Goal: Task Accomplishment & Management: Manage account settings

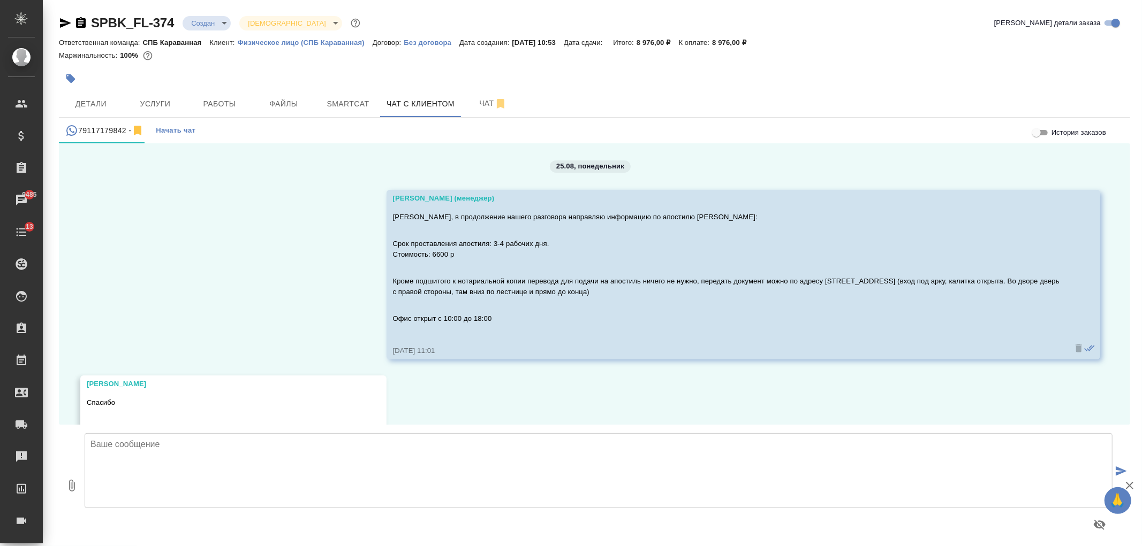
scroll to position [3836, 0]
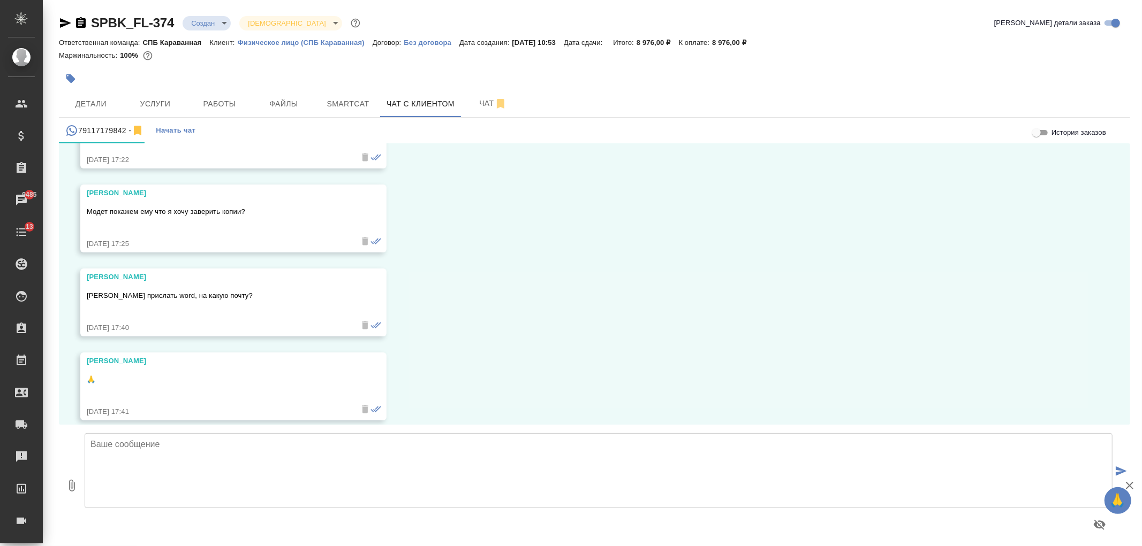
click at [327, 450] on textarea at bounding box center [599, 471] width 1028 height 75
click at [314, 476] on textarea at bounding box center [599, 471] width 1028 height 75
click at [499, 443] on textarea "Александра, добрый день! Я проверила документы, сегодня заверю переводы и поста…" at bounding box center [599, 471] width 1028 height 75
click at [688, 442] on textarea "Александра, добрый день! Я проверила документы, сегодня заверю переводы и поста…" at bounding box center [599, 471] width 1028 height 75
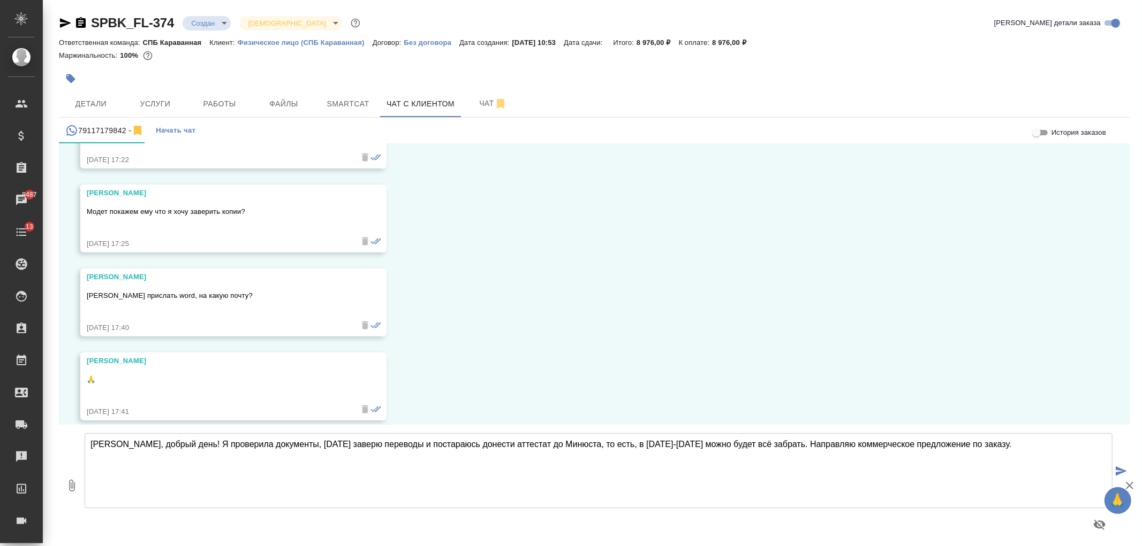
click at [800, 446] on textarea "Александра, добрый день! Я проверила документы, сегодня заверю переводы и поста…" at bounding box center [599, 471] width 1028 height 75
click at [360, 462] on textarea "Александра, добрый день! Я проверила документы, сегодня заверю переводы и поста…" at bounding box center [599, 471] width 1028 height 75
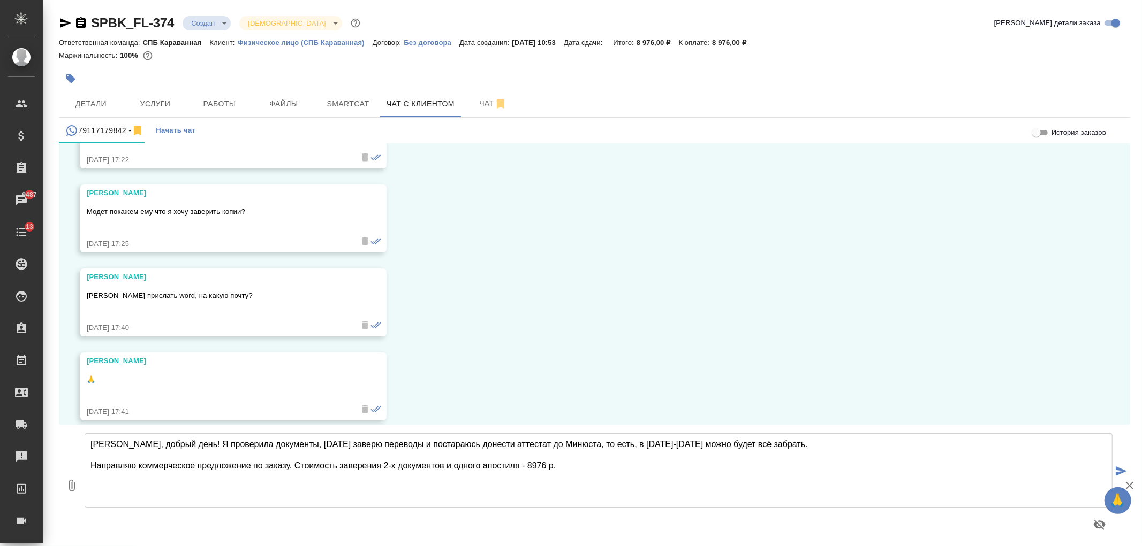
type textarea "Александра, добрый день! Я проверила документы, сегодня заверю переводы и поста…"
click at [73, 490] on icon "button" at bounding box center [71, 486] width 13 height 13
type input "C:\fakepath\Proposal_SPBK_FL-374.pdf"
click at [582, 473] on textarea "Александра, добрый день! Я проверила документы, сегодня заверю переводы и поста…" at bounding box center [599, 471] width 1028 height 75
click at [552, 483] on textarea "Александра, добрый день! Я проверила документы, сегодня заверю переводы и поста…" at bounding box center [599, 471] width 1028 height 75
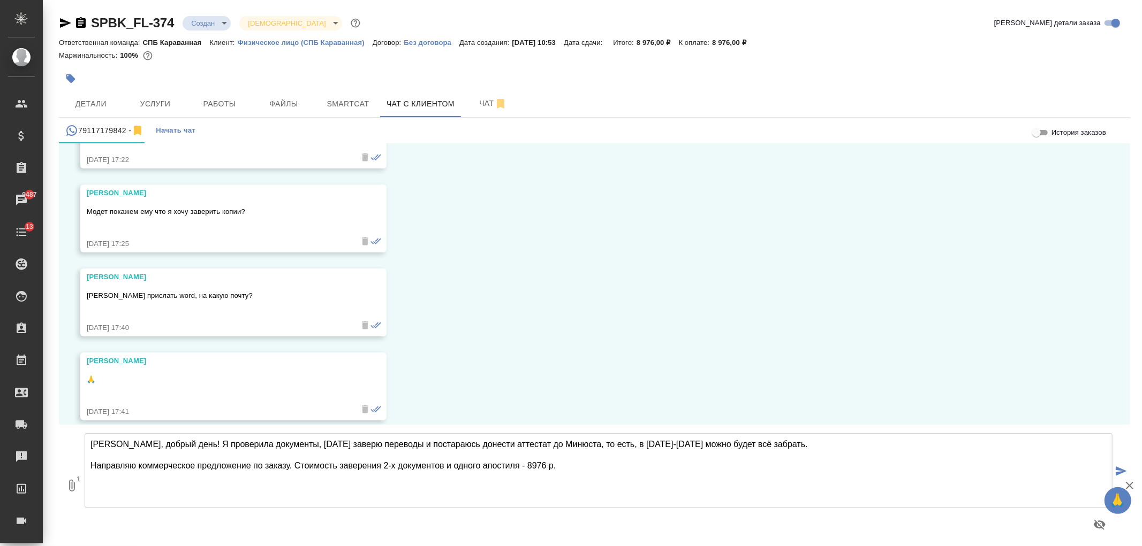
click at [572, 467] on textarea "Александра, добрый день! Я проверила документы, сегодня заверю переводы и поста…" at bounding box center [599, 471] width 1028 height 75
paste textarea "https://www.traktat.com/price/online-payment/"
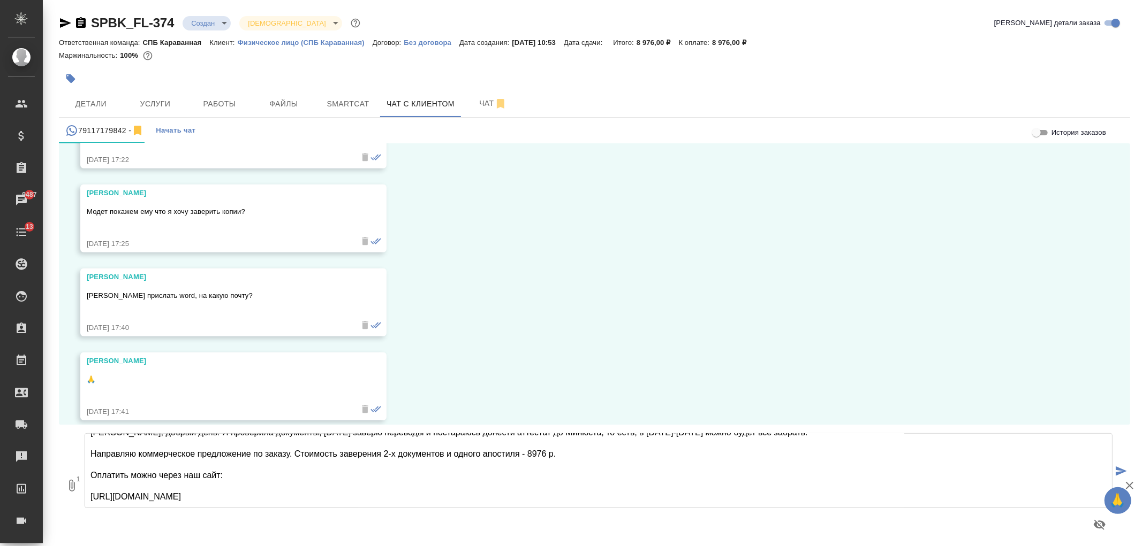
scroll to position [27, 0]
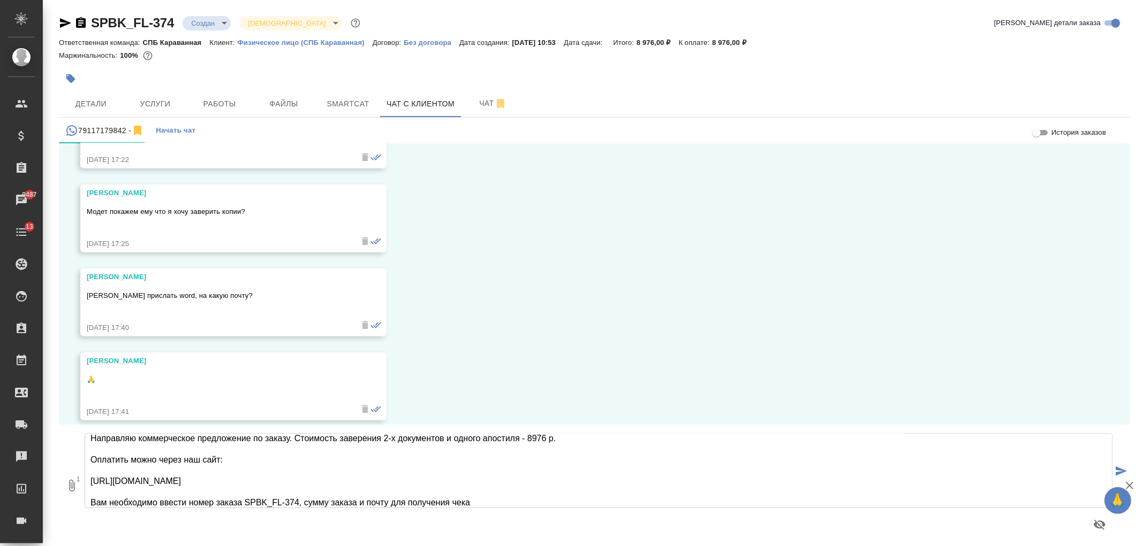
click at [303, 440] on textarea "Александра, добрый день! Я проверила документы, сегодня заверю переводы и поста…" at bounding box center [599, 471] width 1028 height 75
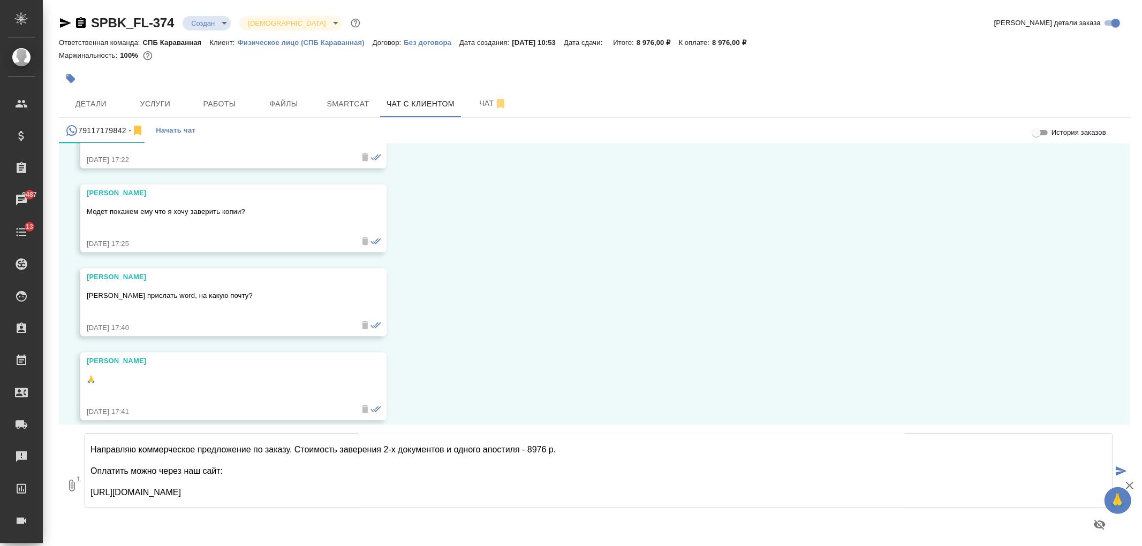
scroll to position [5, 0]
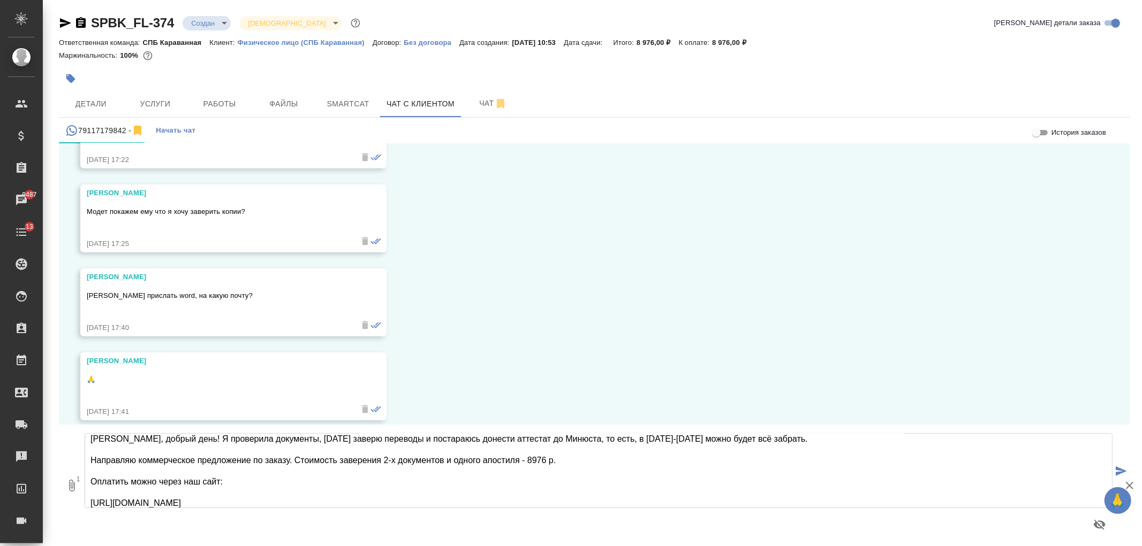
click at [259, 504] on textarea "Александра, добрый день! Я проверила документы, сегодня заверю переводы и поста…" at bounding box center [599, 471] width 1028 height 75
click at [280, 501] on textarea "Александра, добрый день! Я проверила документы, сегодня заверю переводы и поста…" at bounding box center [599, 471] width 1028 height 75
click at [618, 439] on textarea "Александра, добрый день! Я проверила документы, сегодня заверю переводы и поста…" at bounding box center [599, 471] width 1028 height 75
drag, startPoint x: 443, startPoint y: 460, endPoint x: 338, endPoint y: 463, distance: 104.4
click at [338, 463] on textarea "Александра, добрый день! Я проверила документы, сегодня заверю переводы и поста…" at bounding box center [599, 471] width 1028 height 75
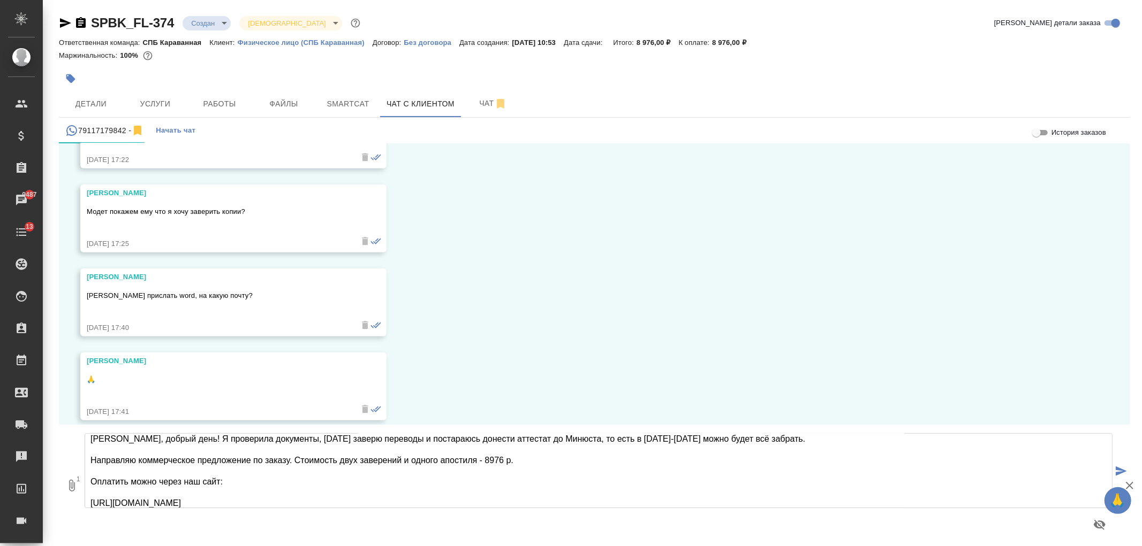
click at [372, 478] on textarea "Александра, добрый день! Я проверила документы, сегодня заверю переводы и поста…" at bounding box center [599, 471] width 1028 height 75
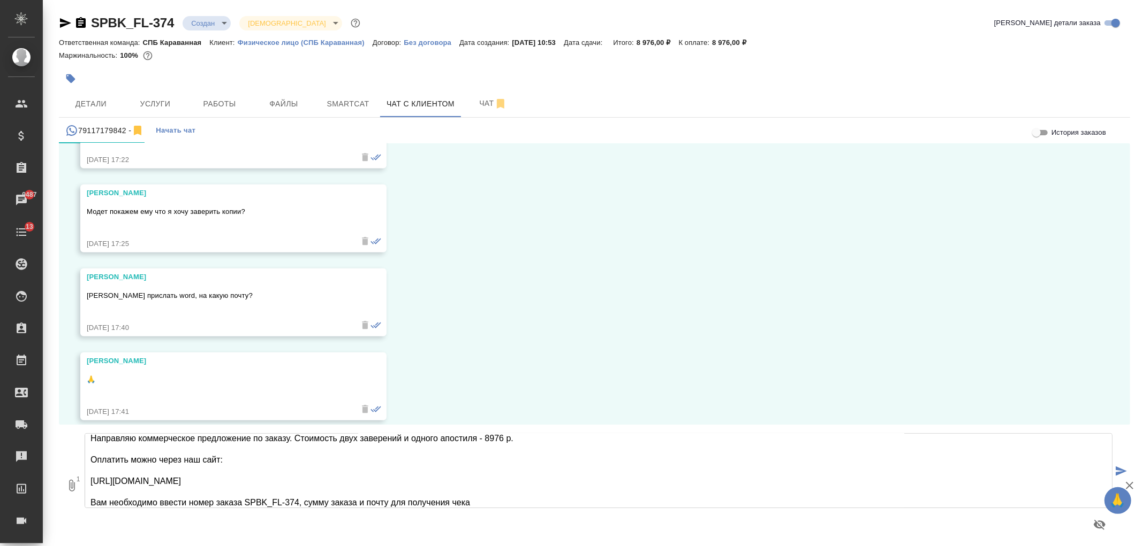
type textarea "Александра, добрый день! Я проверила документы, сегодня заверю переводы и поста…"
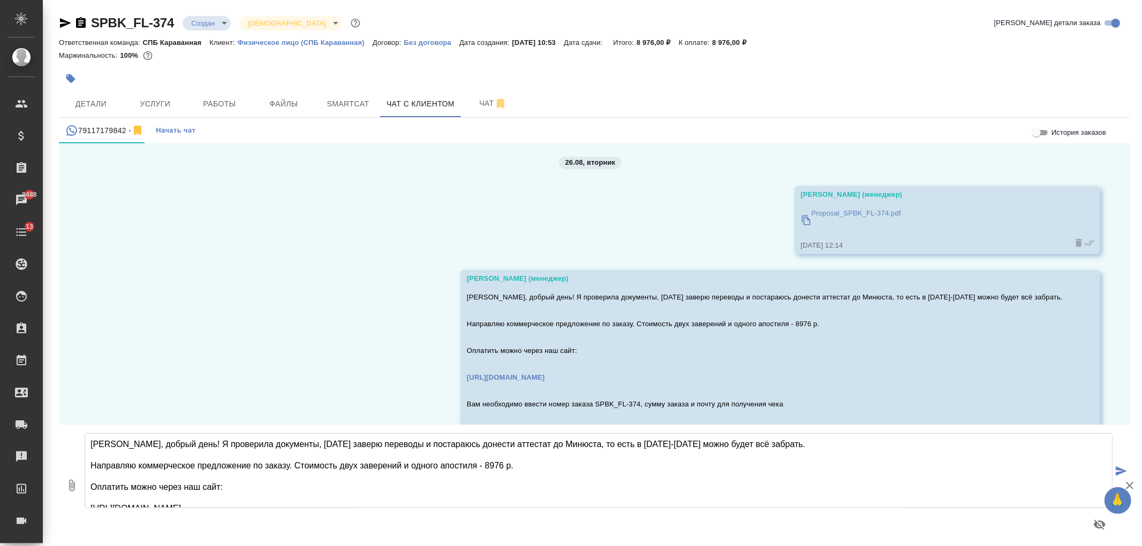
scroll to position [4158, 0]
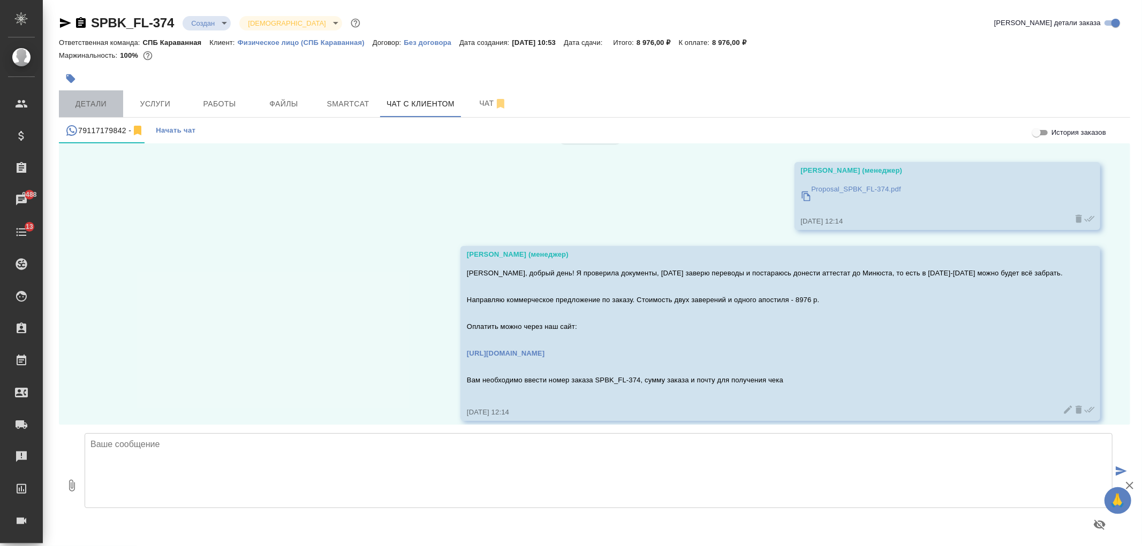
click at [94, 97] on span "Детали" at bounding box center [90, 103] width 51 height 13
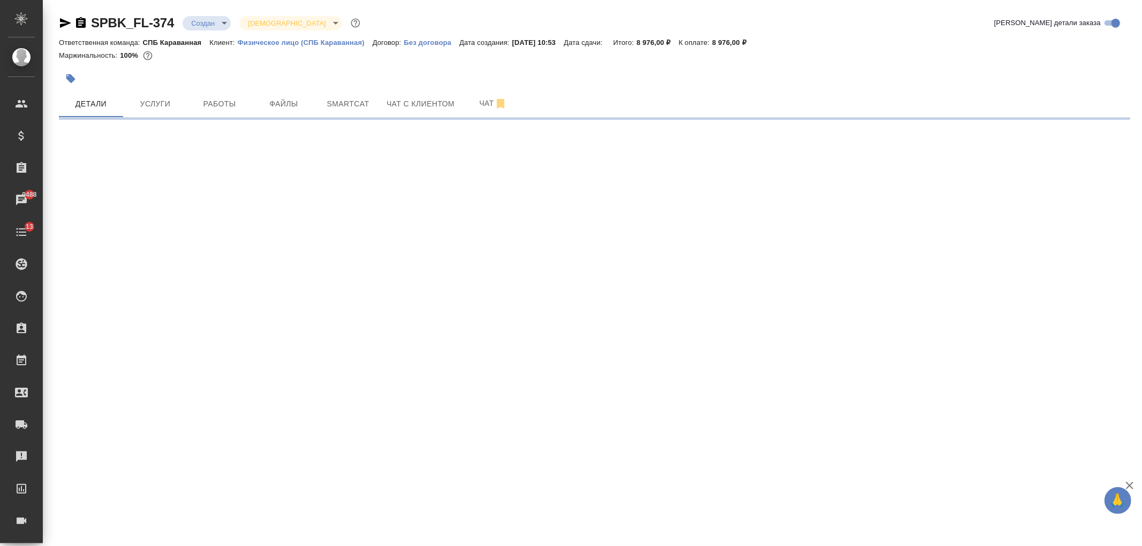
select select "RU"
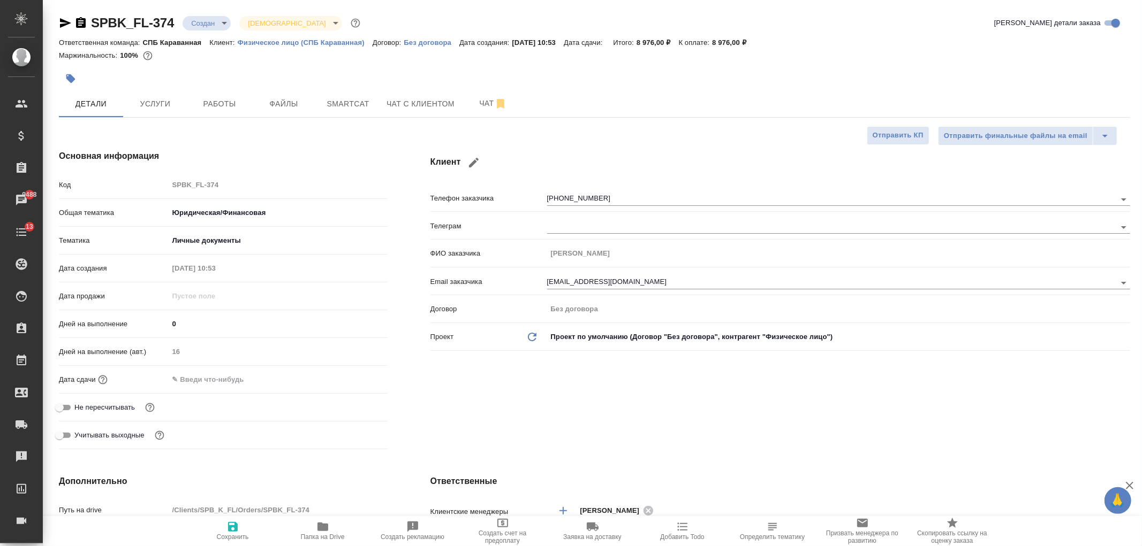
type textarea "x"
type input "Касаткина Александра"
type textarea "x"
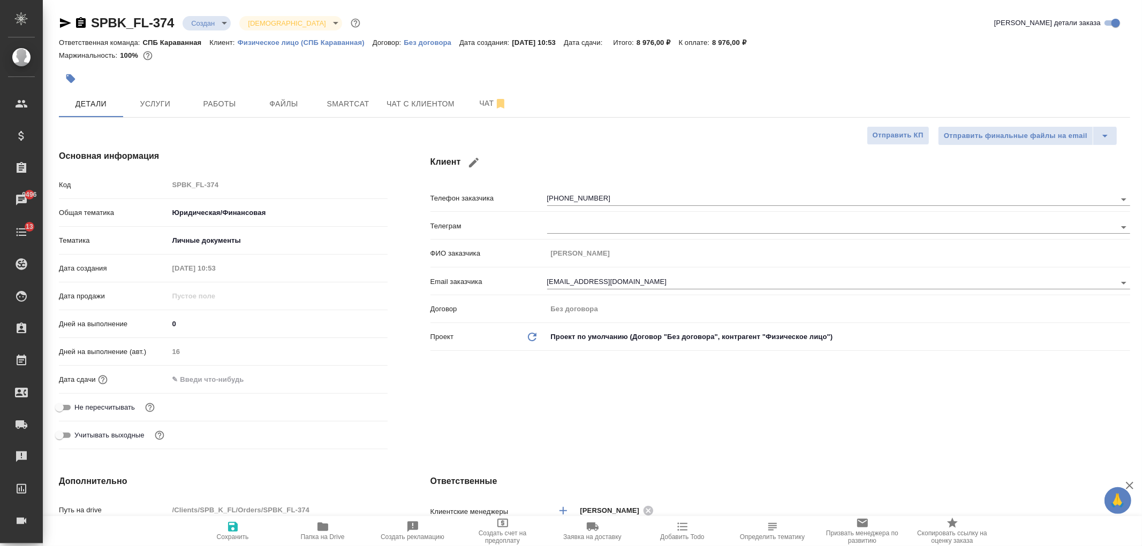
type textarea "x"
click at [431, 90] on button "Чат с клиентом" at bounding box center [420, 103] width 81 height 27
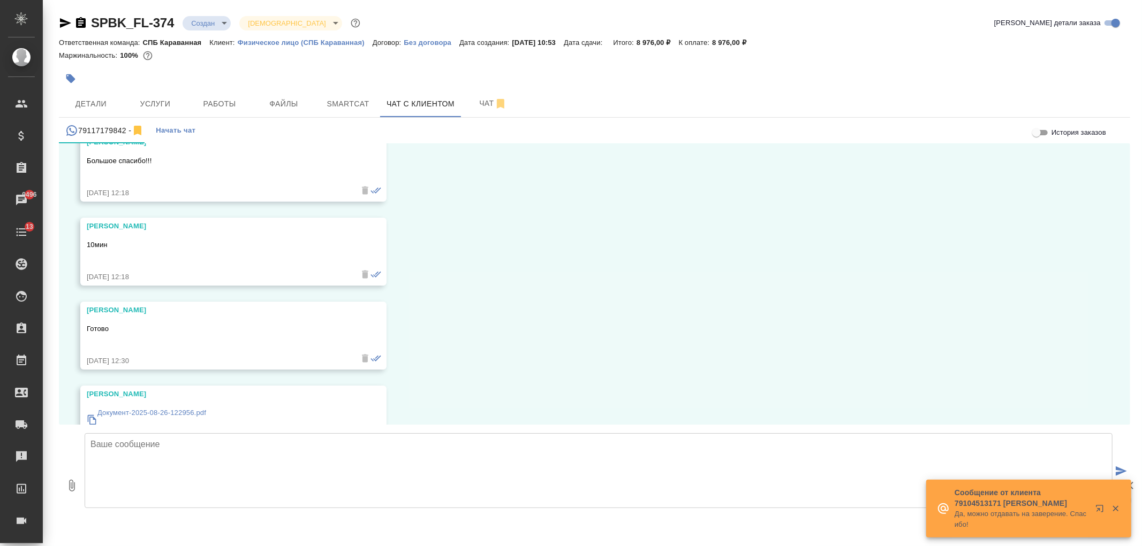
scroll to position [4578, 0]
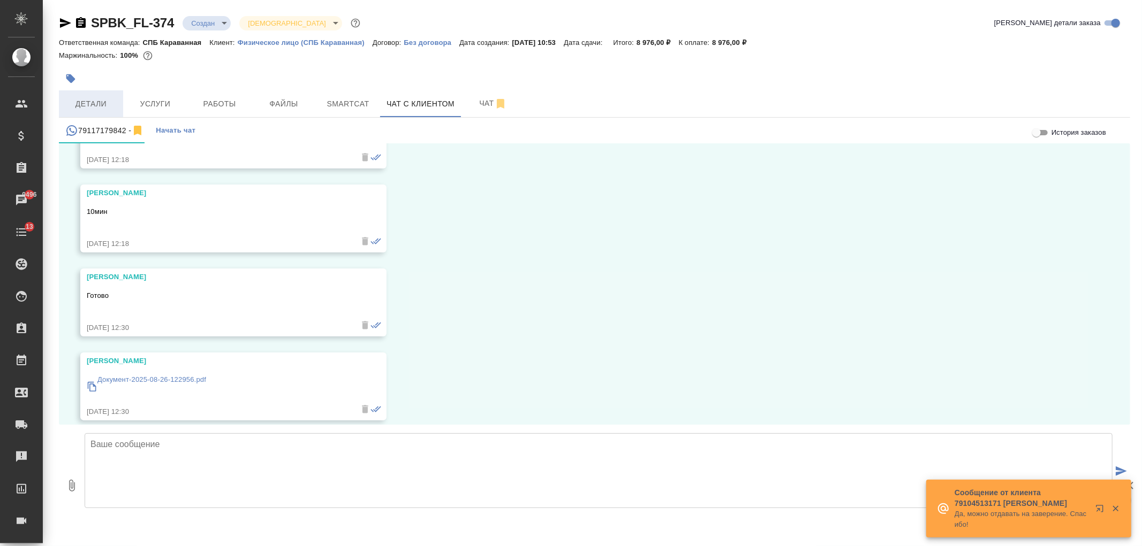
click at [87, 106] on span "Детали" at bounding box center [90, 103] width 51 height 13
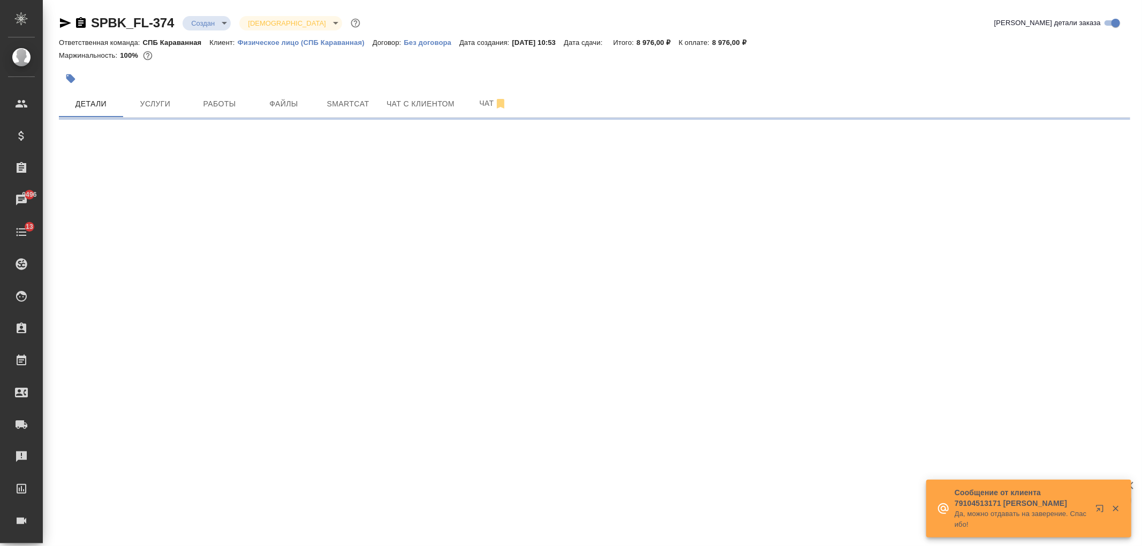
select select "RU"
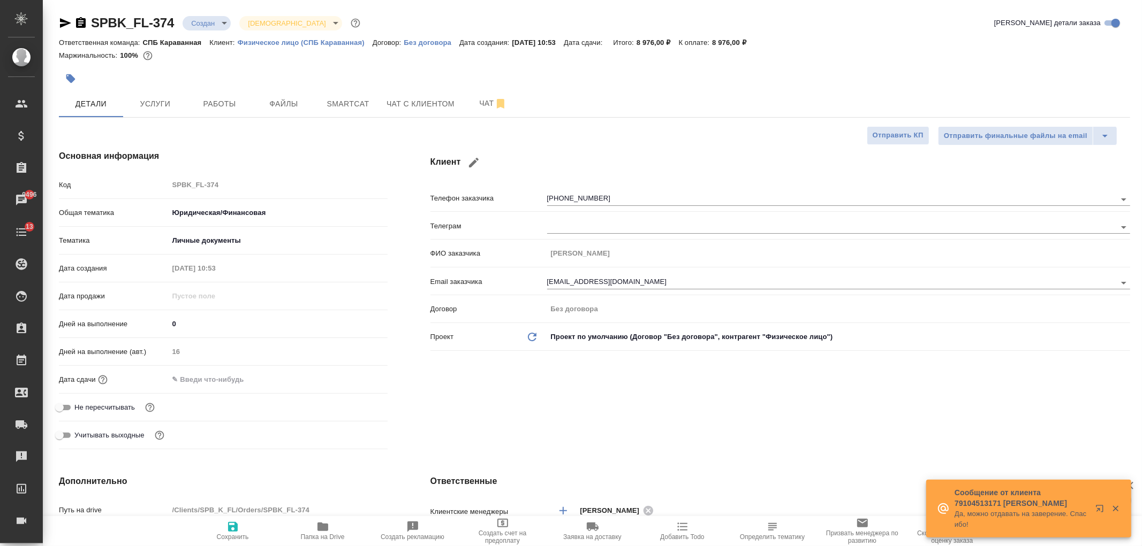
type textarea "x"
click at [875, 395] on div "Клиент Телефон заказчика +79117179842 Телеграм ФИО заказчика Александра Email з…" at bounding box center [780, 301] width 742 height 347
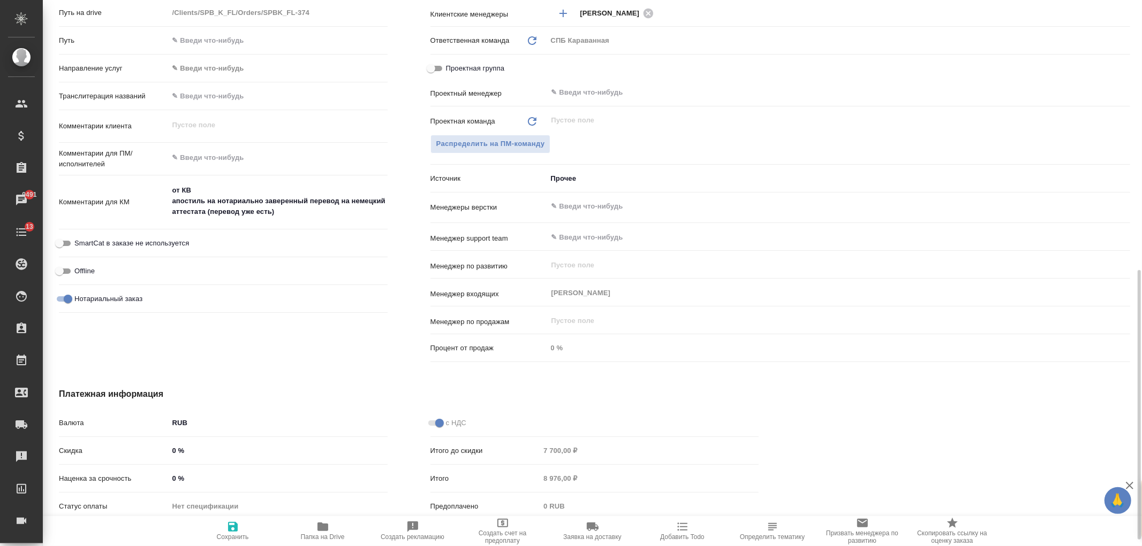
scroll to position [559, 0]
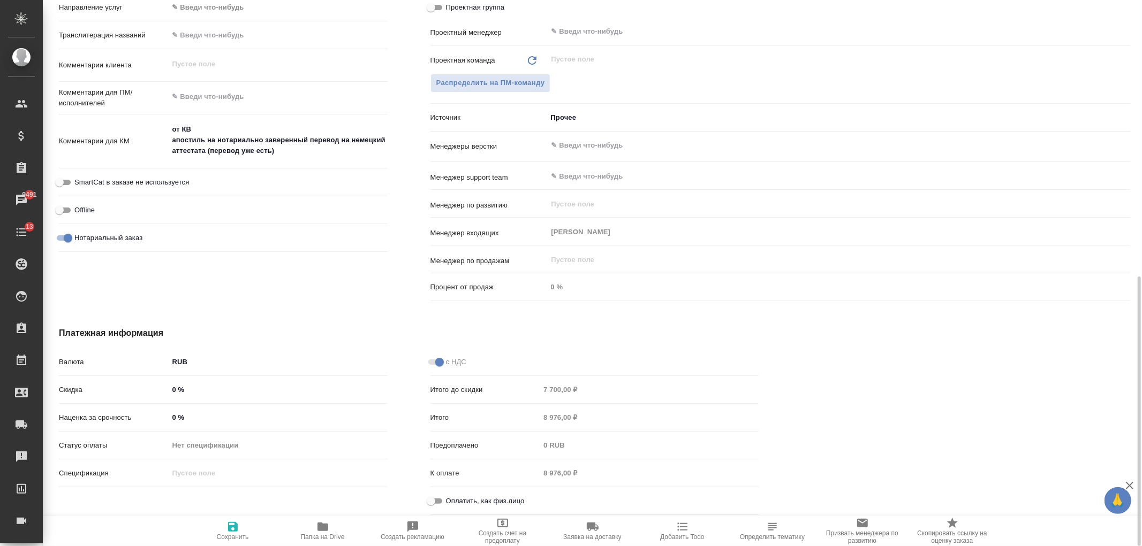
click at [447, 501] on span "Оплатить, как физ.лицо" at bounding box center [485, 501] width 79 height 11
click at [447, 501] on input "Оплатить, как физ.лицо" at bounding box center [431, 501] width 39 height 13
checkbox input "true"
type textarea "x"
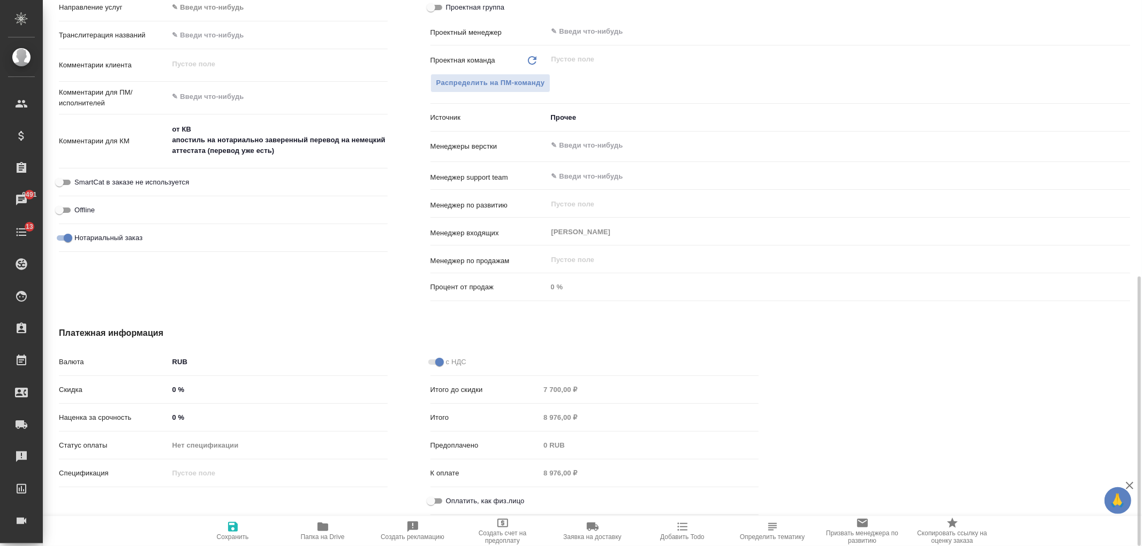
type textarea "x"
click at [234, 530] on icon "button" at bounding box center [233, 527] width 10 height 10
type textarea "x"
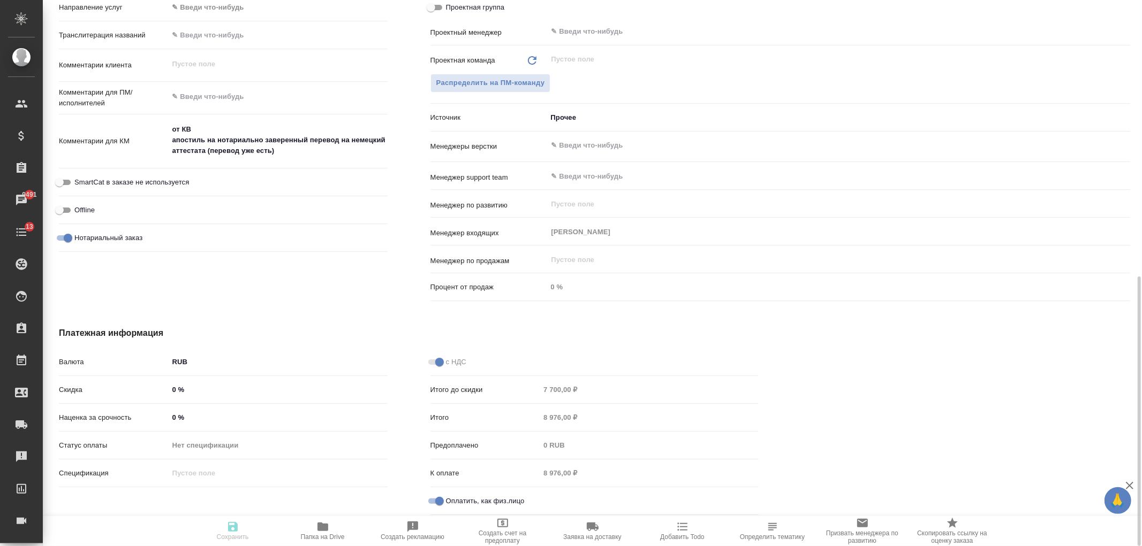
type textarea "x"
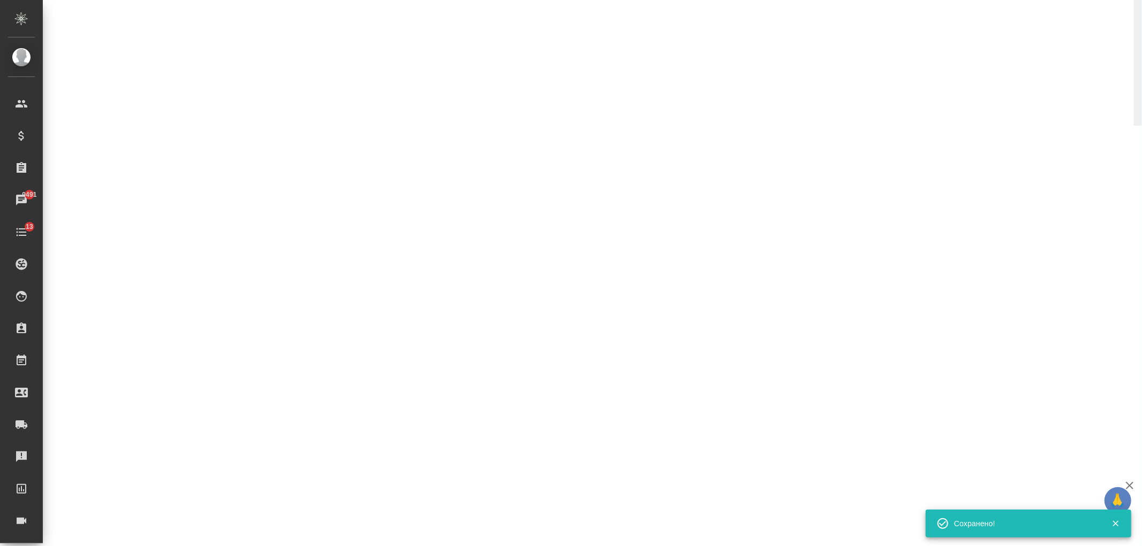
select select "RU"
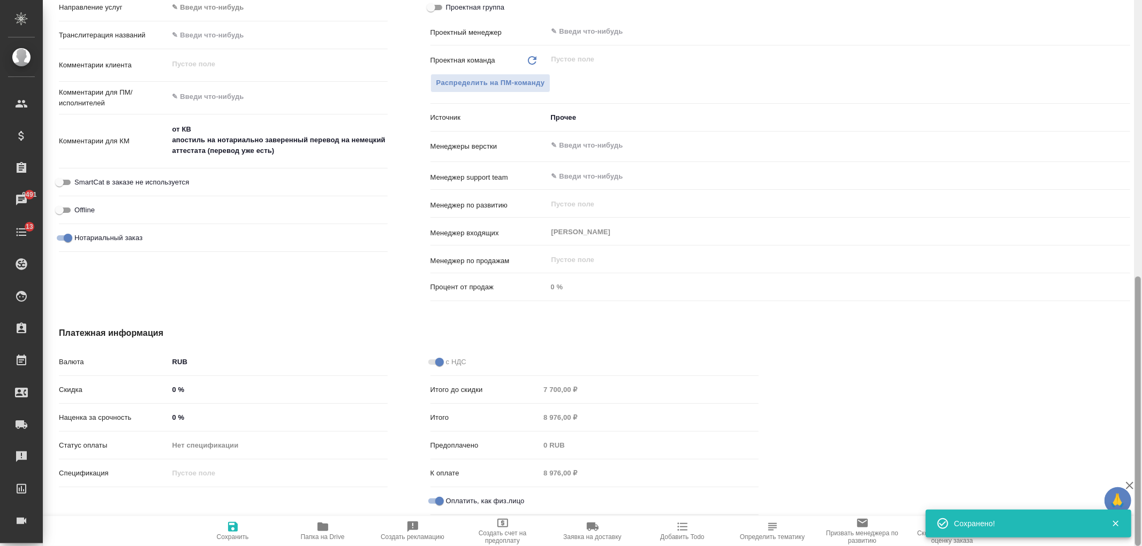
type textarea "x"
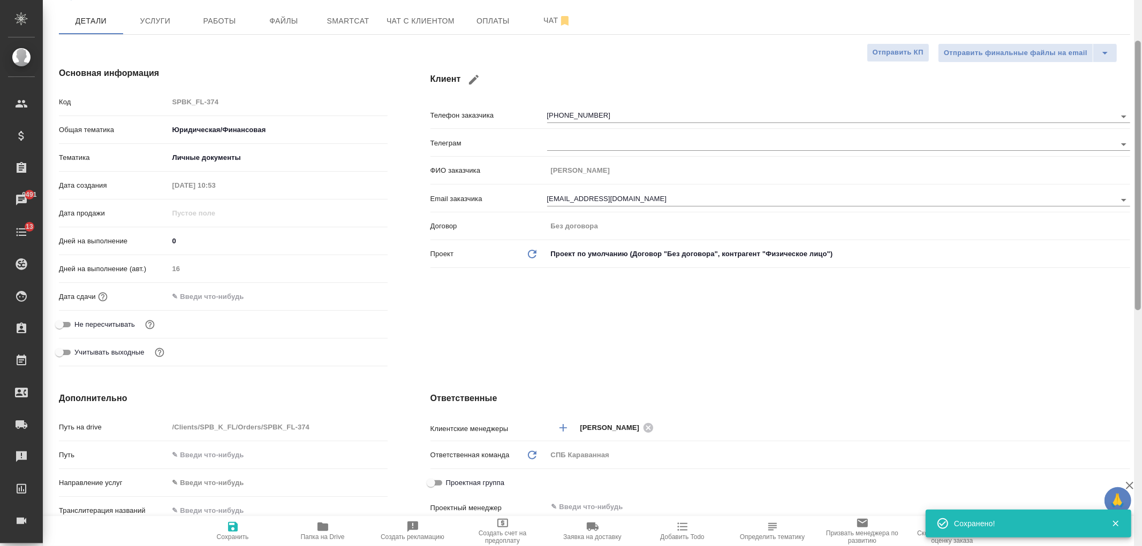
scroll to position [0, 0]
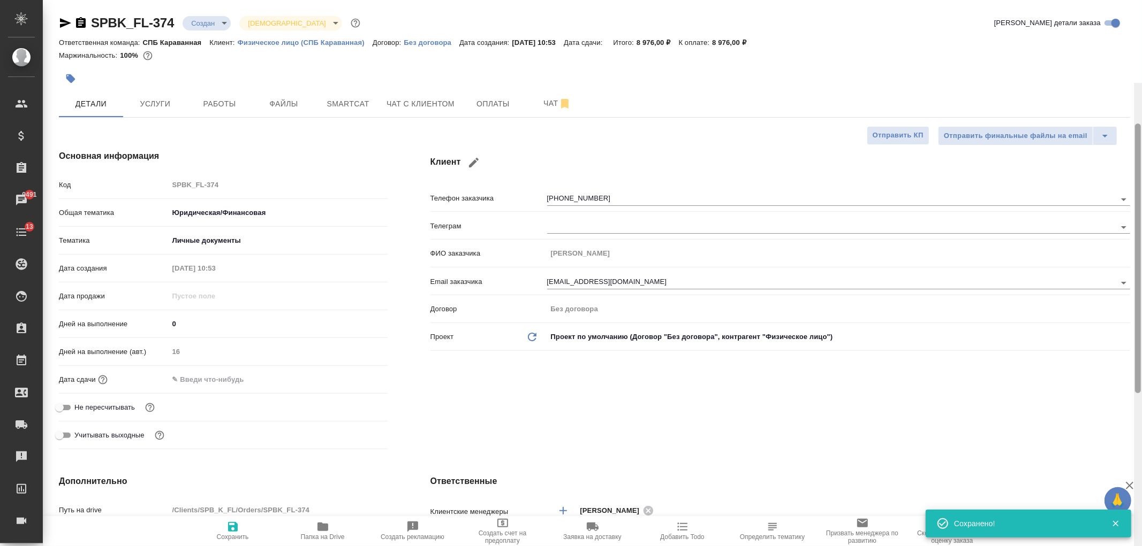
drag, startPoint x: 1139, startPoint y: 386, endPoint x: 592, endPoint y: 19, distance: 658.6
click at [1127, 63] on div "SPBK_FL-374 Создан new Святая троица holyTrinity Кратко детали заказа Ответстве…" at bounding box center [592, 273] width 1099 height 546
click at [485, 107] on span "Оплаты" at bounding box center [492, 103] width 51 height 13
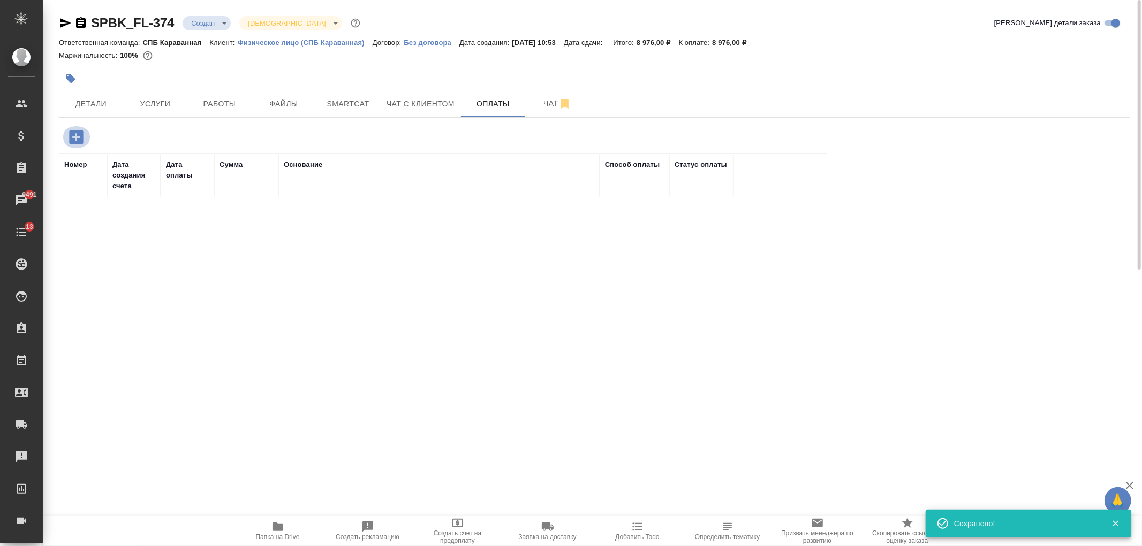
click at [74, 137] on icon "button" at bounding box center [76, 137] width 19 height 19
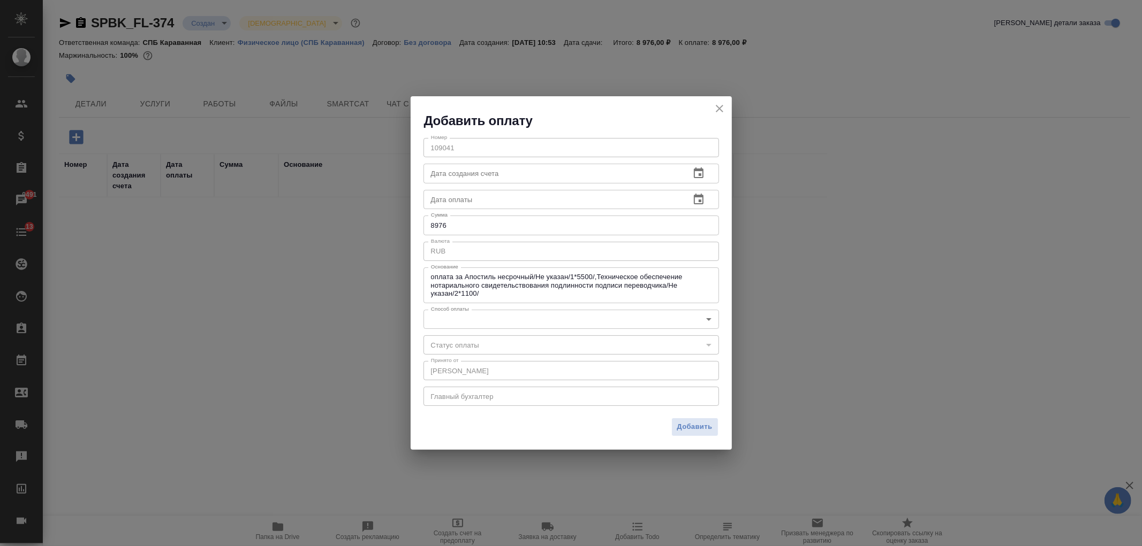
click at [503, 330] on div "Номер 109041 Номер Дата создания счета Дата создания счета Дата оплаты Дата опл…" at bounding box center [571, 272] width 321 height 284
click at [504, 324] on body "🙏 .cls-1 fill:#fff; AWATERA Ivanova Arina Клиенты Спецификации Заказы 9491 Чаты…" at bounding box center [571, 273] width 1142 height 546
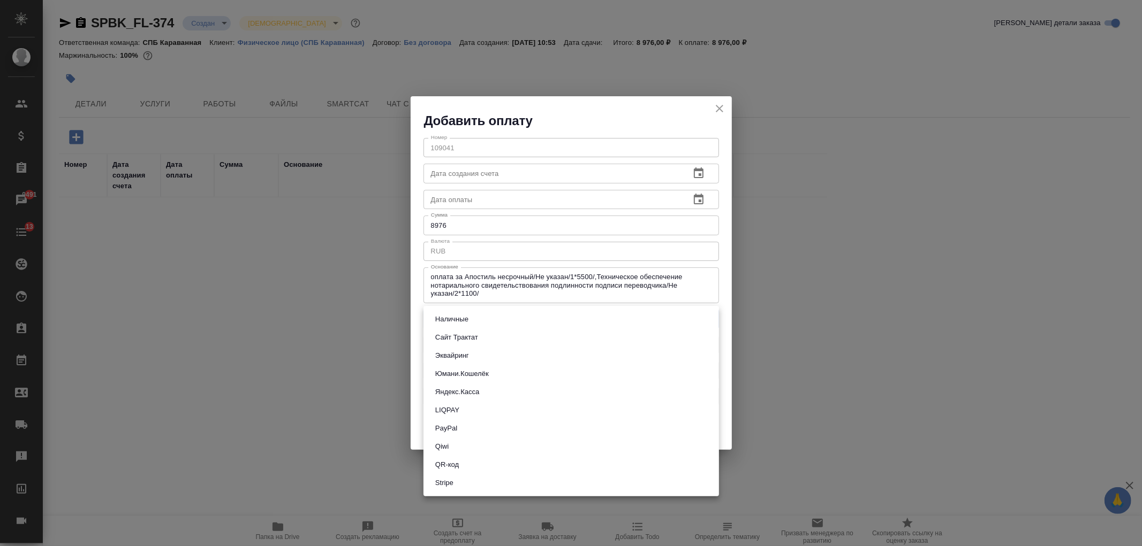
click at [464, 338] on button "Сайт Трактат" at bounding box center [456, 338] width 49 height 12
type input "site-traktat"
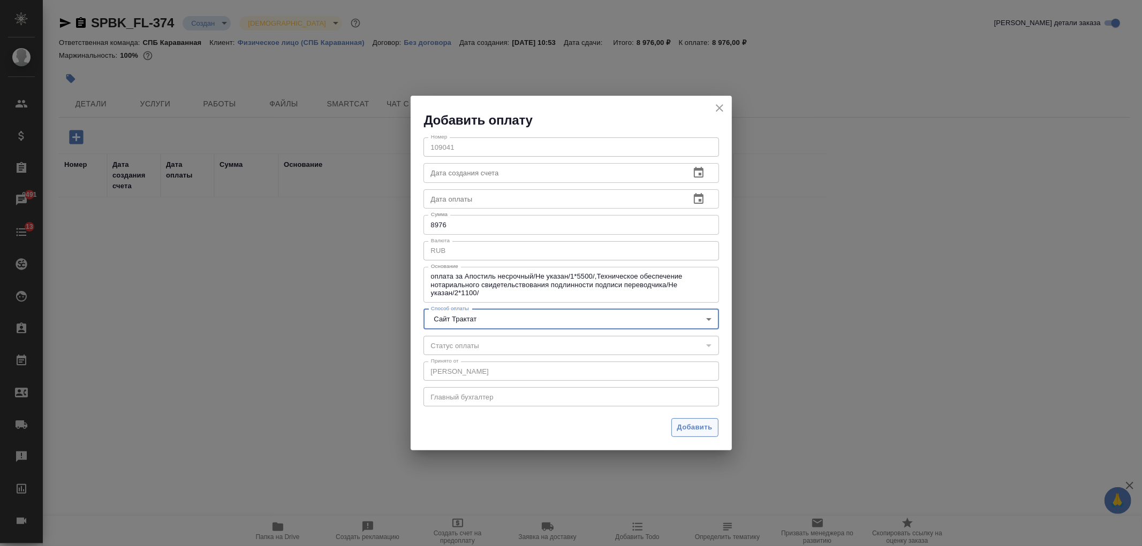
click at [697, 432] on span "Добавить" at bounding box center [694, 428] width 35 height 12
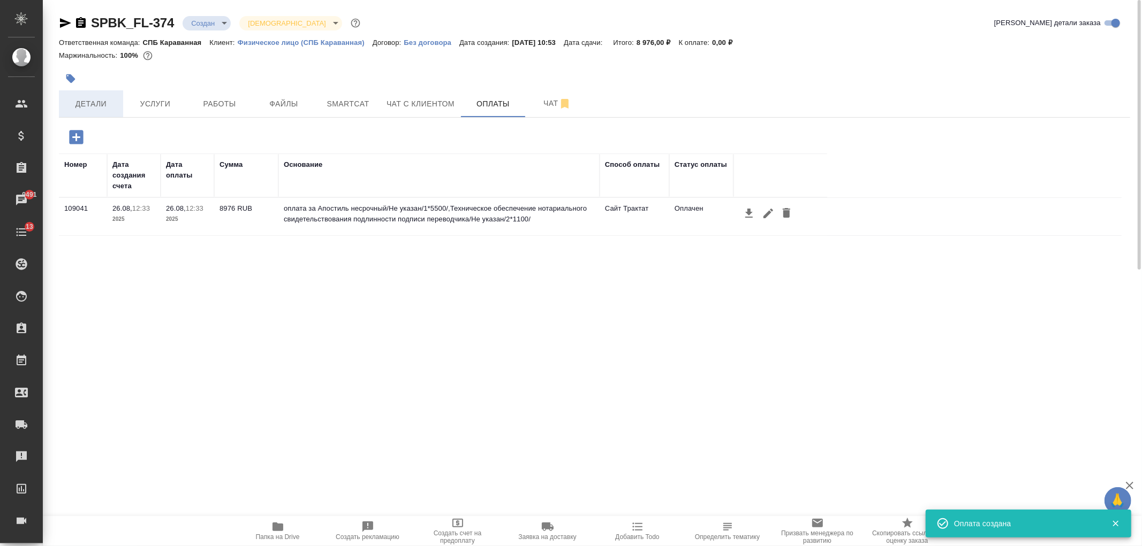
click at [90, 105] on span "Детали" at bounding box center [90, 103] width 51 height 13
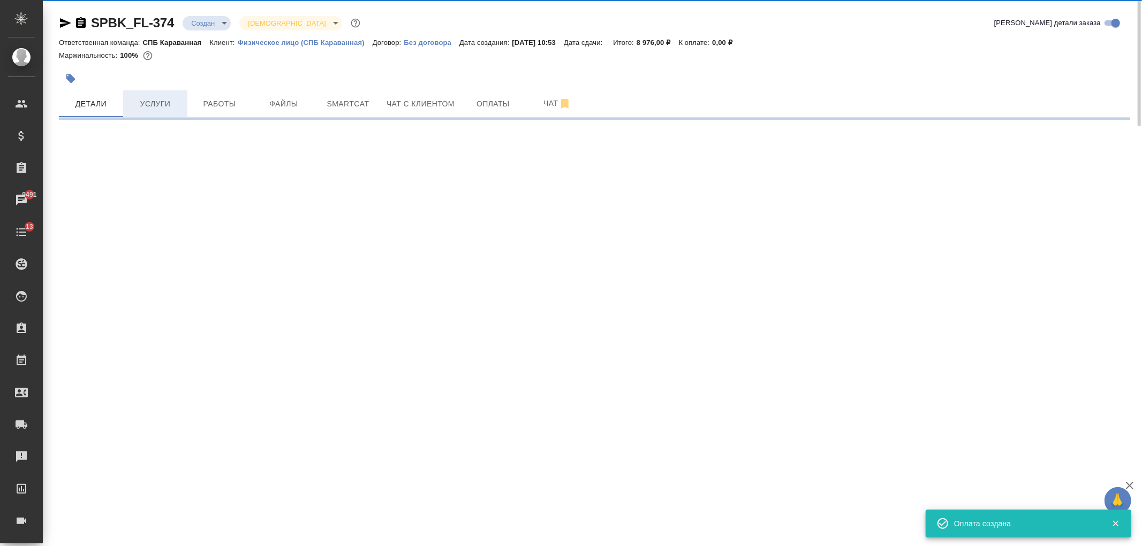
click at [157, 104] on span "Услуги" at bounding box center [155, 103] width 51 height 13
select select "RU"
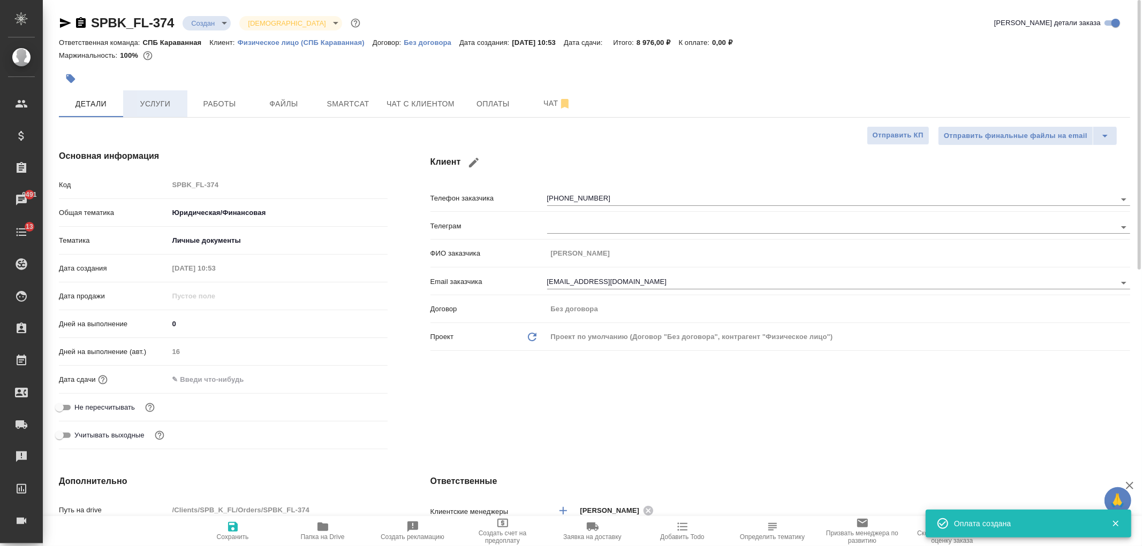
type textarea "x"
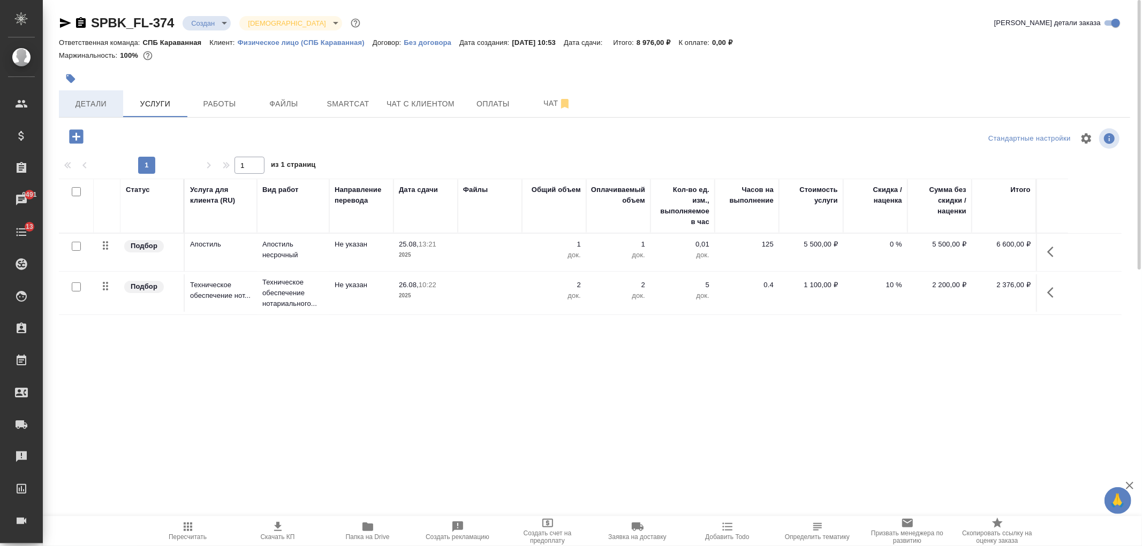
click at [86, 104] on span "Детали" at bounding box center [90, 103] width 51 height 13
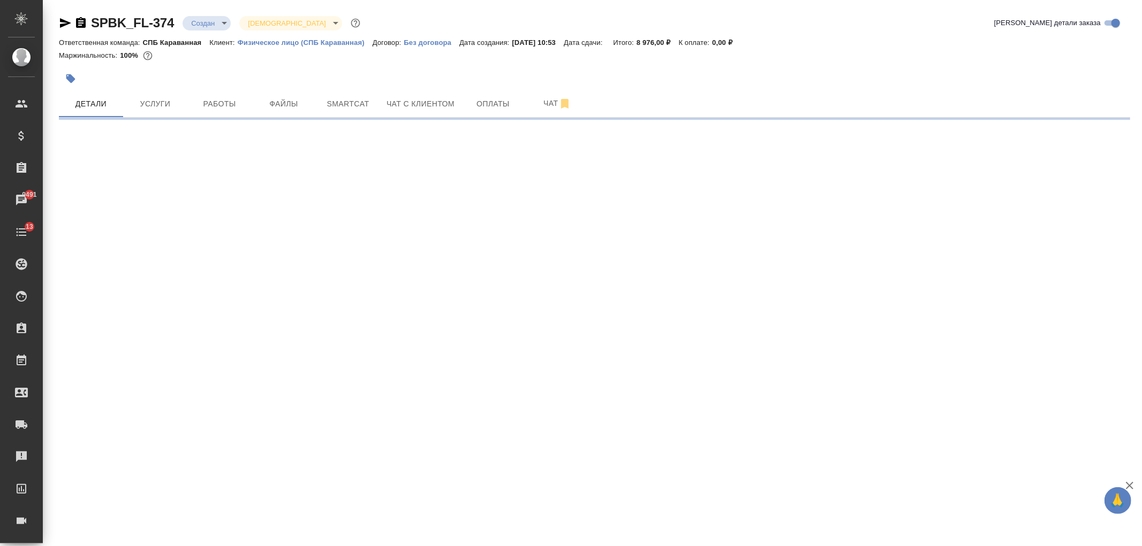
select select "RU"
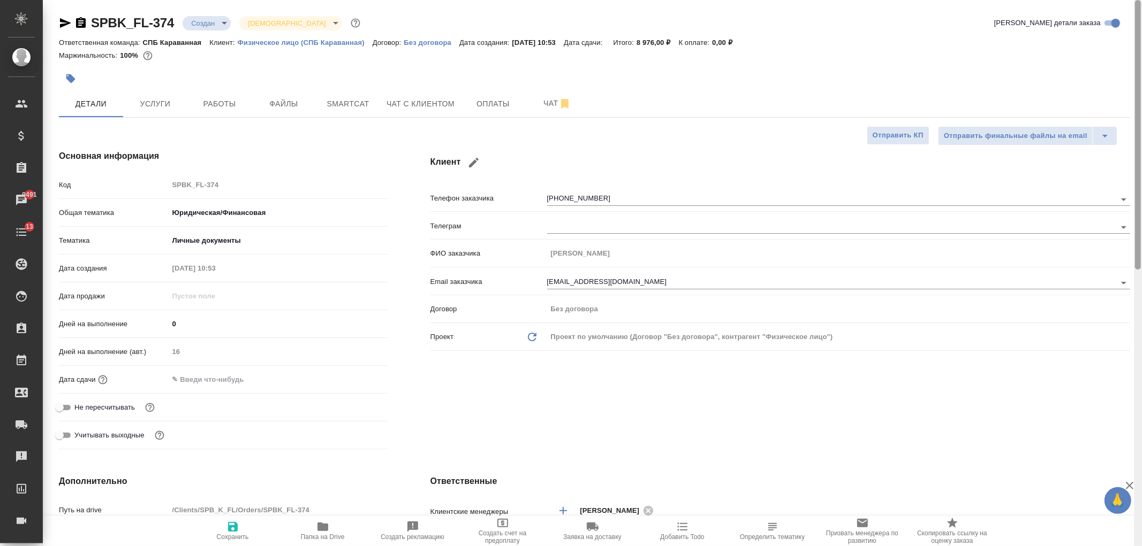
type textarea "x"
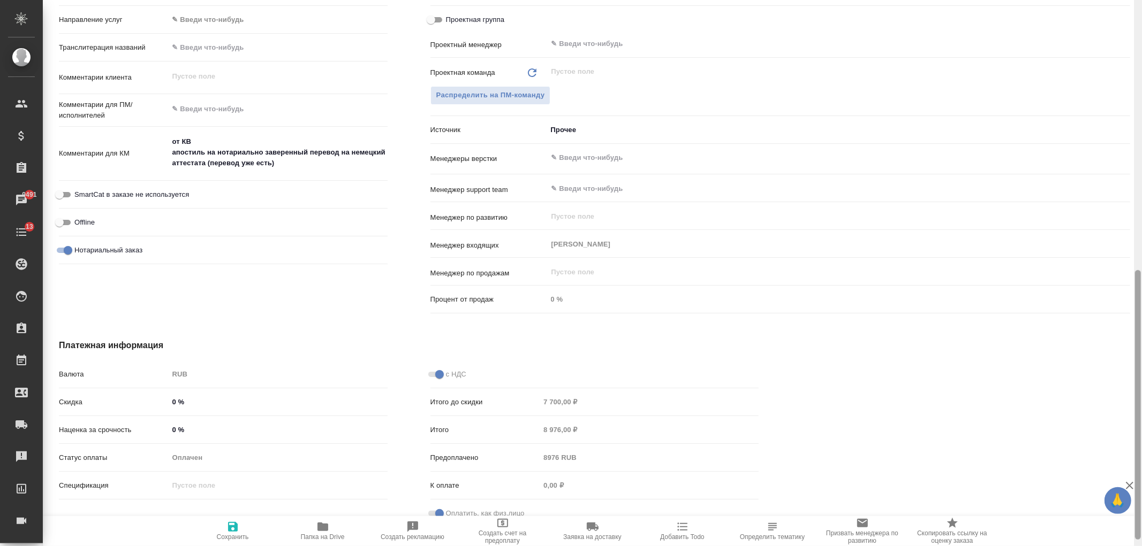
drag, startPoint x: 1141, startPoint y: 151, endPoint x: 1141, endPoint y: 277, distance: 125.2
click at [1141, 277] on div at bounding box center [1138, 273] width 8 height 546
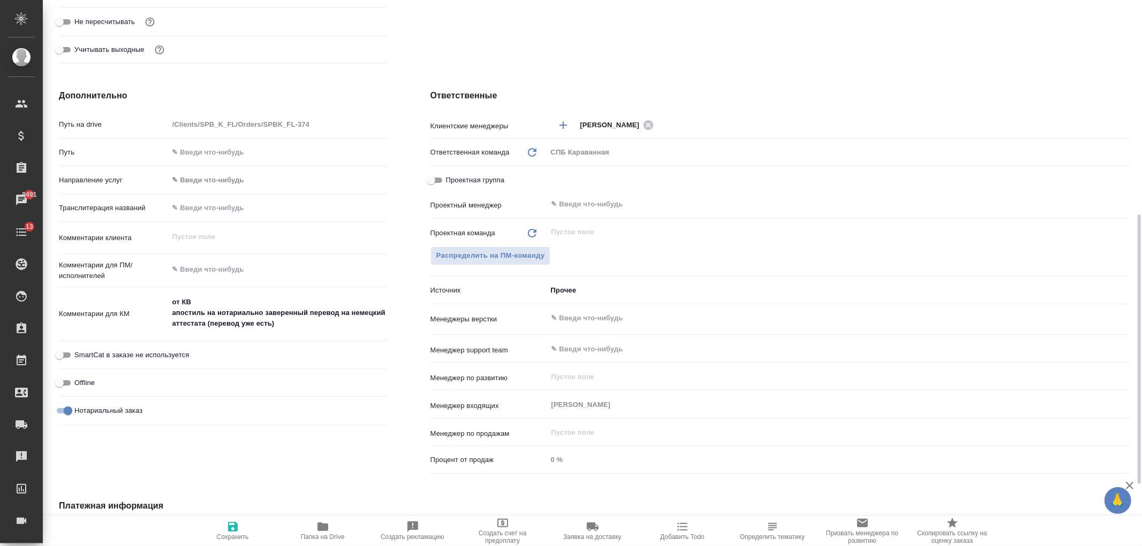
scroll to position [354, 0]
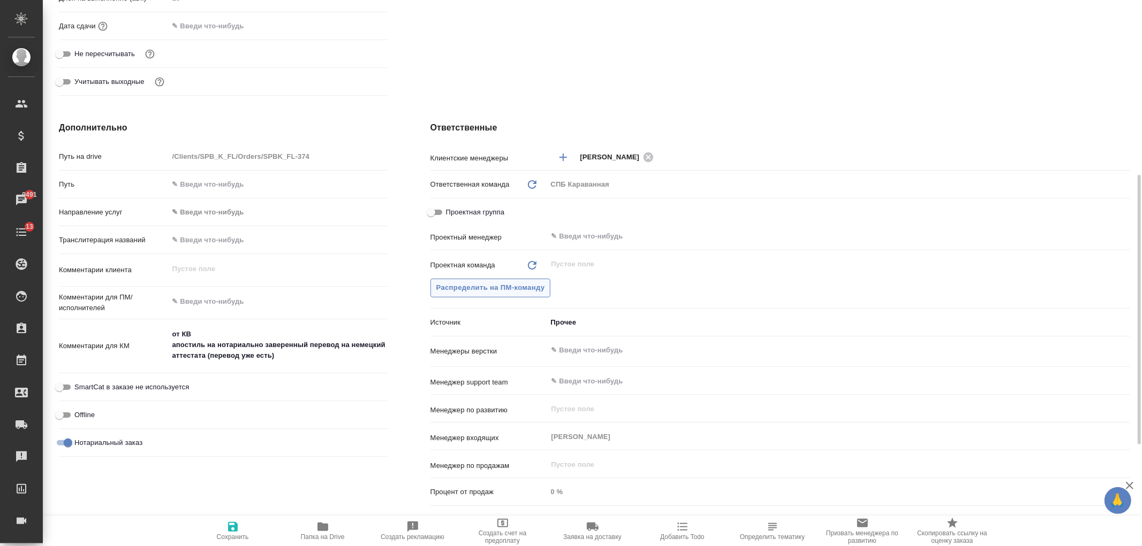
click at [504, 287] on span "Распределить на ПМ-команду" at bounding box center [490, 288] width 109 height 12
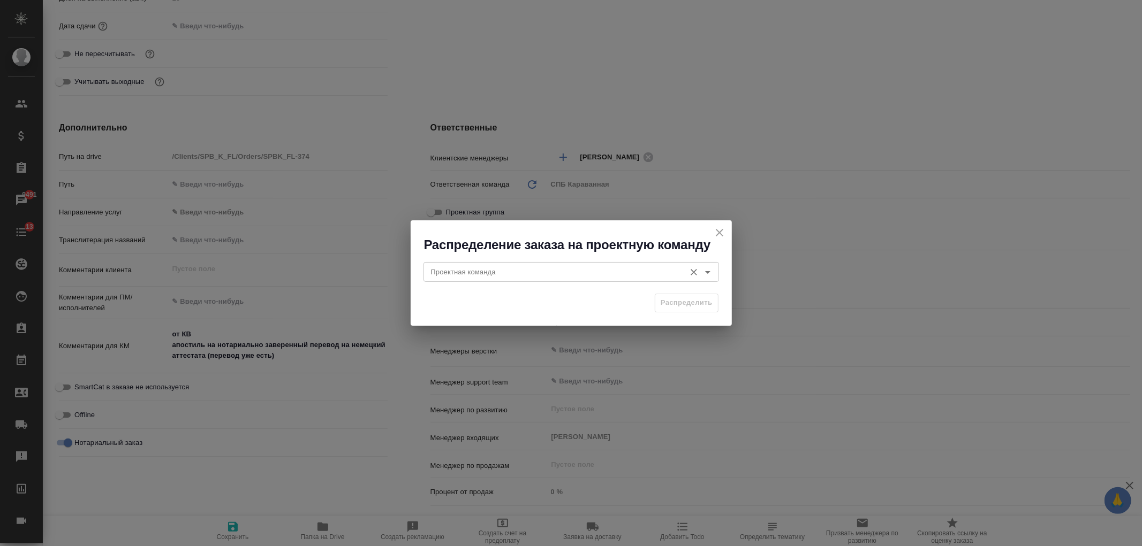
click at [479, 273] on input "Проектная команда" at bounding box center [553, 271] width 253 height 13
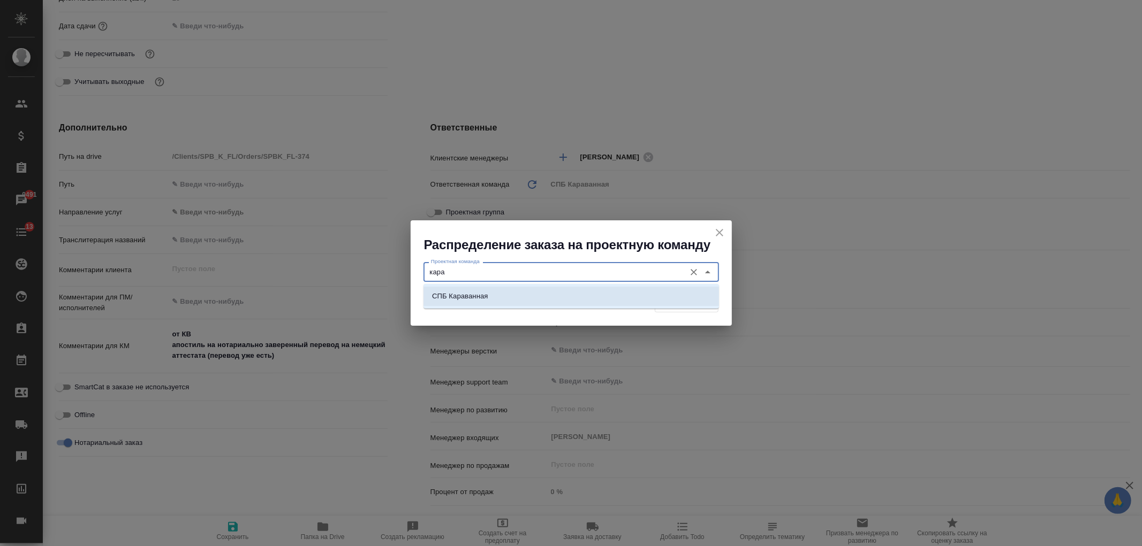
click at [507, 295] on li "СПБ Караванная" at bounding box center [570, 296] width 295 height 19
type input "СПБ Караванная"
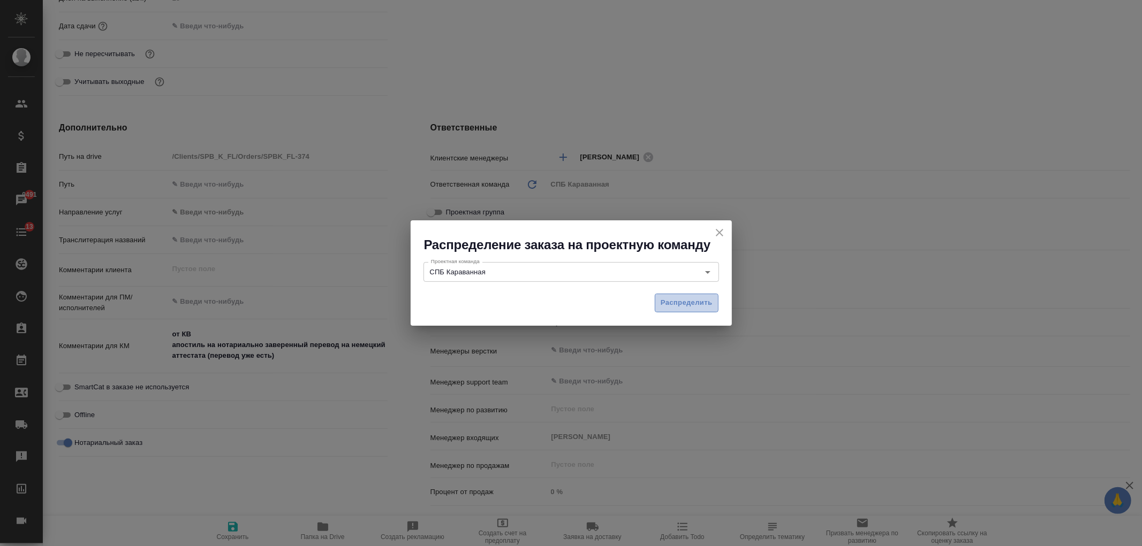
click at [717, 297] on button "Распределить" at bounding box center [687, 303] width 64 height 19
type textarea "x"
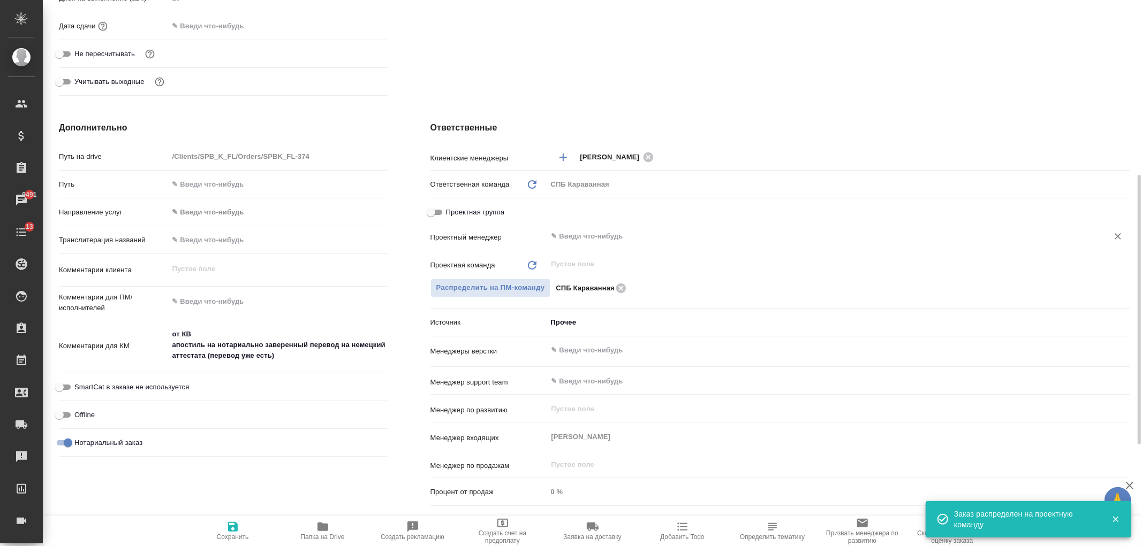
click at [581, 232] on input "text" at bounding box center [820, 236] width 541 height 13
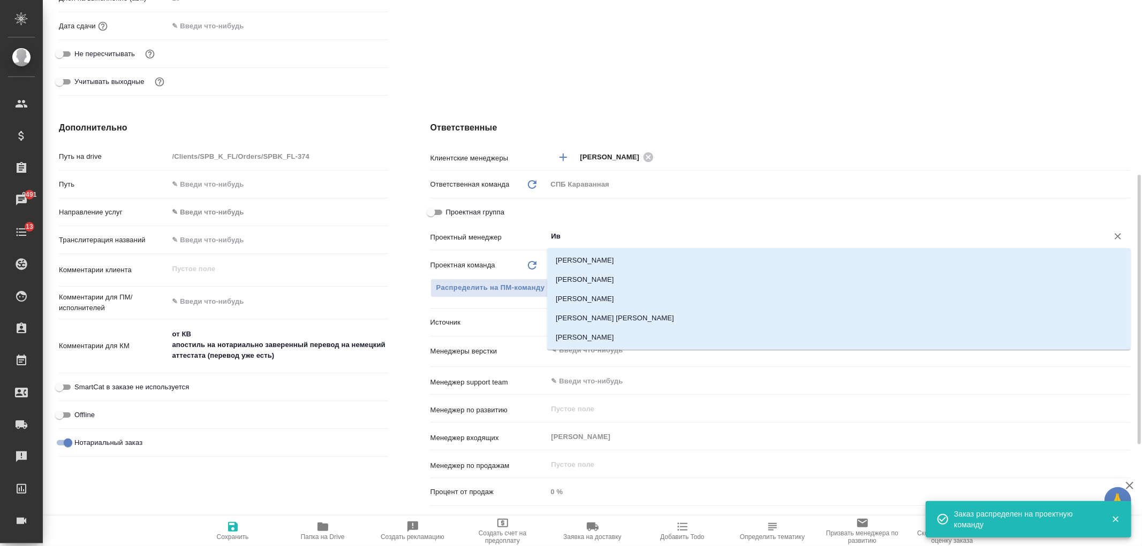
type input "Ива"
click at [603, 295] on li "[PERSON_NAME]" at bounding box center [838, 299] width 583 height 19
type textarea "x"
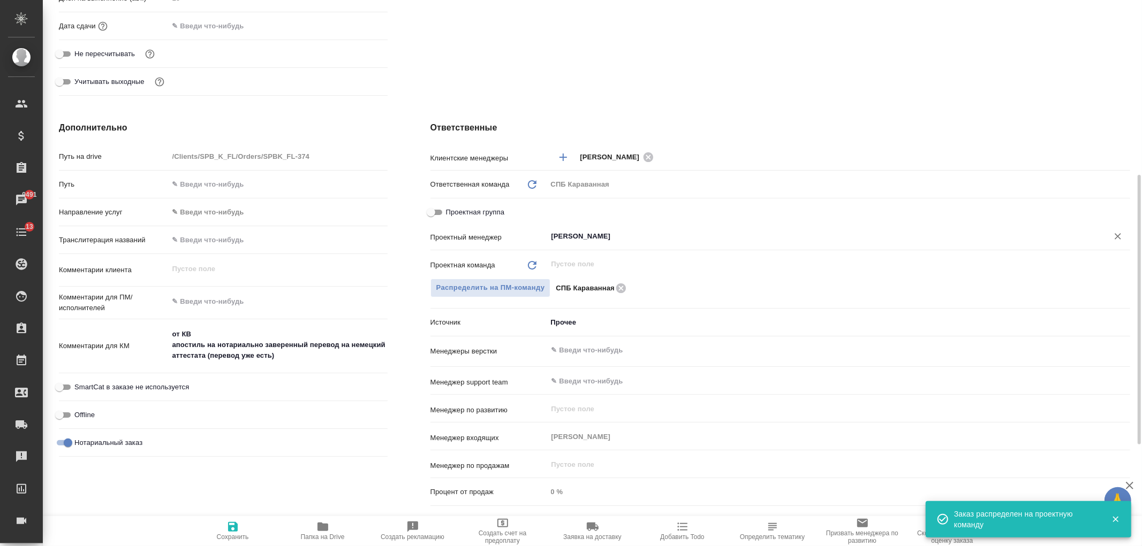
type input "[PERSON_NAME]"
click at [232, 538] on span "Сохранить" at bounding box center [233, 537] width 32 height 7
type textarea "x"
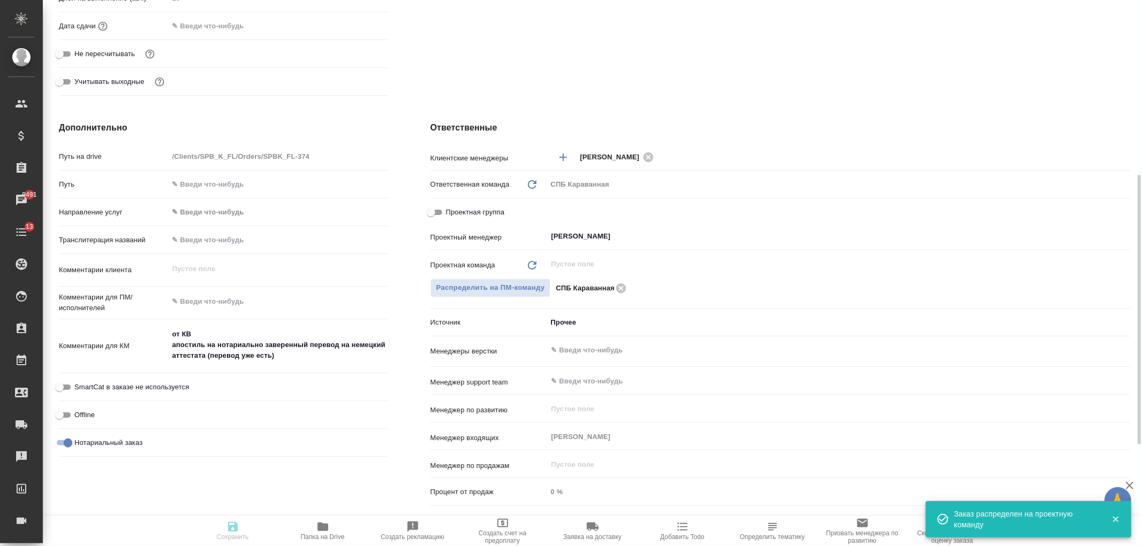
type textarea "x"
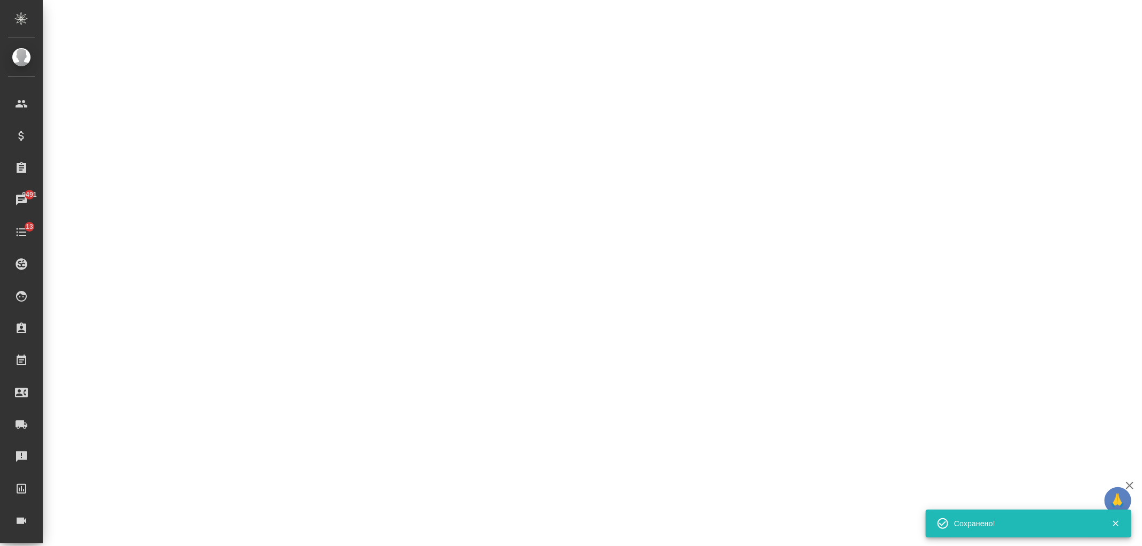
select select "RU"
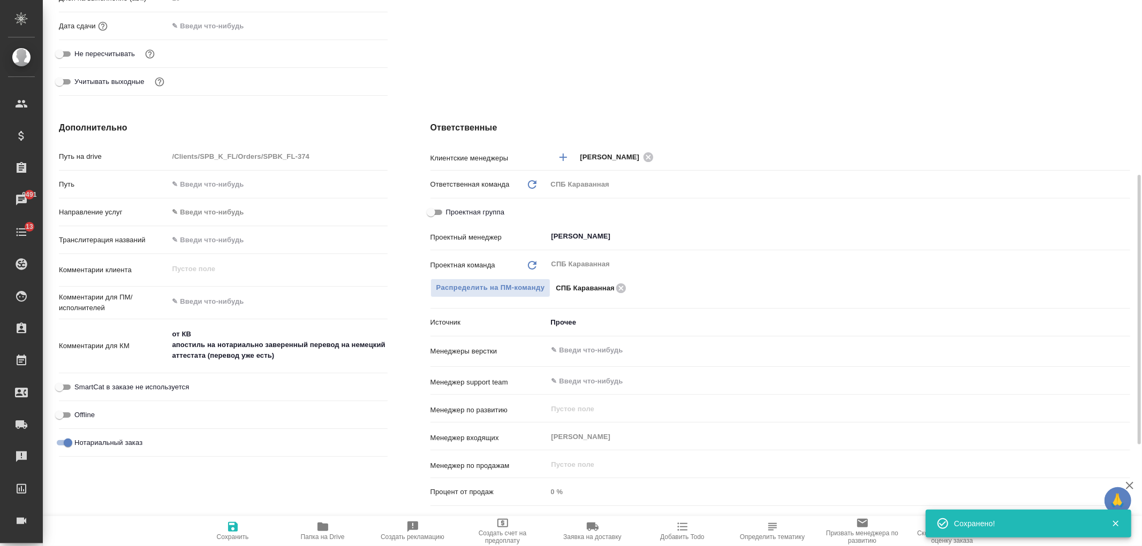
type textarea "x"
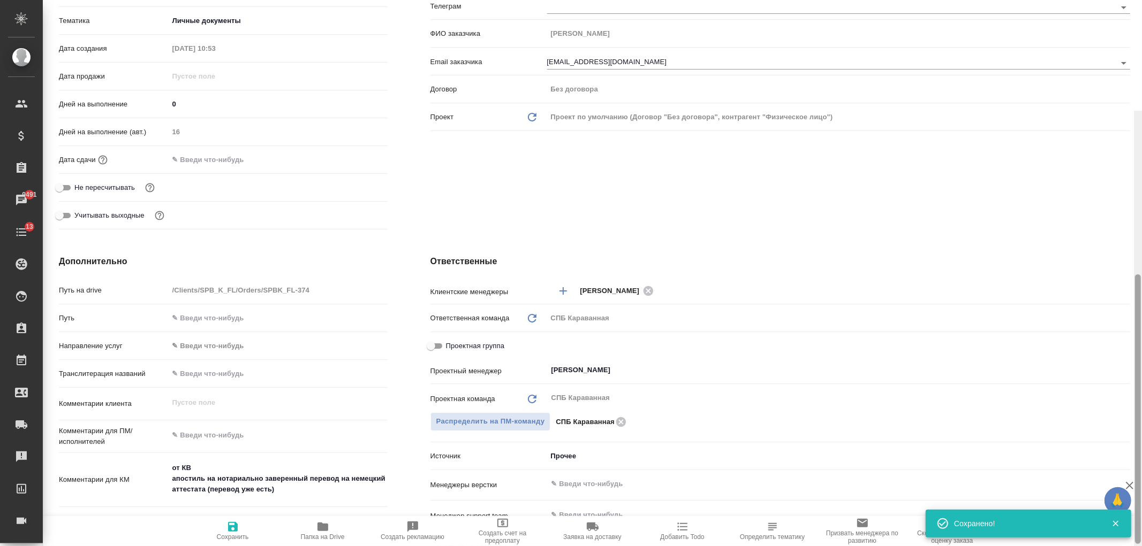
scroll to position [0, 0]
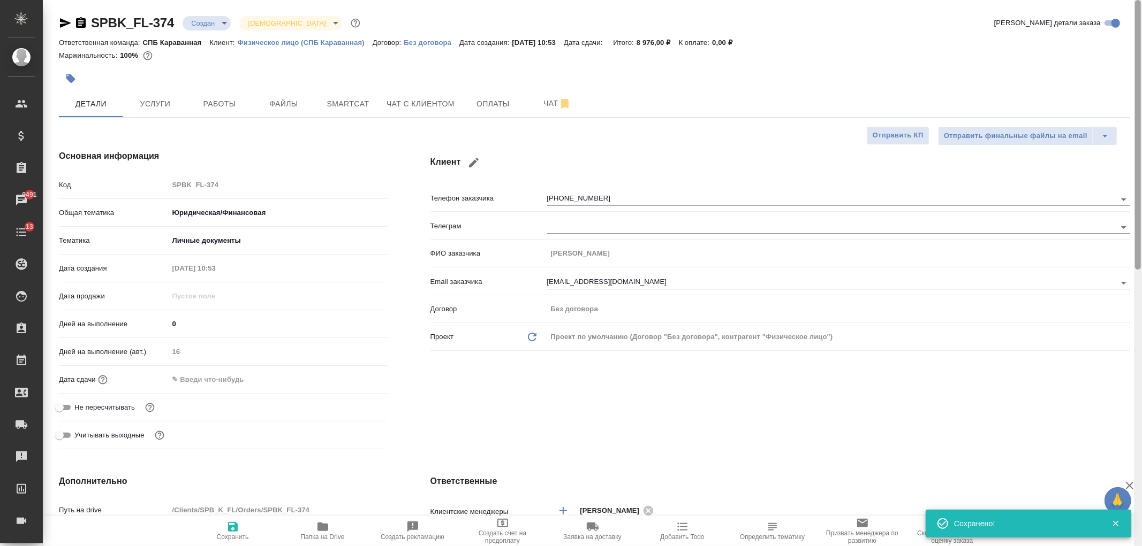
drag, startPoint x: 1138, startPoint y: 378, endPoint x: 1125, endPoint y: 84, distance: 294.7
click at [1140, 104] on div at bounding box center [1138, 135] width 6 height 270
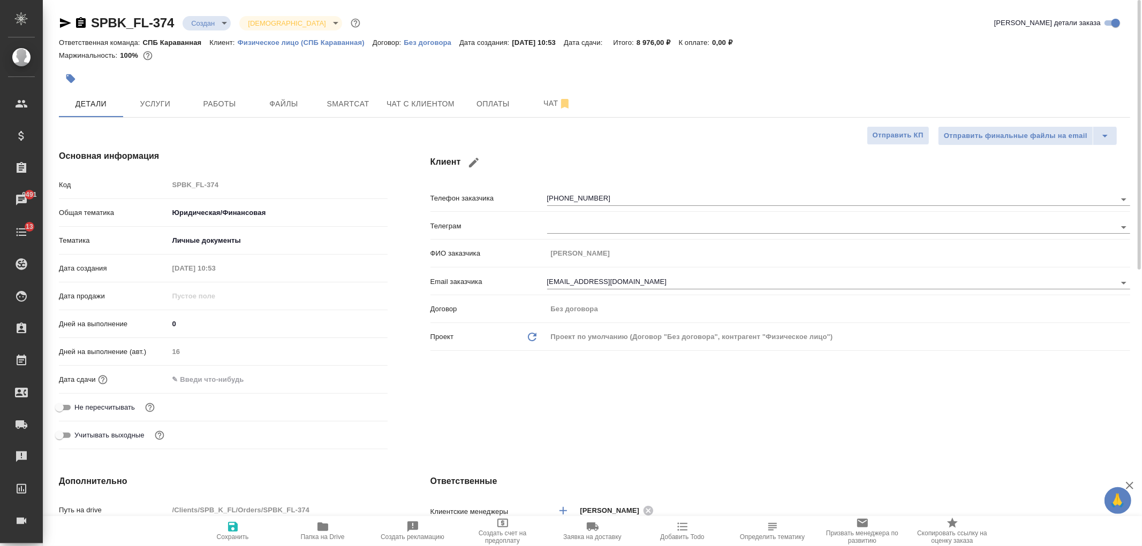
click at [221, 26] on body "🙏 .cls-1 fill:#fff; AWATERA Ivanova Arina Клиенты Спецификации Заказы 9491 Чаты…" at bounding box center [571, 273] width 1142 height 546
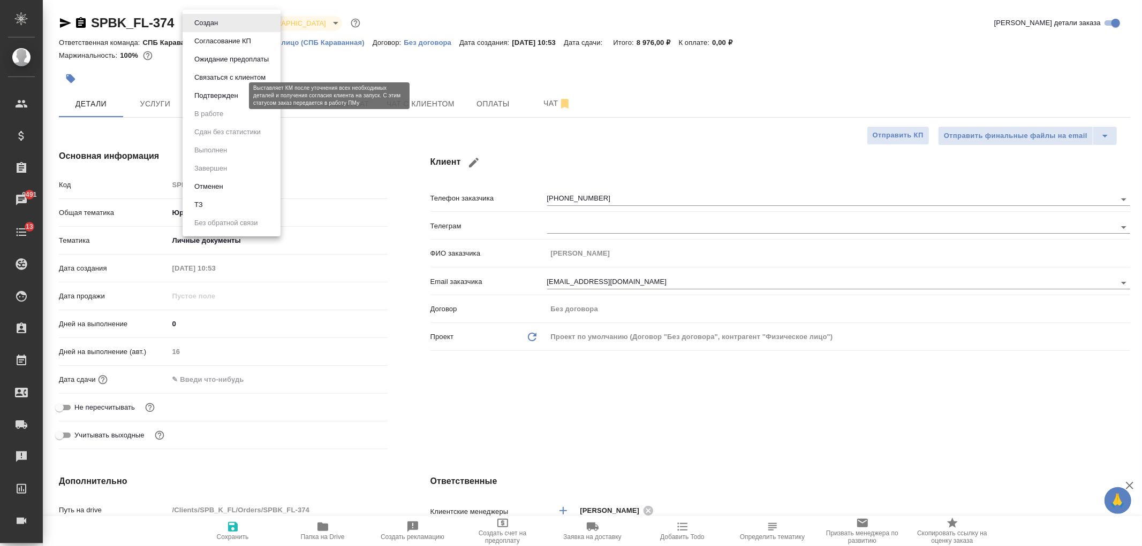
click at [230, 100] on button "Подтвержден" at bounding box center [216, 96] width 50 height 12
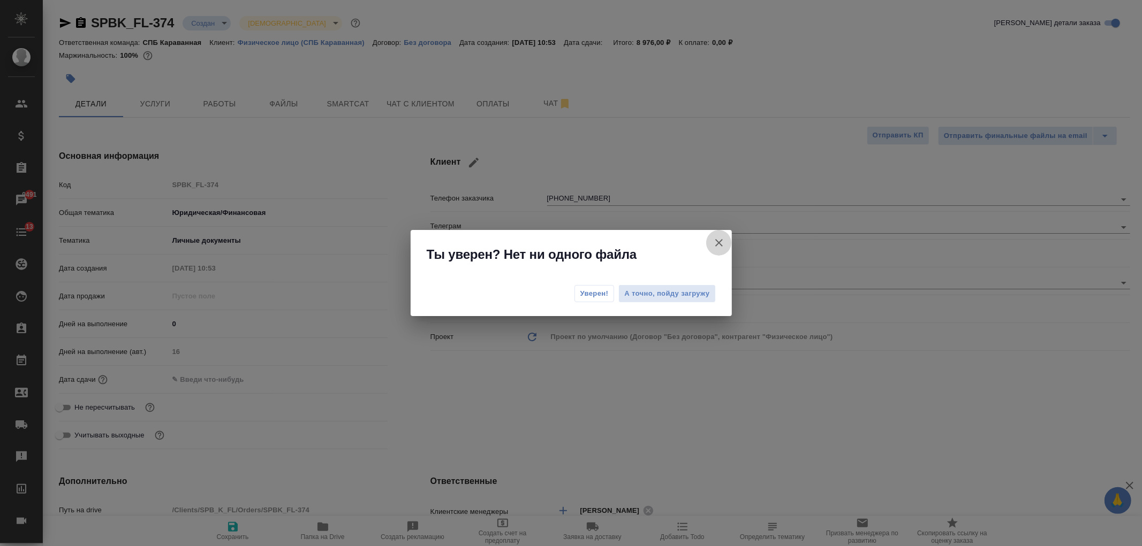
click at [720, 241] on icon "button" at bounding box center [718, 242] width 7 height 7
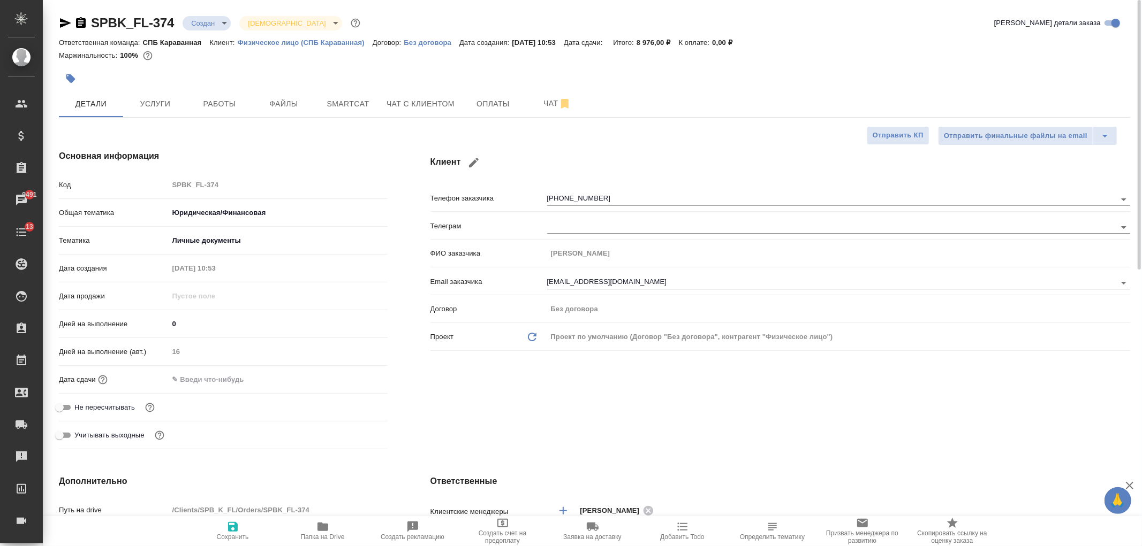
click at [244, 380] on input "text" at bounding box center [216, 380] width 94 height 16
click at [354, 382] on icon "button" at bounding box center [356, 379] width 13 height 13
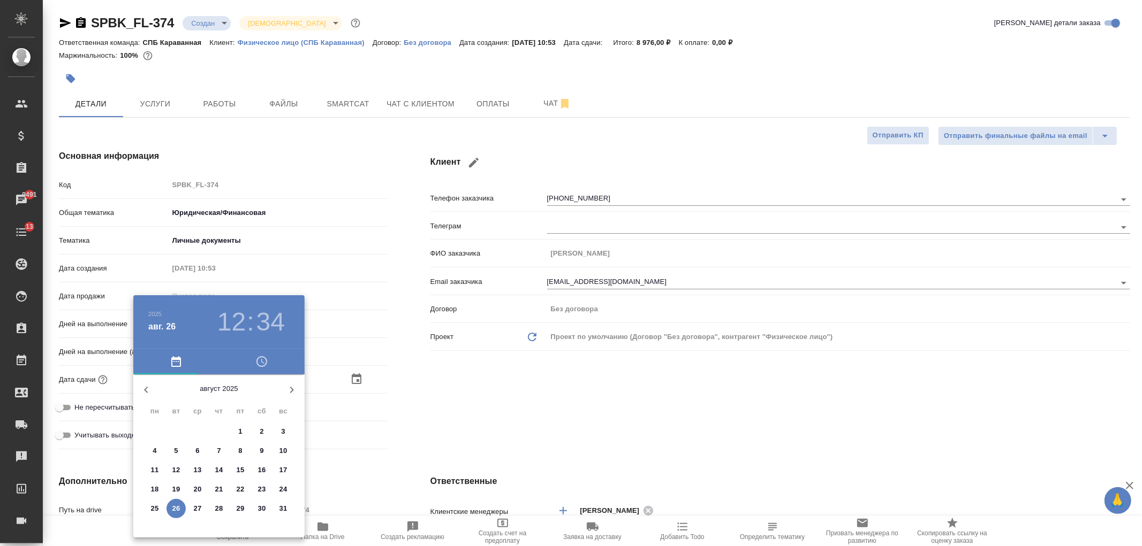
click at [240, 506] on p "29" at bounding box center [241, 509] width 8 height 11
type input "29.08.2025 12:34"
type textarea "x"
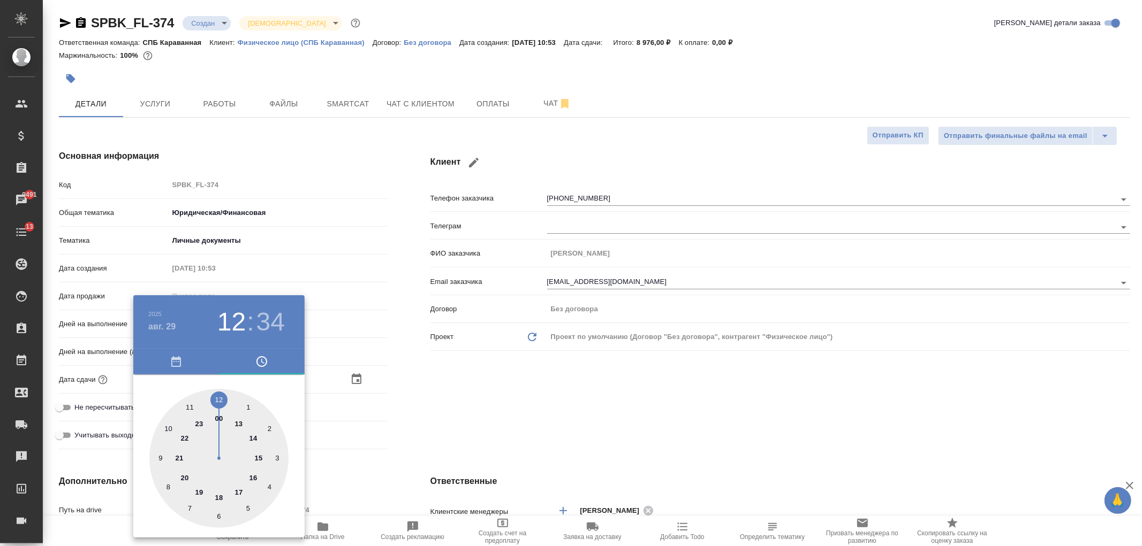
click at [498, 405] on div at bounding box center [571, 273] width 1142 height 546
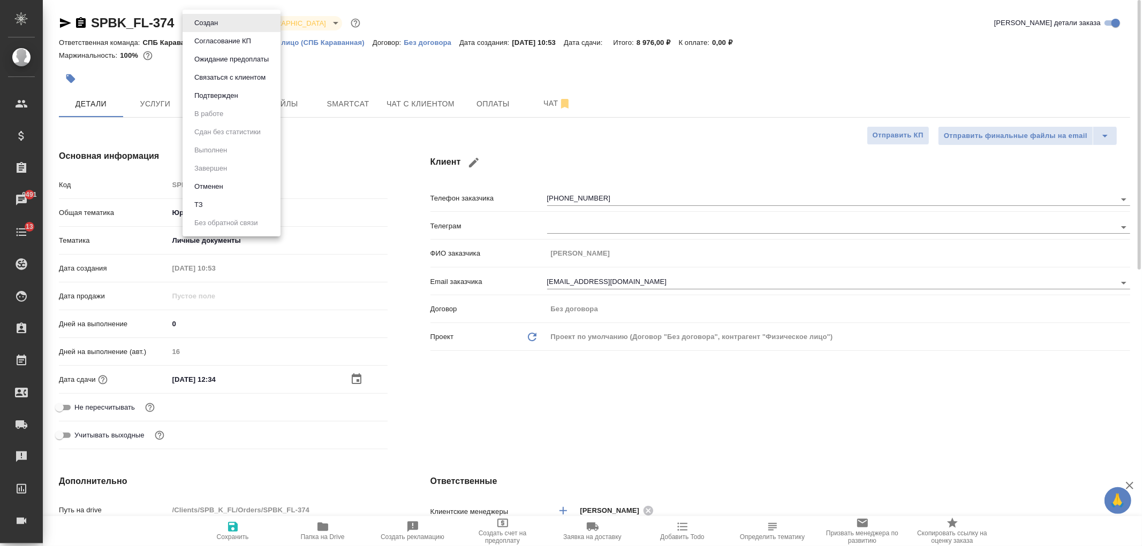
click at [206, 20] on body "🙏 .cls-1 fill:#fff; AWATERA Ivanova Arina Клиенты Спецификации Заказы 9491 Чаты…" at bounding box center [571, 273] width 1142 height 546
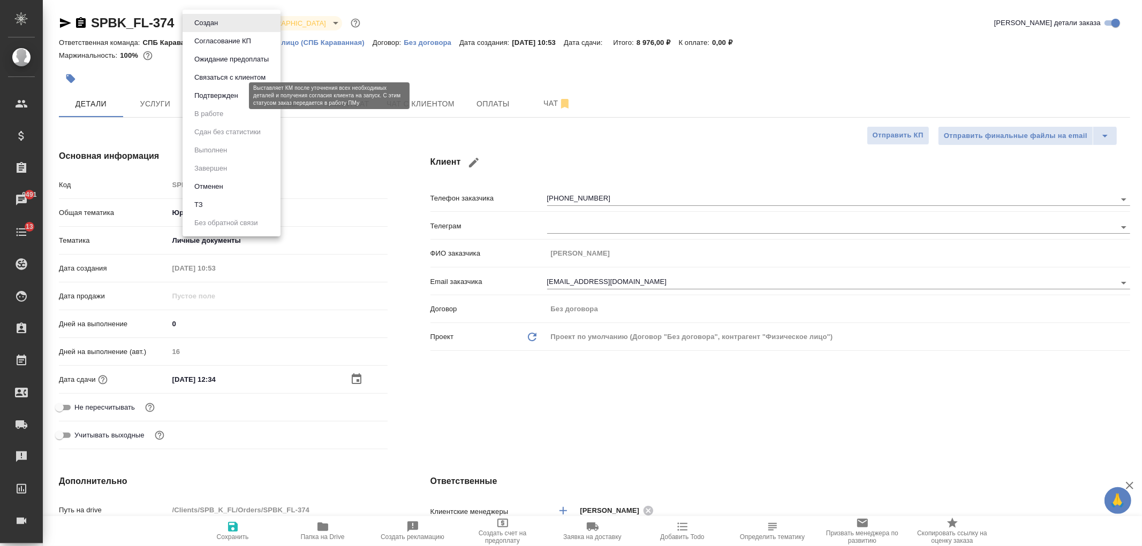
click at [225, 99] on button "Подтвержден" at bounding box center [216, 96] width 50 height 12
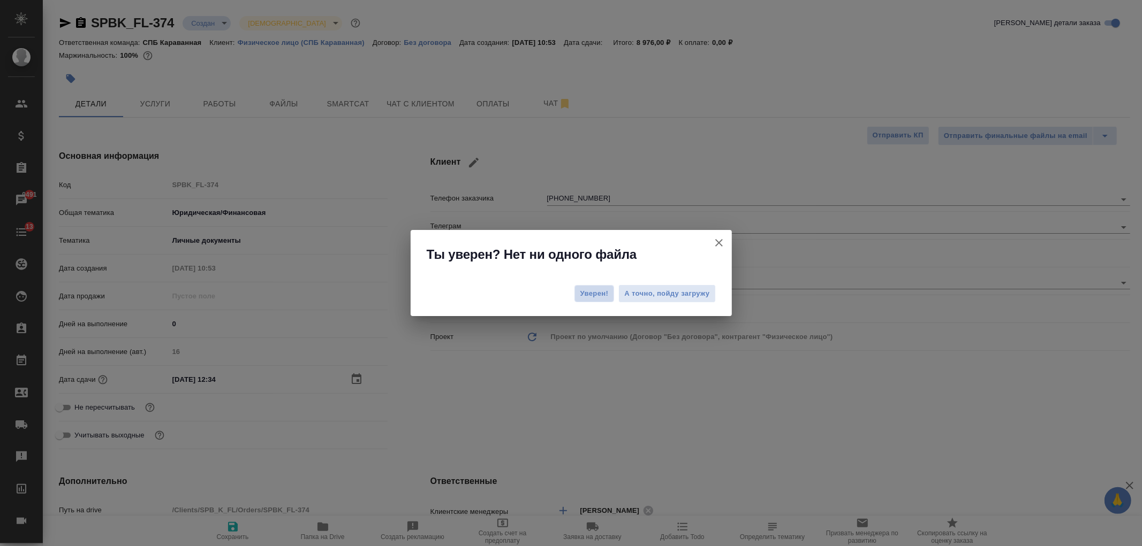
click at [591, 295] on span "Уверен!" at bounding box center [594, 293] width 28 height 11
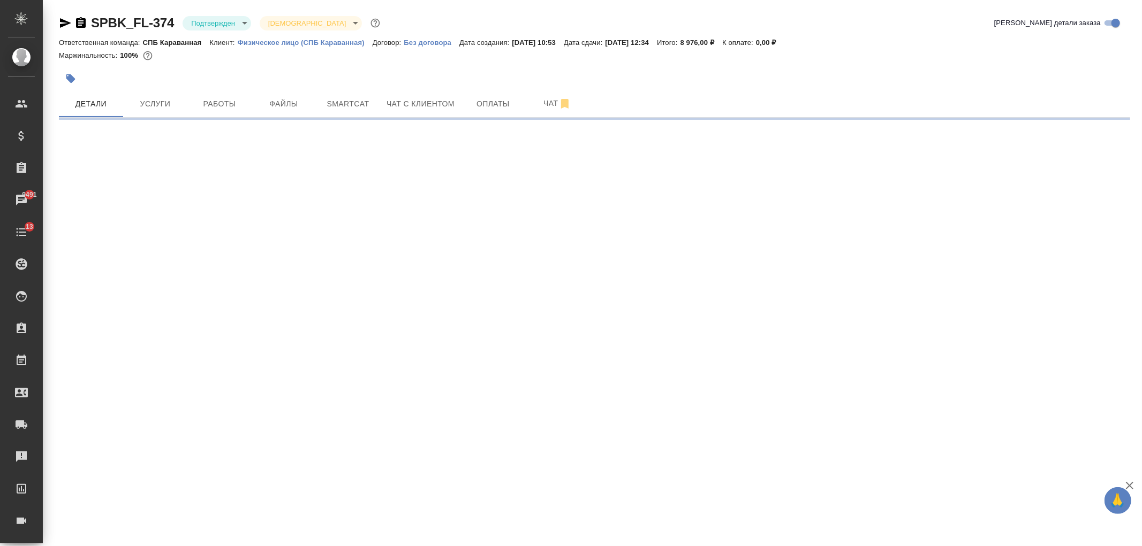
select select "RU"
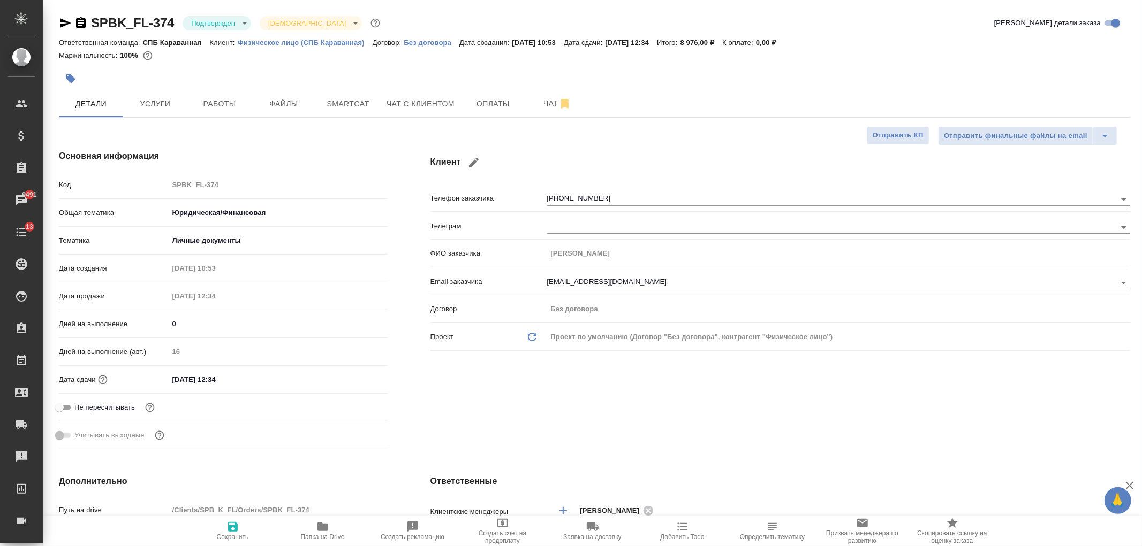
type textarea "x"
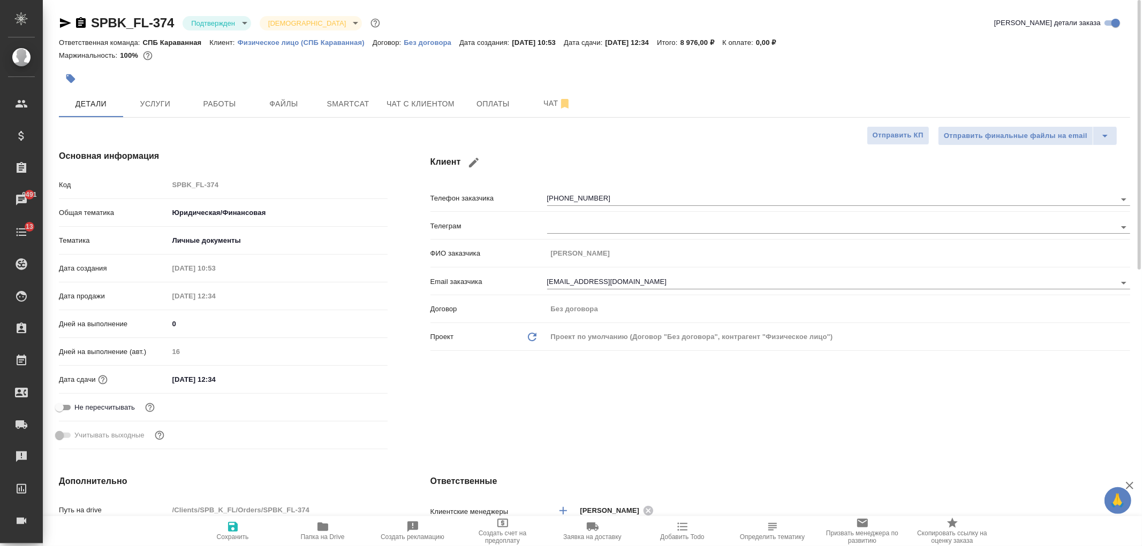
type textarea "x"
click at [430, 95] on button "Чат с клиентом" at bounding box center [420, 103] width 81 height 27
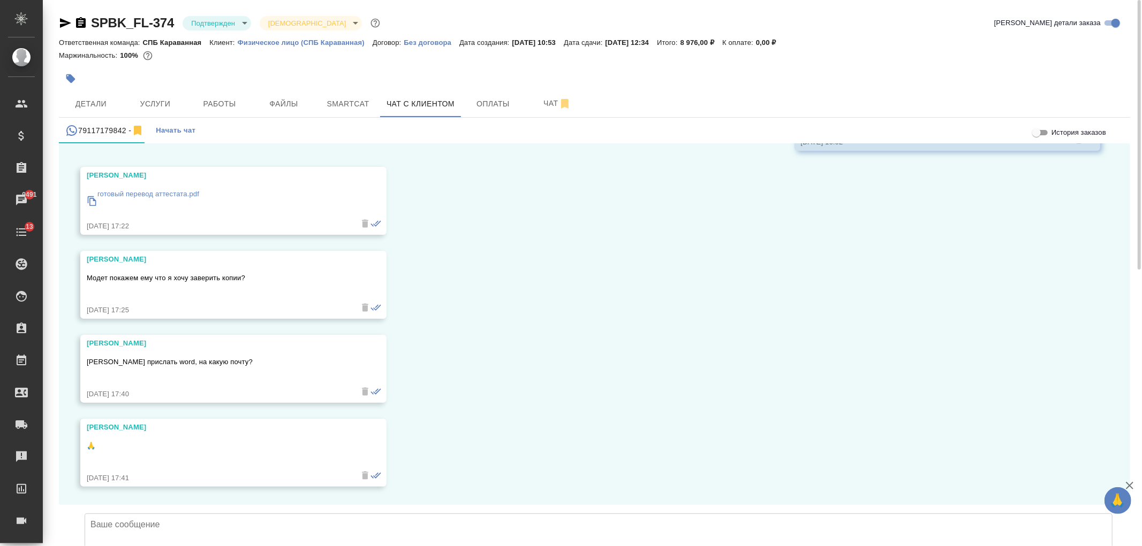
click at [189, 514] on textarea at bounding box center [599, 551] width 1028 height 75
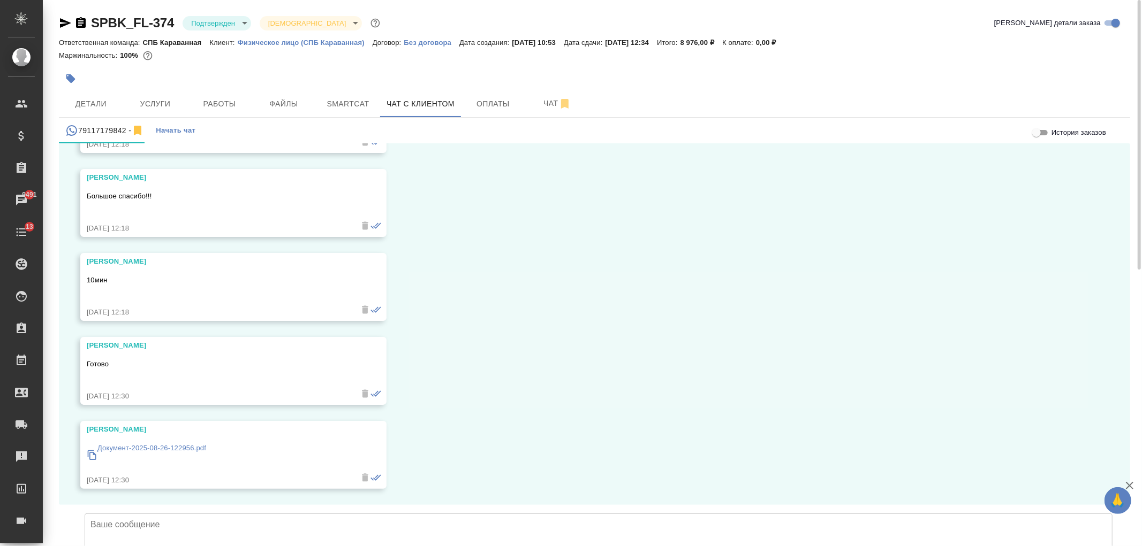
scroll to position [4578, 0]
type textarea "Спасибо, оплату получили"
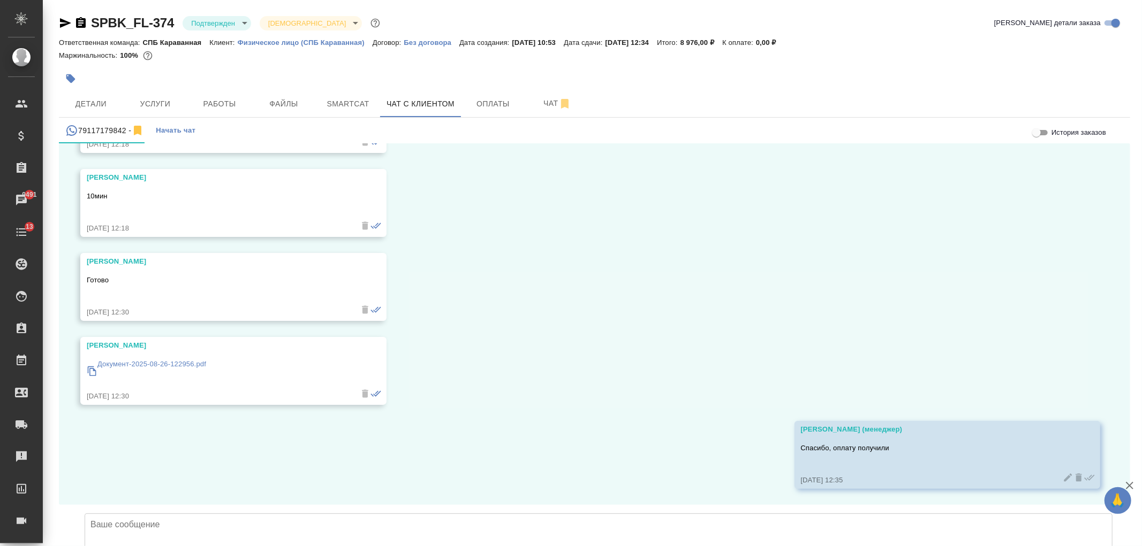
scroll to position [4662, 0]
click at [95, 109] on span "Детали" at bounding box center [90, 103] width 51 height 13
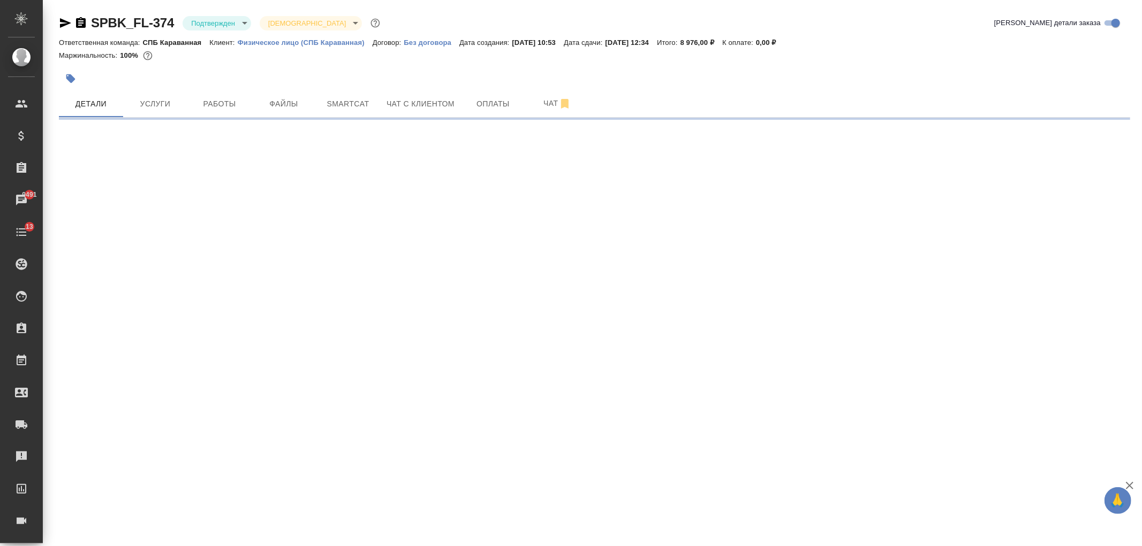
select select "RU"
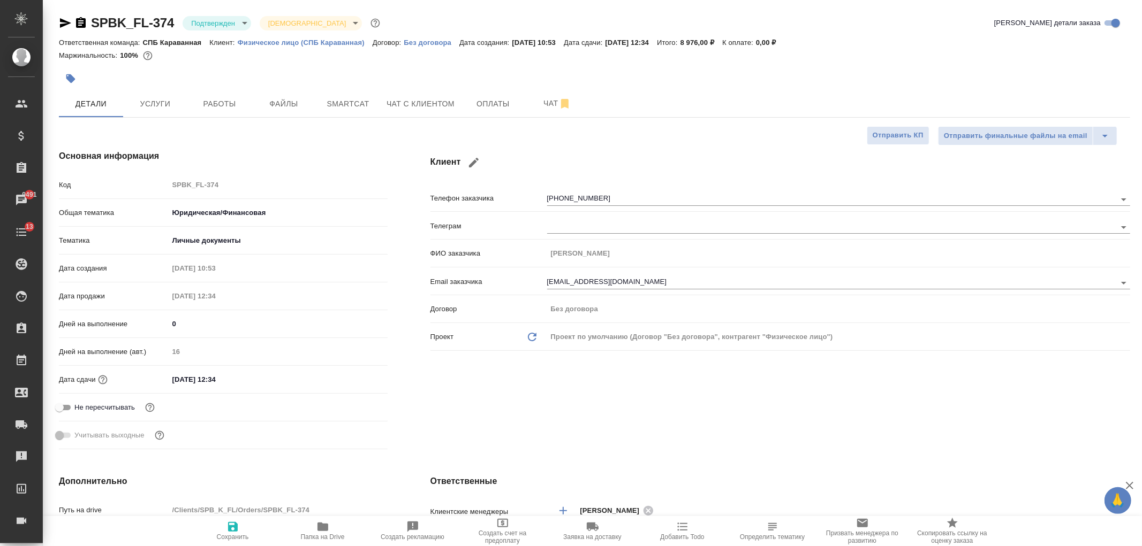
type textarea "x"
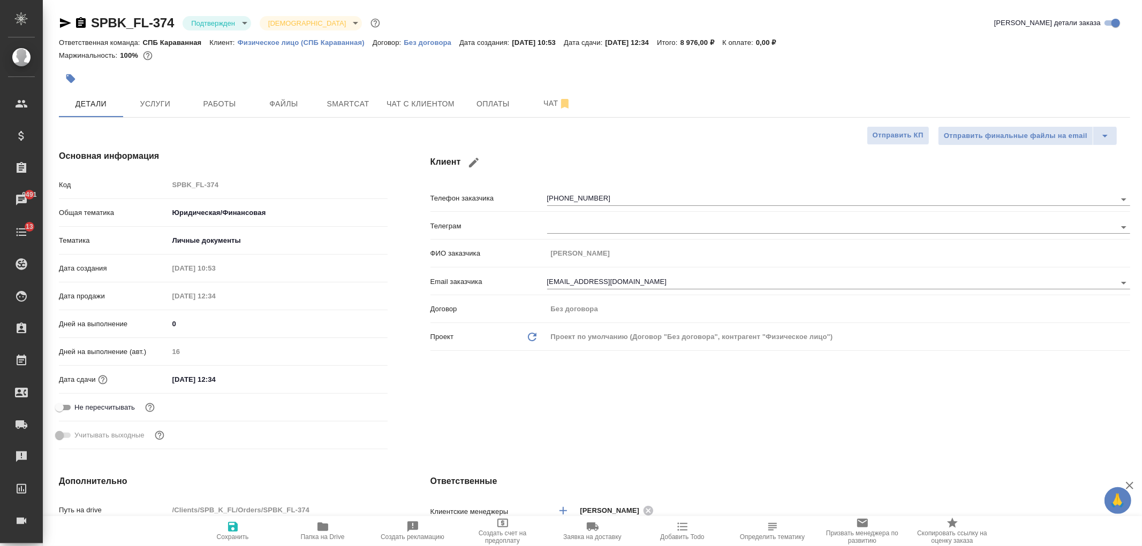
type textarea "x"
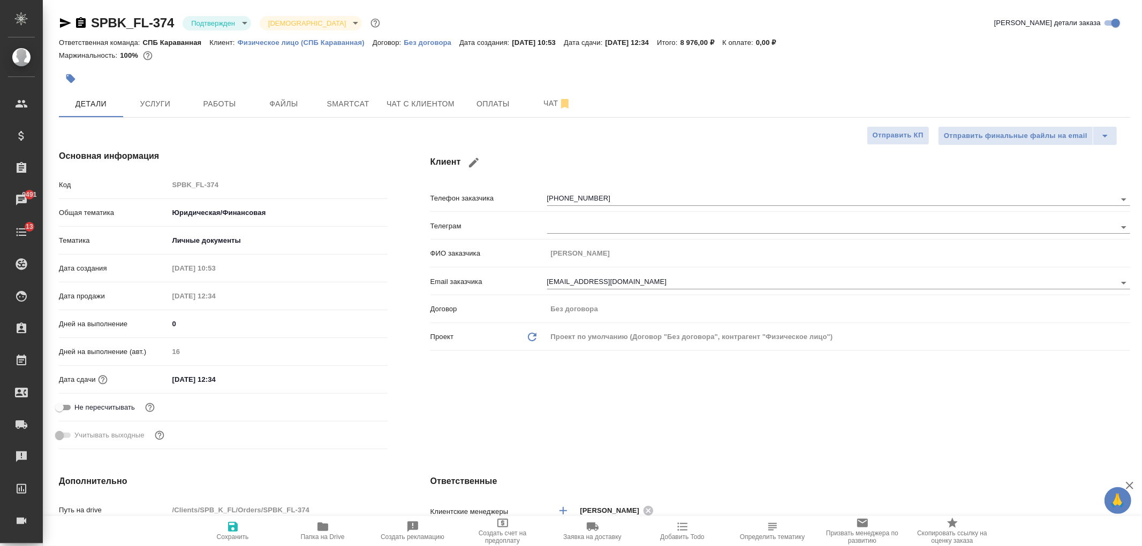
type textarea "x"
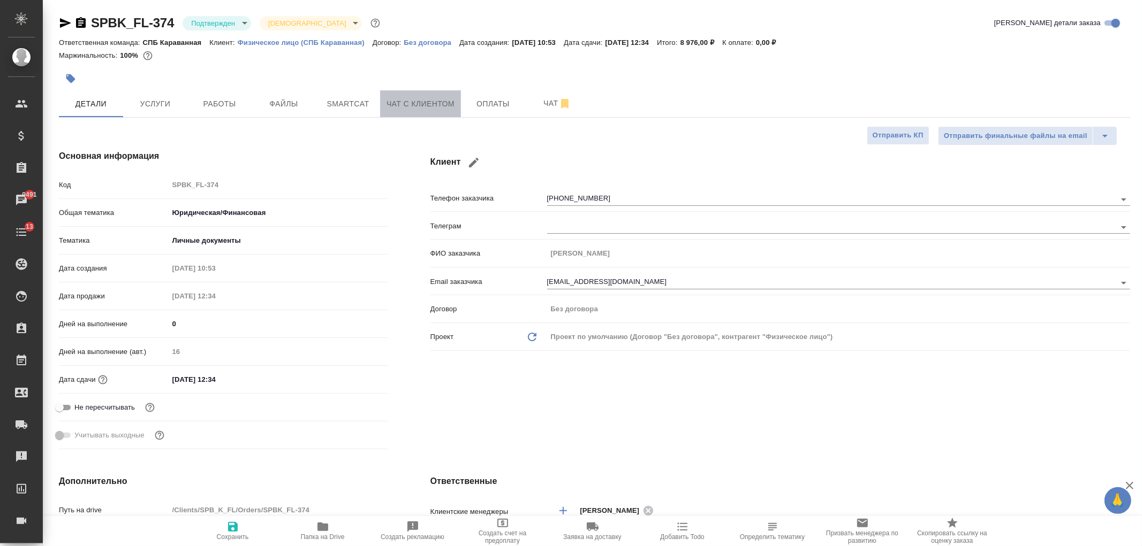
click at [421, 116] on button "Чат с клиентом" at bounding box center [420, 103] width 81 height 27
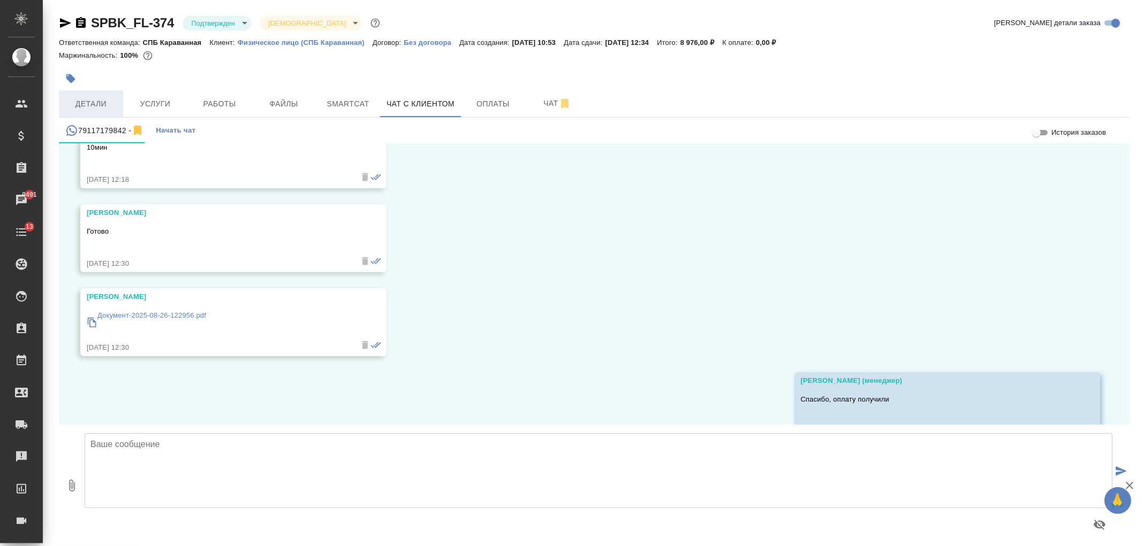
scroll to position [4662, 0]
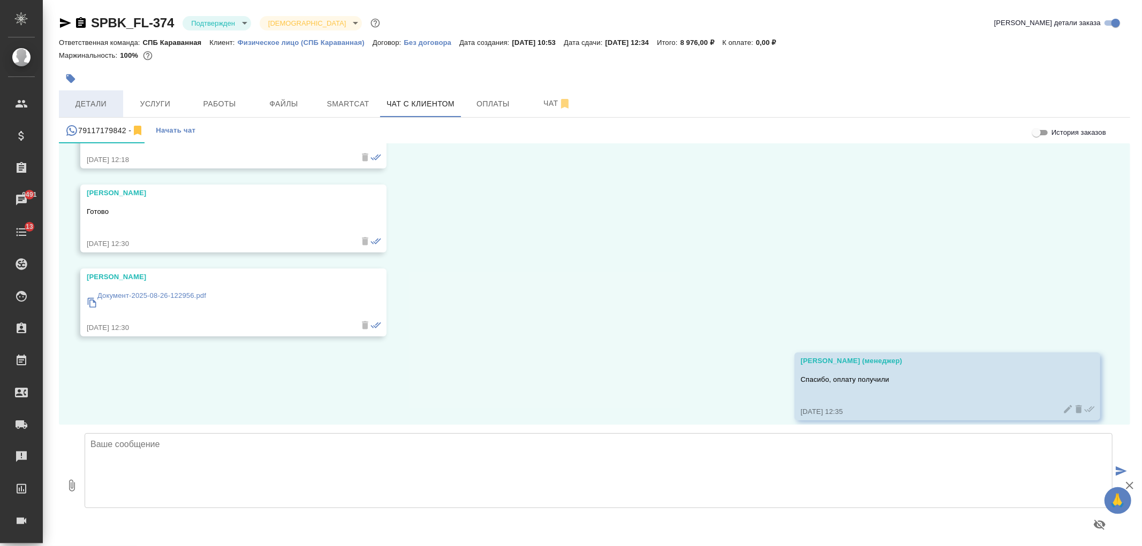
click at [88, 107] on span "Детали" at bounding box center [90, 103] width 51 height 13
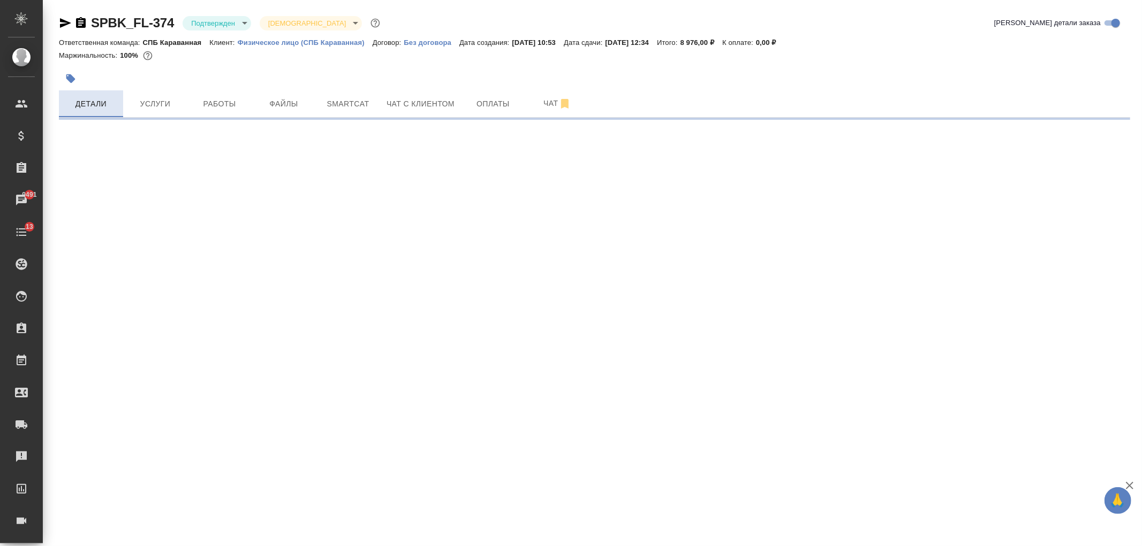
select select "RU"
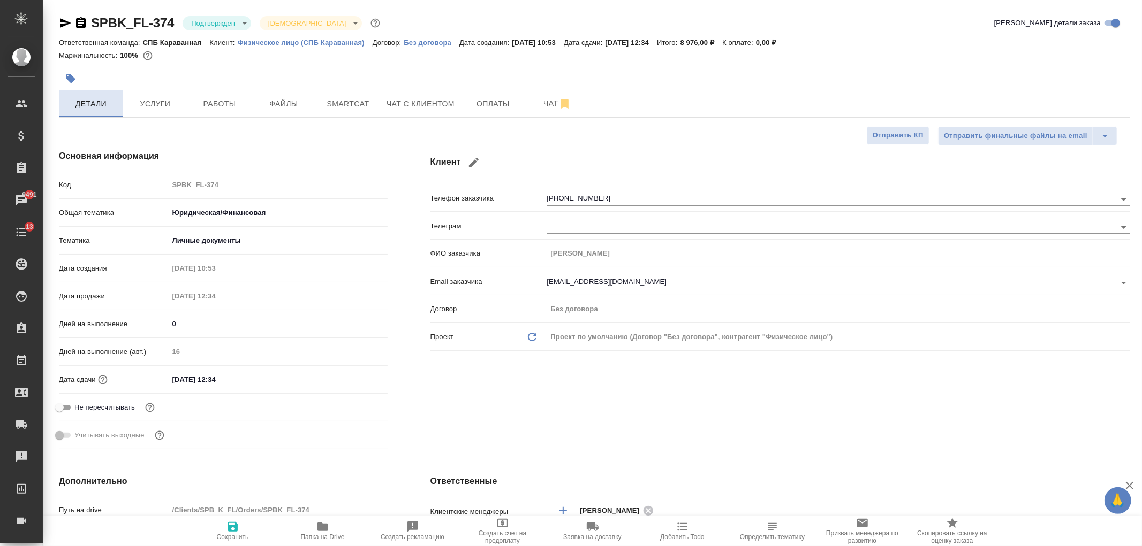
type textarea "x"
click at [177, 101] on span "Услуги" at bounding box center [155, 103] width 51 height 13
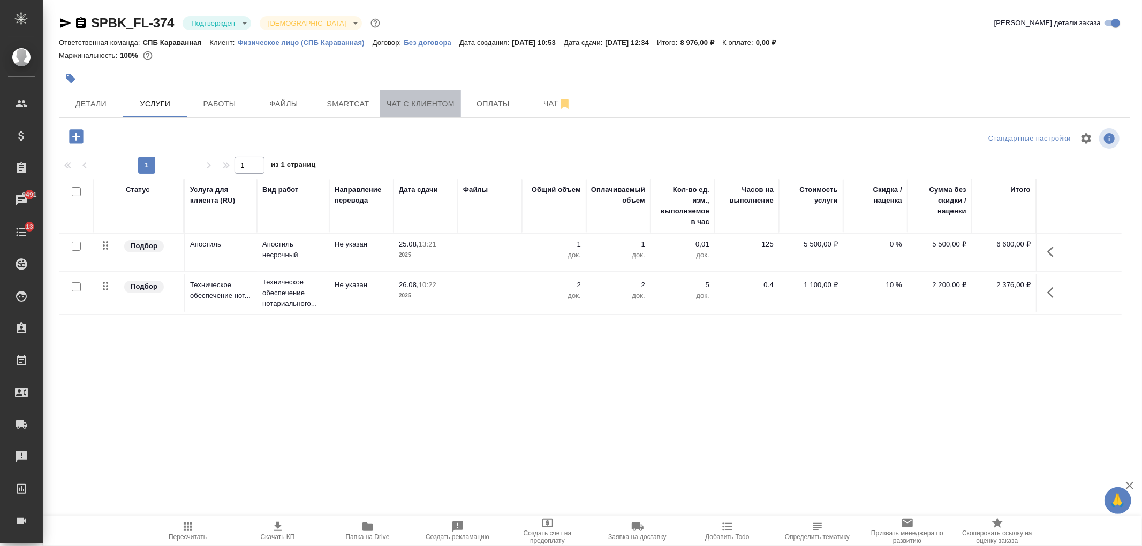
click at [430, 112] on button "Чат с клиентом" at bounding box center [420, 103] width 81 height 27
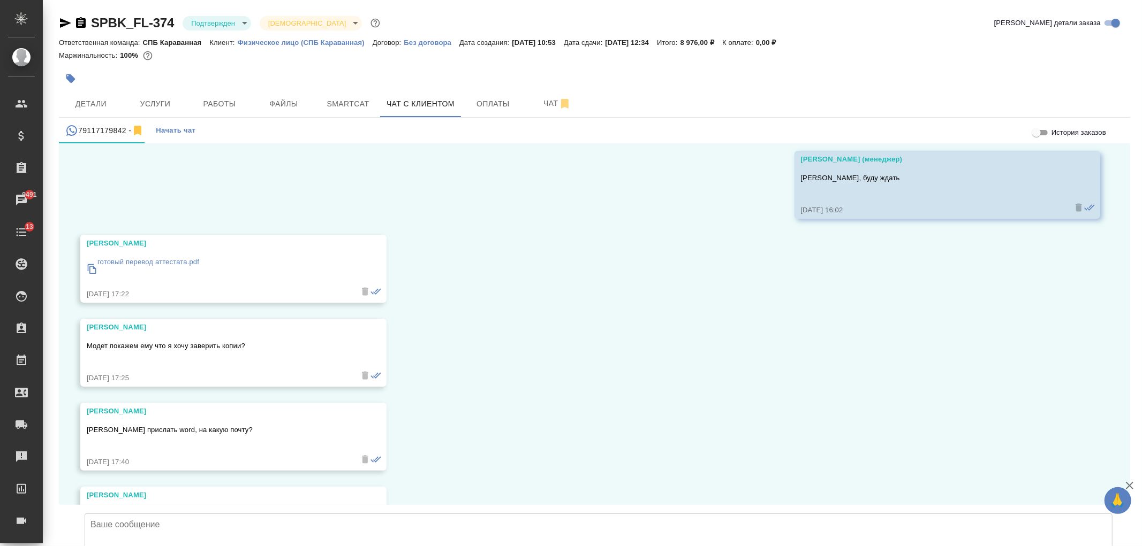
scroll to position [3646, 0]
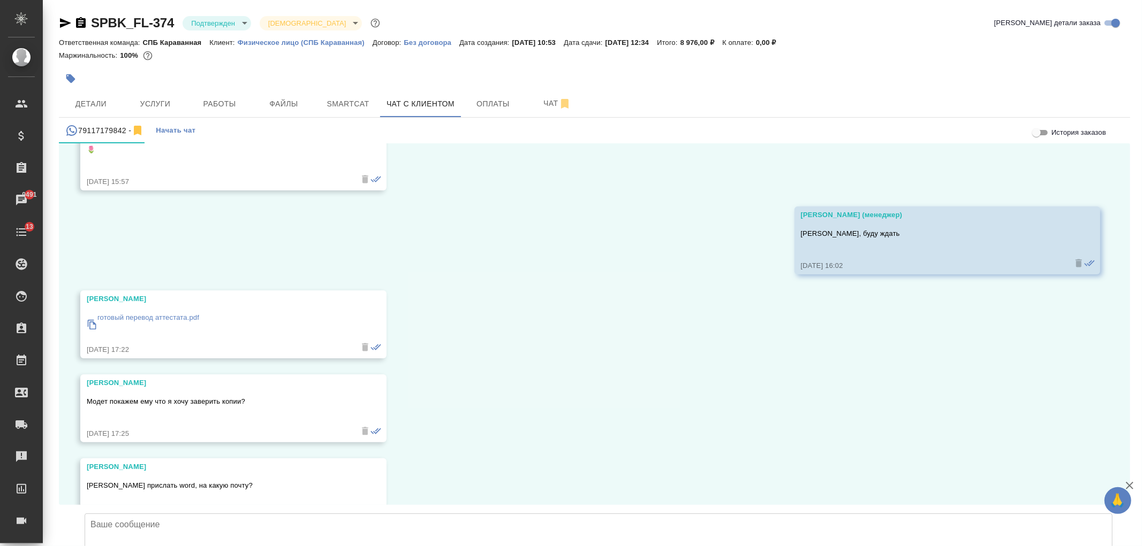
click at [190, 313] on p "готовый перевод аттестата.pdf" at bounding box center [148, 318] width 102 height 11
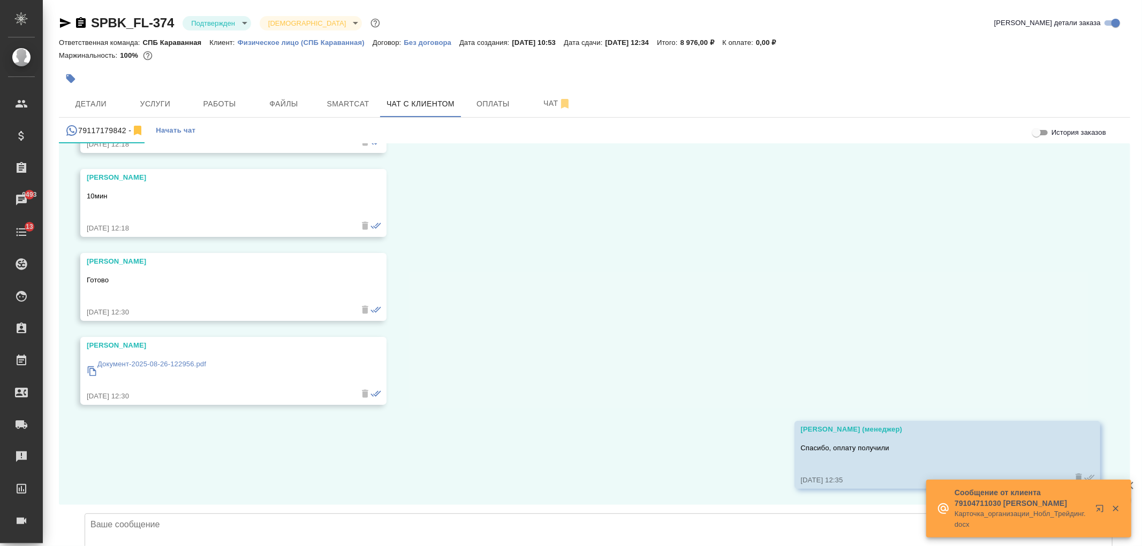
scroll to position [4662, 0]
click at [62, 105] on button "Детали" at bounding box center [91, 103] width 64 height 27
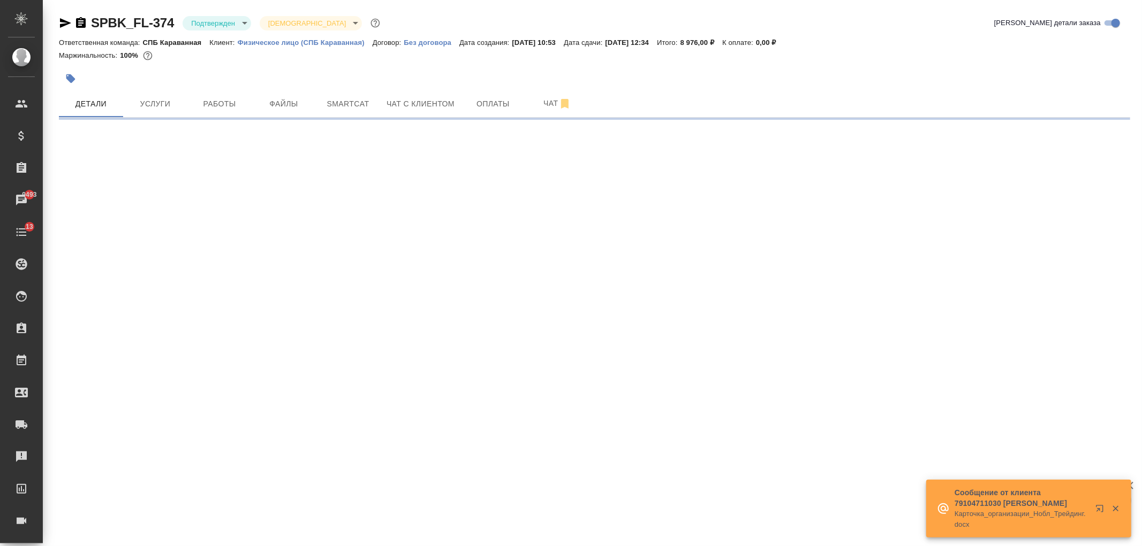
select select "RU"
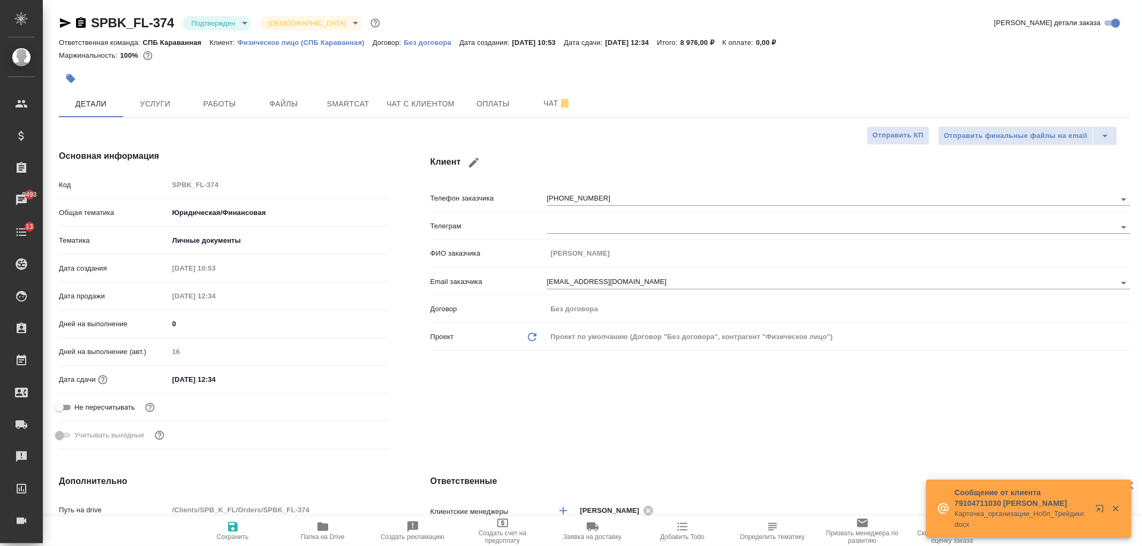
type textarea "x"
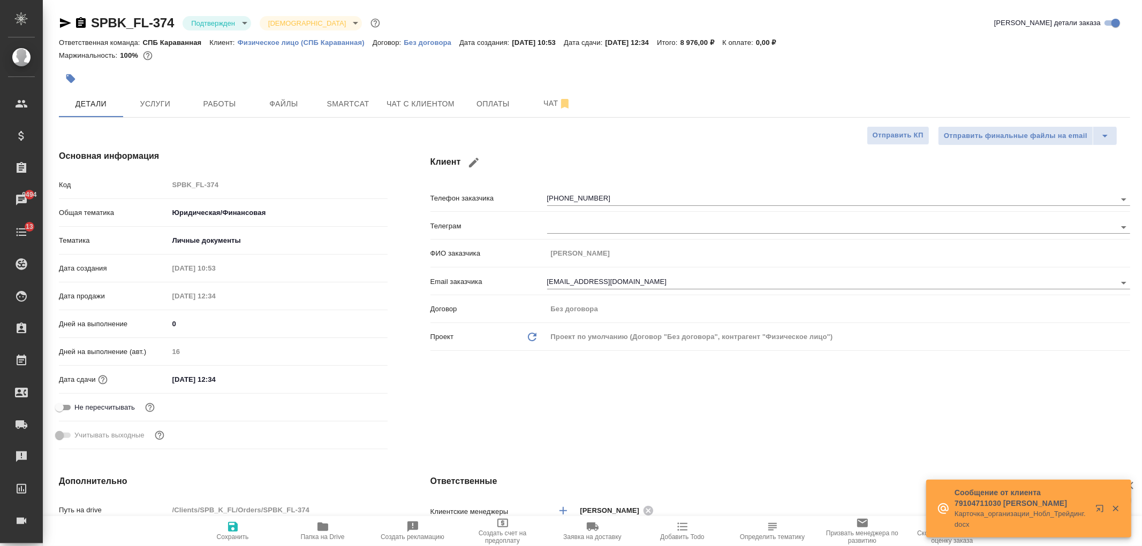
type textarea "x"
click at [416, 115] on button "Чат с клиентом" at bounding box center [420, 103] width 81 height 27
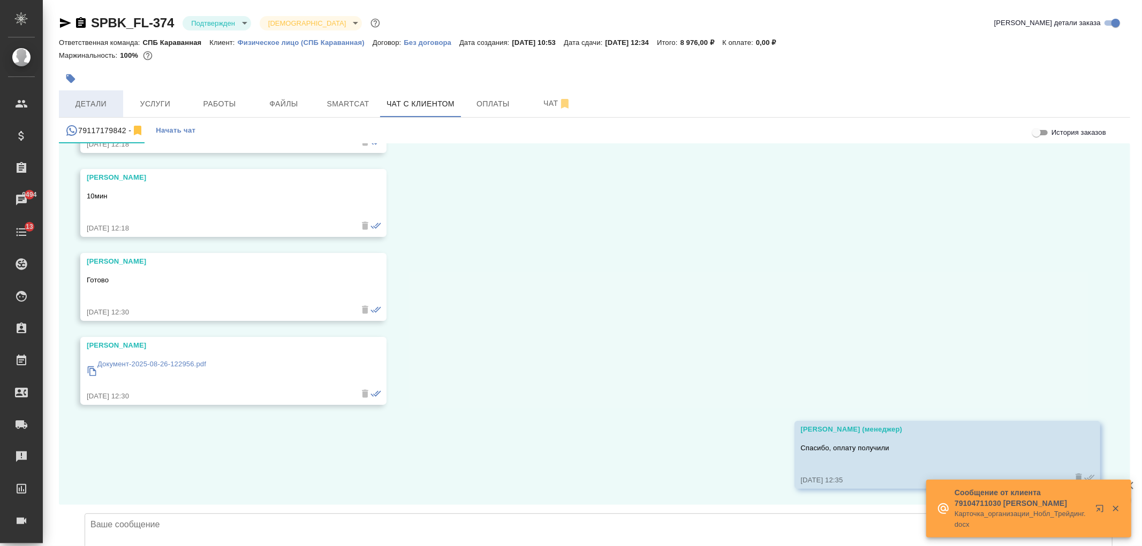
scroll to position [4662, 0]
click at [93, 94] on button "Детали" at bounding box center [91, 103] width 64 height 27
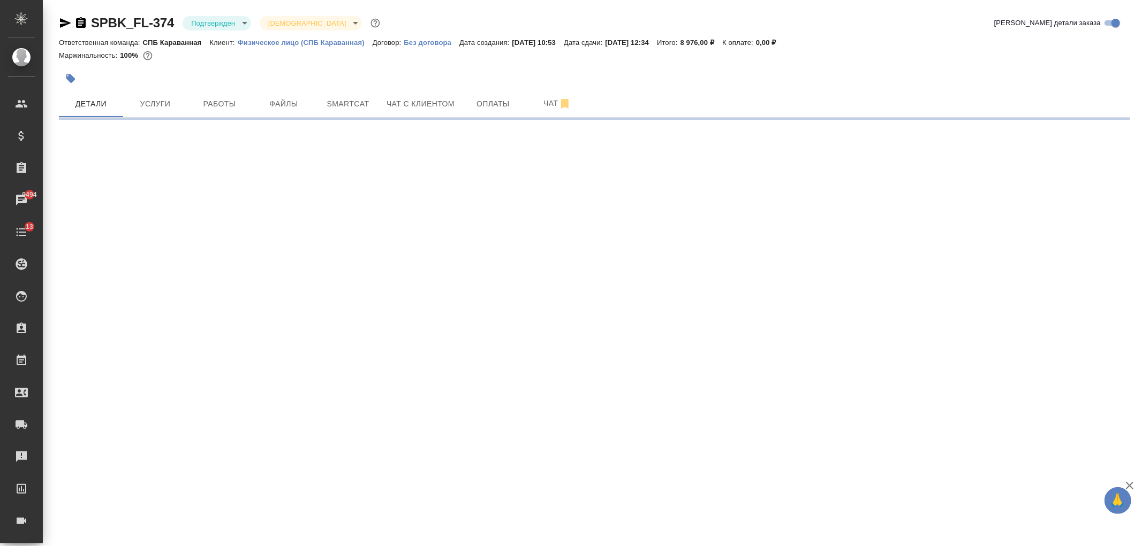
select select "RU"
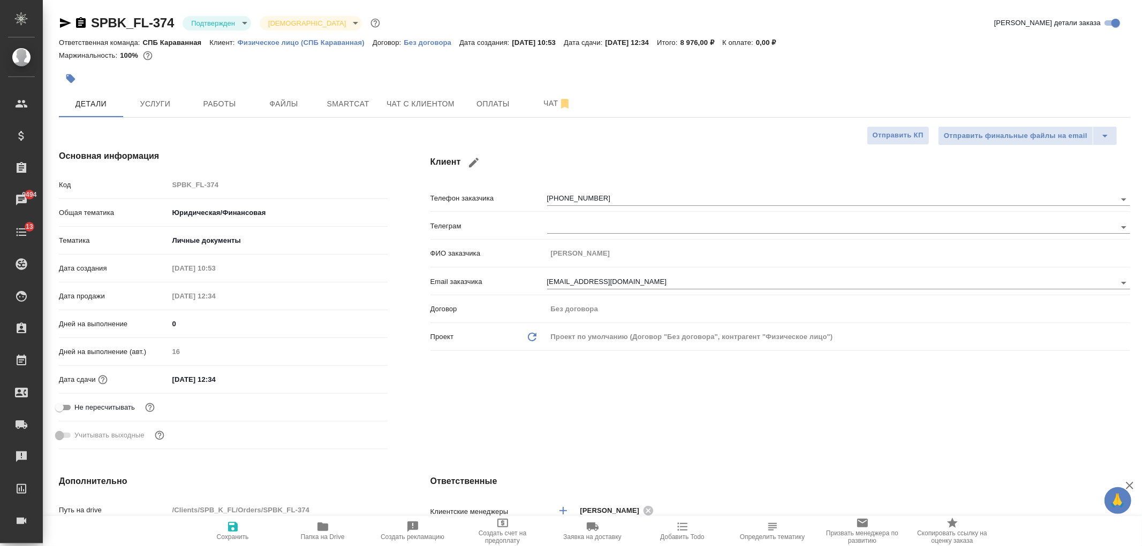
type textarea "x"
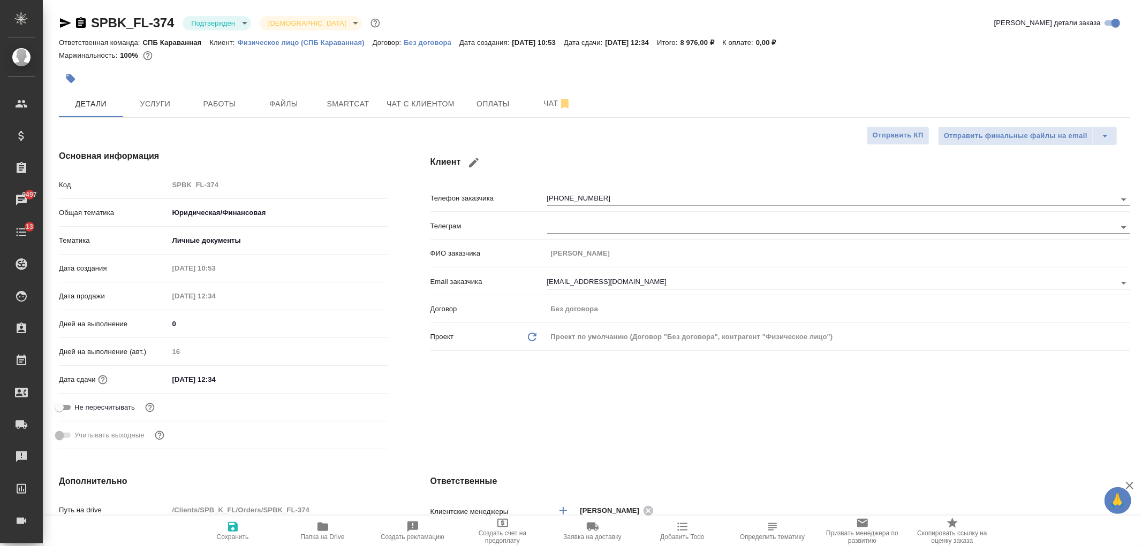
type textarea "x"
click at [421, 93] on button "Чат с клиентом" at bounding box center [420, 103] width 81 height 27
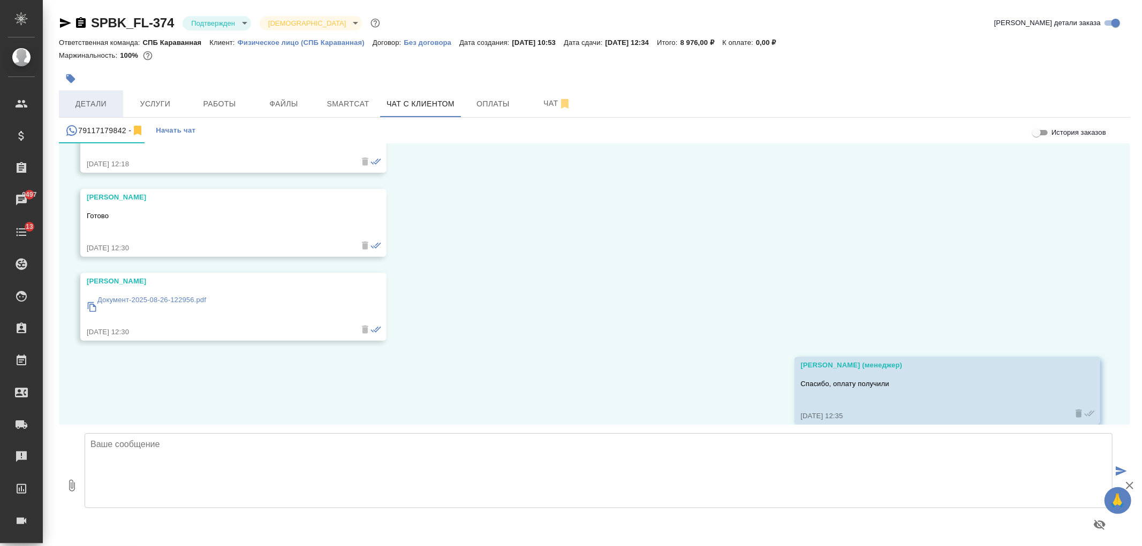
scroll to position [4662, 0]
click at [101, 104] on span "Детали" at bounding box center [90, 103] width 51 height 13
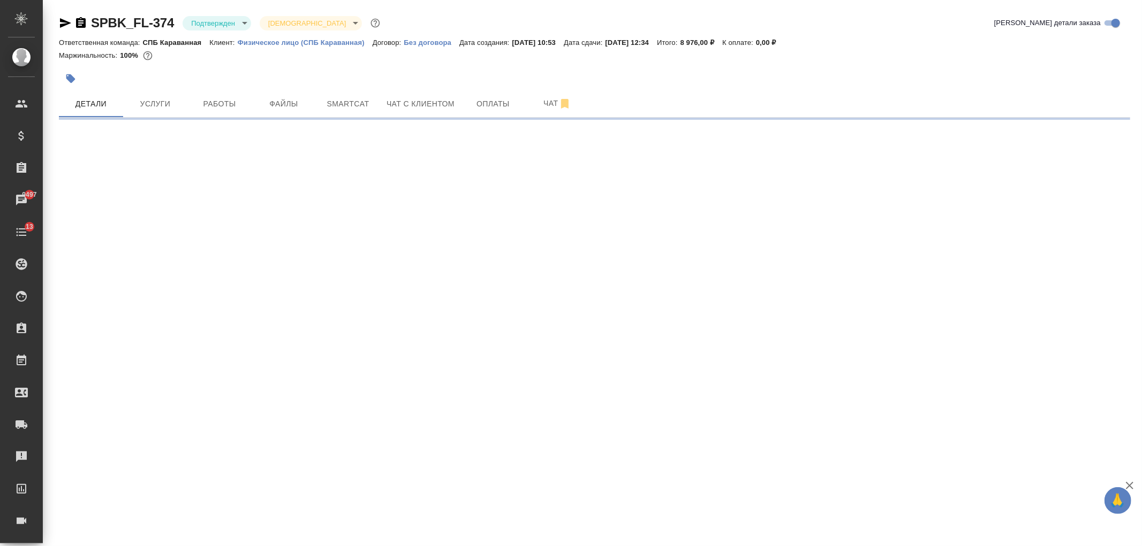
select select "RU"
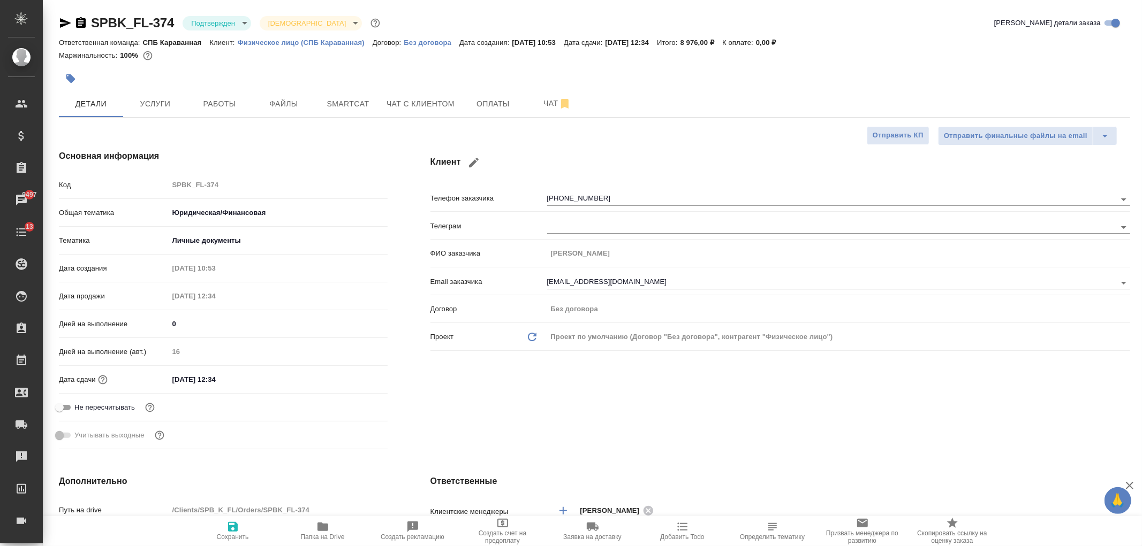
type textarea "x"
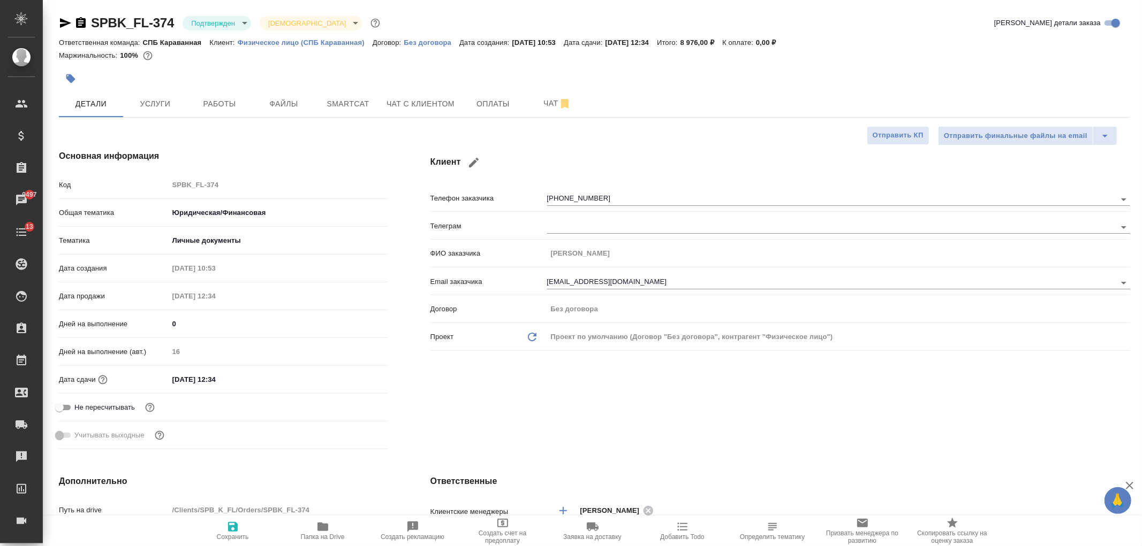
type textarea "x"
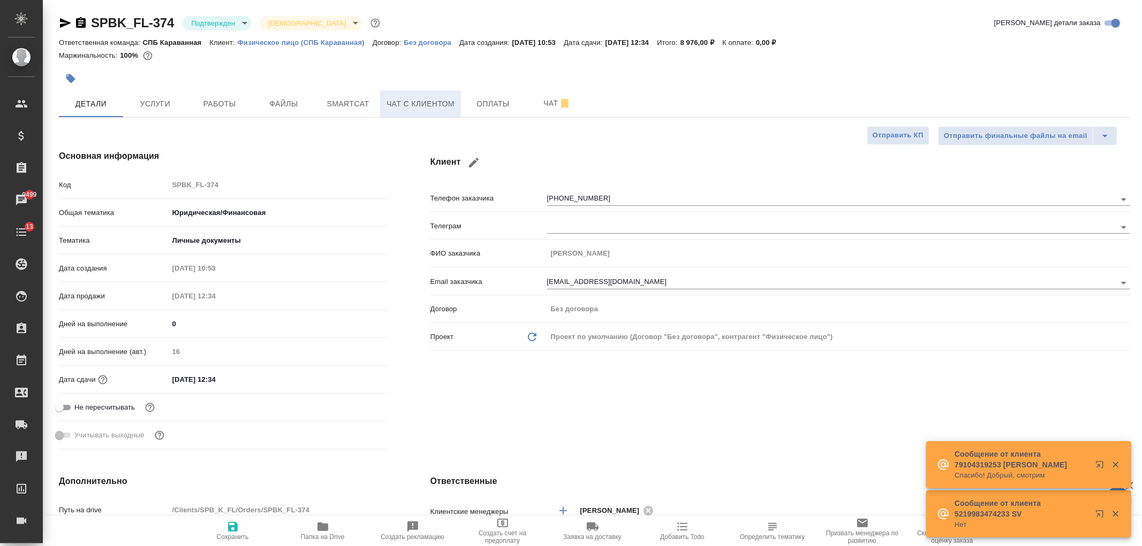
click at [416, 115] on button "Чат с клиентом" at bounding box center [420, 103] width 81 height 27
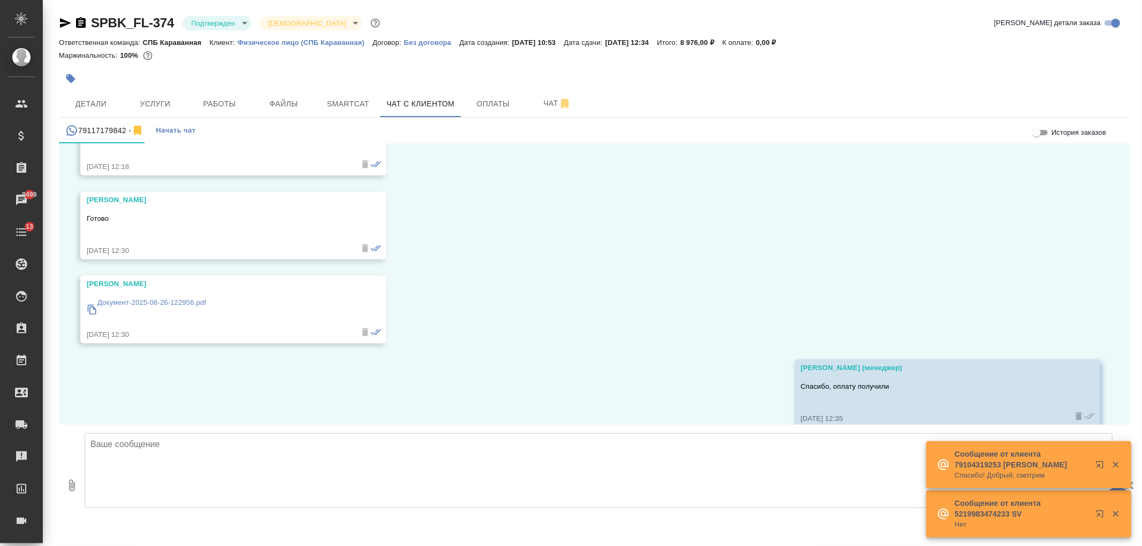
scroll to position [4662, 0]
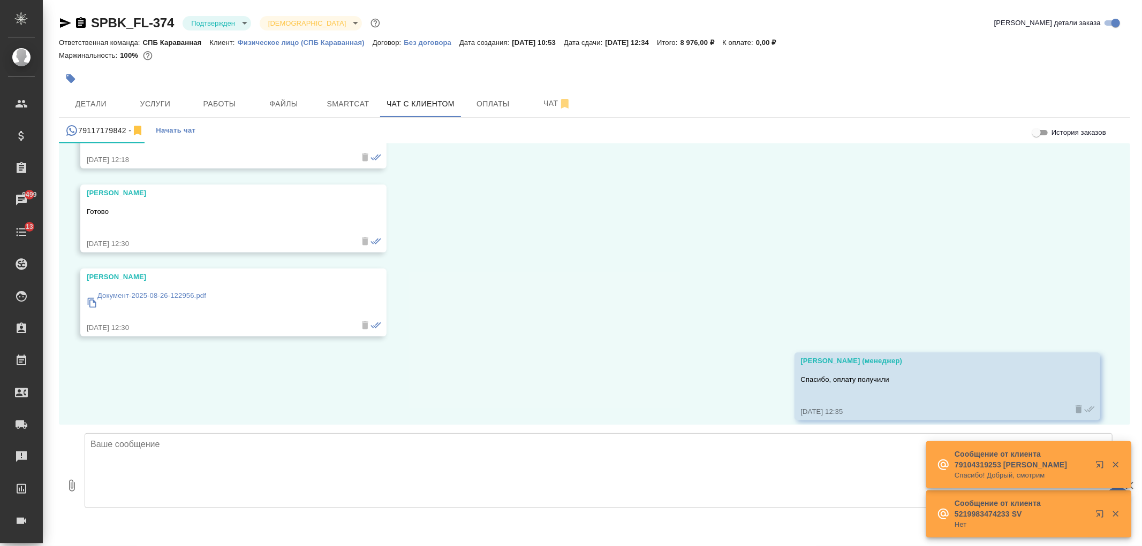
drag, startPoint x: 226, startPoint y: 446, endPoint x: 99, endPoint y: 445, distance: 127.4
click at [99, 445] on textarea at bounding box center [599, 471] width 1028 height 75
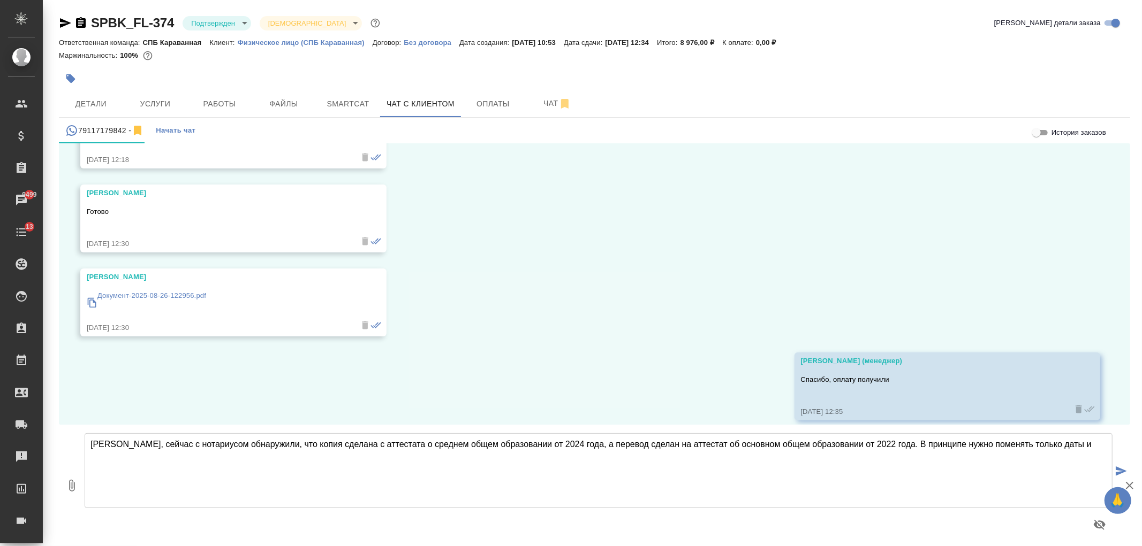
click at [1087, 447] on textarea "Александра, сейчас с нотариусом обнаружили, что копия сделана с аттестата о сре…" at bounding box center [599, 471] width 1028 height 75
click at [896, 445] on textarea "Александра, сейчас с нотариусом обнаружили, что копия сделана с аттестата о сре…" at bounding box center [599, 471] width 1028 height 75
type textarea "Александра, сейчас с нотариусом обнаружили, что копия сделана с аттестата о сре…"
click at [502, 470] on textarea "Александра, сейчас с нотариусом обнаружили, что копия сделана с аттестата о сре…" at bounding box center [599, 471] width 1028 height 75
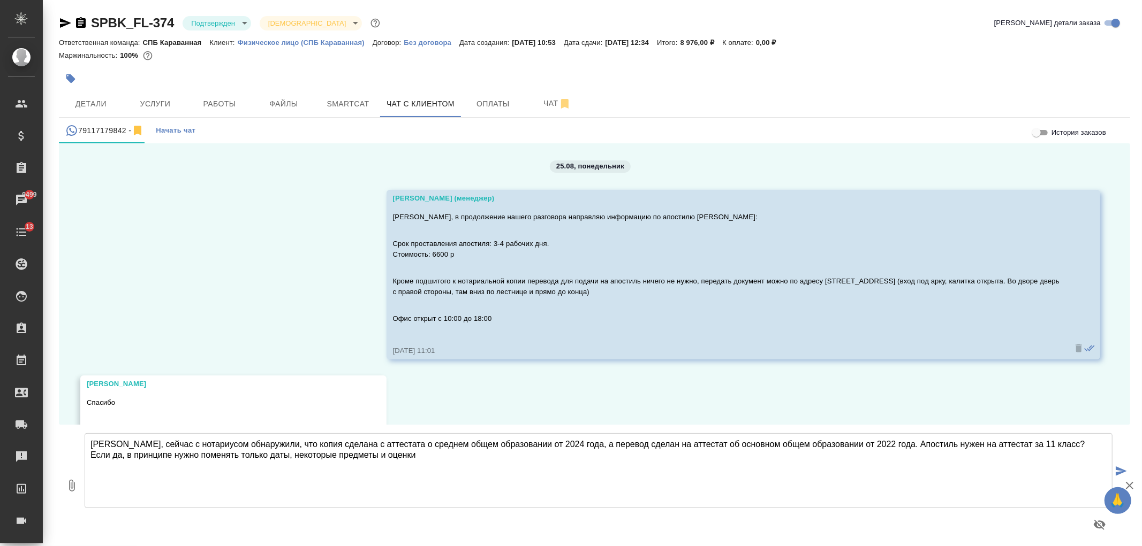
scroll to position [4662, 0]
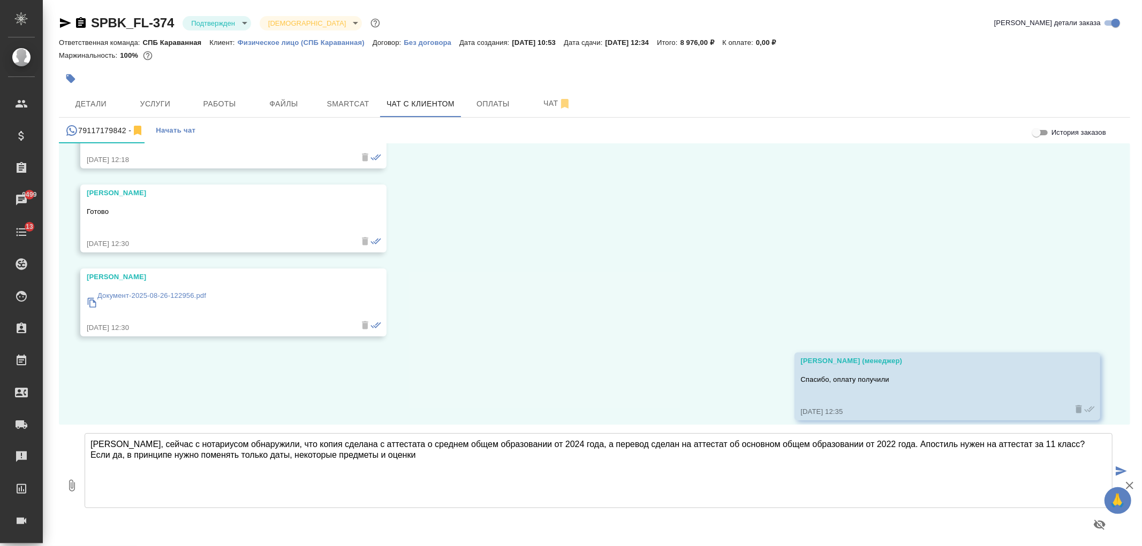
drag, startPoint x: 177, startPoint y: 458, endPoint x: 153, endPoint y: 459, distance: 24.1
click at [153, 459] on textarea "Александра, сейчас с нотариусом обнаружили, что копия сделана с аттестата о сре…" at bounding box center [599, 471] width 1028 height 75
type textarea "Александра, сейчас с нотариусом обнаружили, что копия сделана с аттестата о сре…"
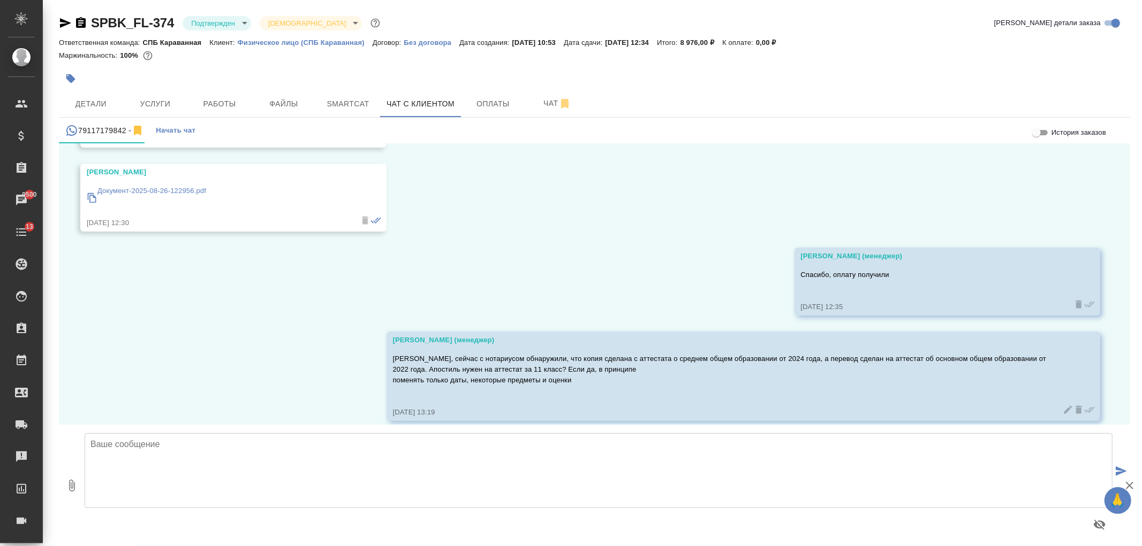
click at [452, 373] on p "Александра, сейчас с нотариусом обнаружили, что копия сделана с аттестата о сре…" at bounding box center [728, 370] width 670 height 32
drag, startPoint x: 466, startPoint y: 366, endPoint x: 1012, endPoint y: 399, distance: 546.9
click at [975, 407] on div "Иванова Арина (менеджер) Александра, сейчас с нотариусом обнаружили, что копия …" at bounding box center [743, 376] width 714 height 89
click at [1064, 406] on icon at bounding box center [1068, 410] width 8 height 8
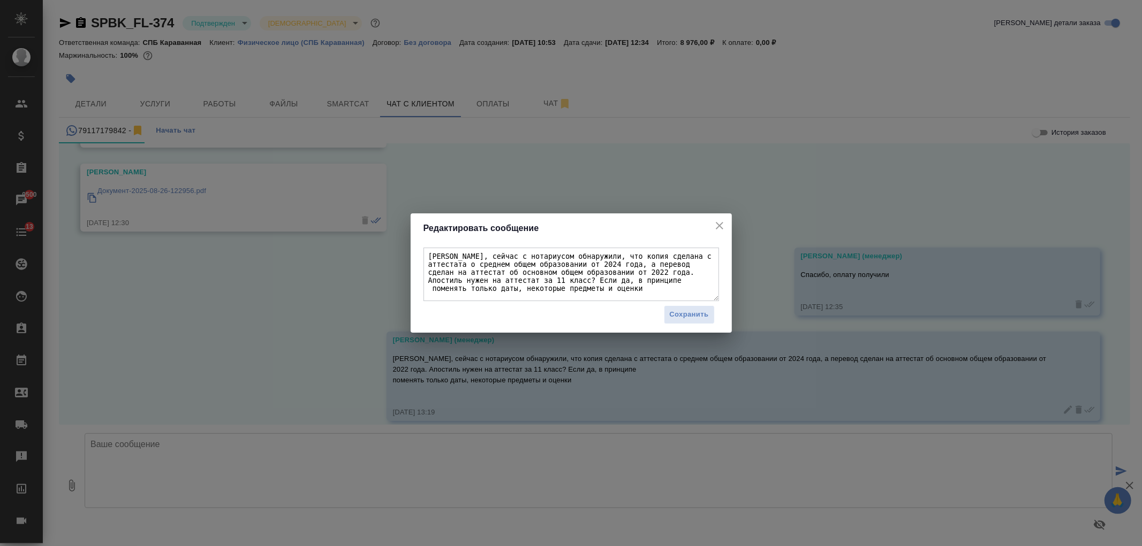
click at [549, 293] on textarea "Александра, сейчас с нотариусом обнаружили, что копия сделана с аттестата о сре…" at bounding box center [570, 275] width 295 height 54
click at [430, 288] on textarea "Александра, сейчас с нотариусом обнаружили, что копия сделана с аттестата о сре…" at bounding box center [570, 275] width 295 height 54
type textarea "Александра, сейчас с нотариусом обнаружили, что копия сделана с аттестата о сре…"
click at [683, 309] on span "Сохранить" at bounding box center [689, 315] width 39 height 12
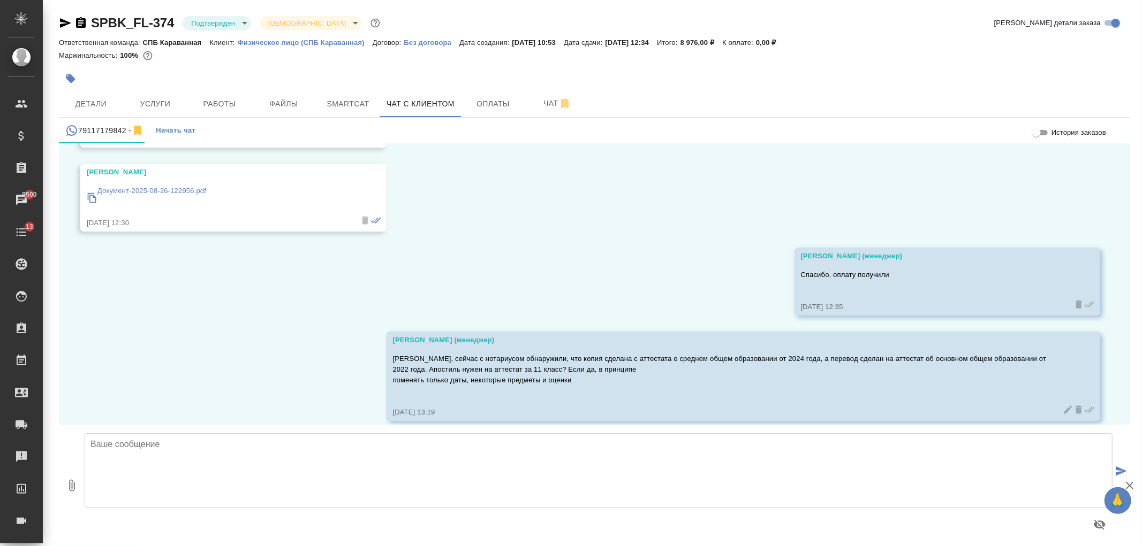
scroll to position [4756, 0]
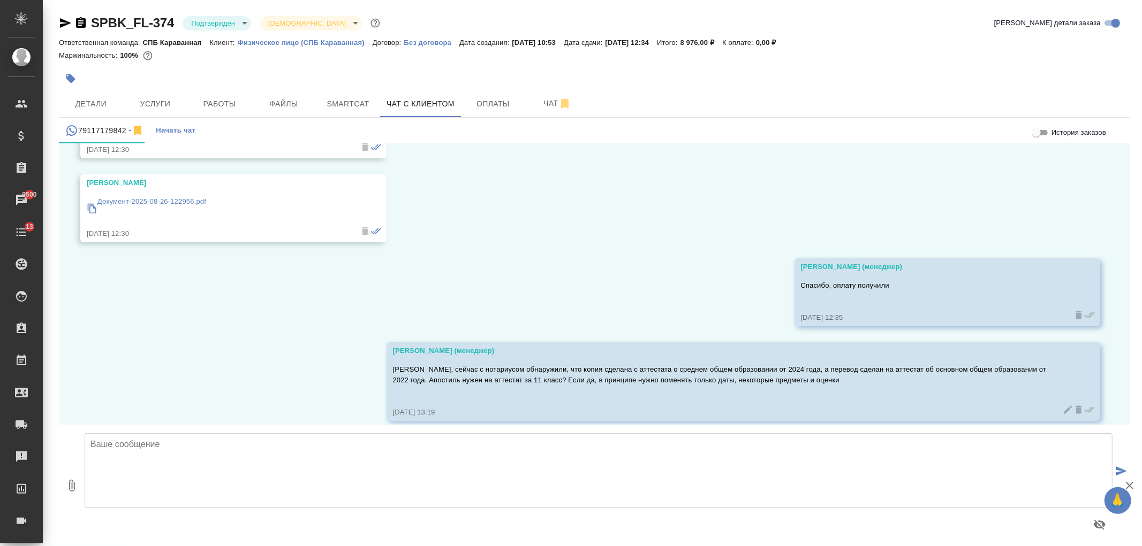
click at [675, 467] on textarea at bounding box center [599, 471] width 1028 height 75
click at [104, 92] on button "Детали" at bounding box center [91, 103] width 64 height 27
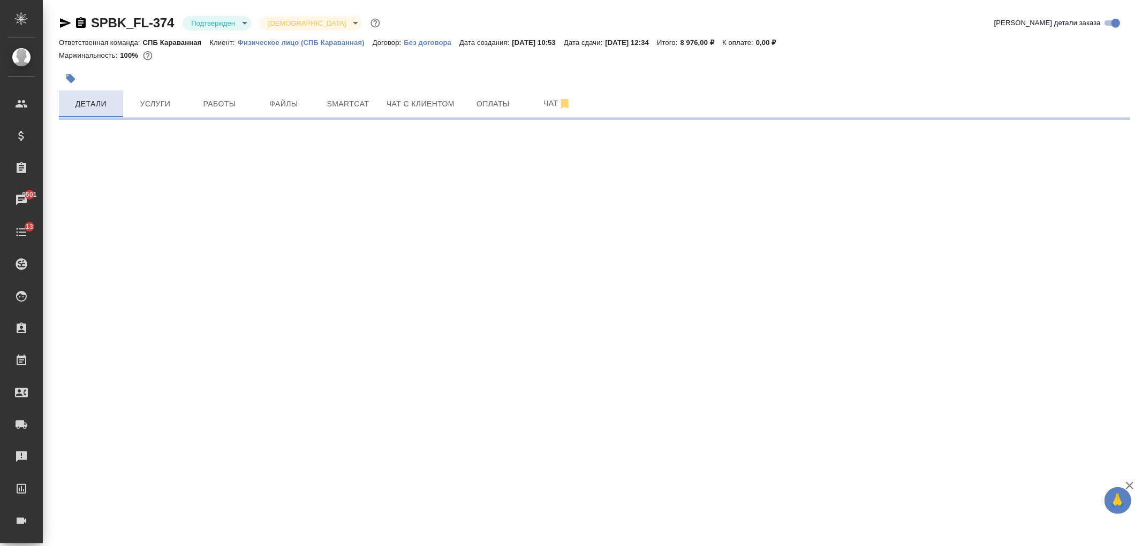
select select "RU"
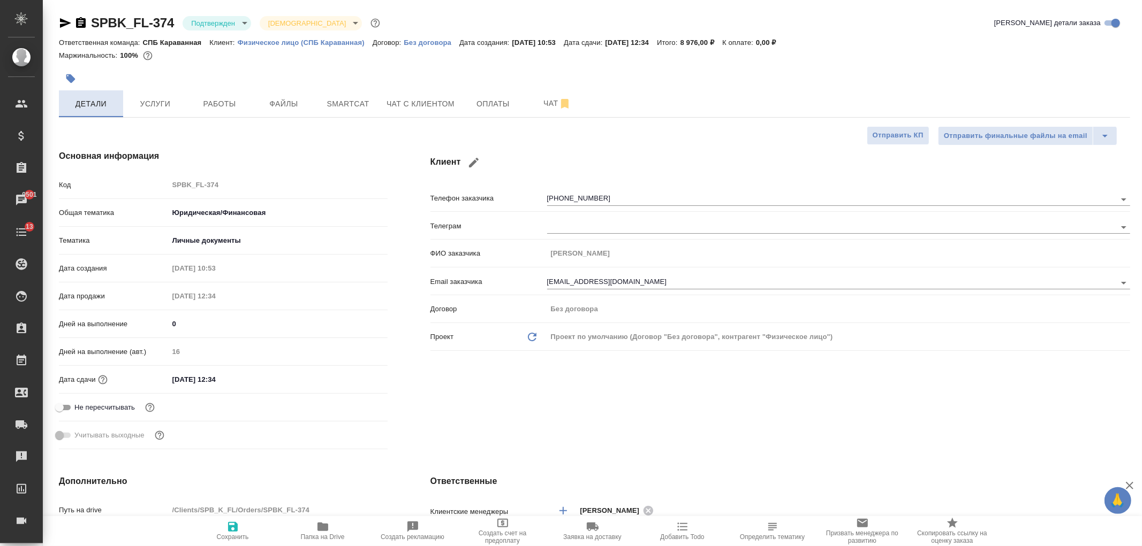
type textarea "x"
type input "[PERSON_NAME]"
type input "Касаткина Александра"
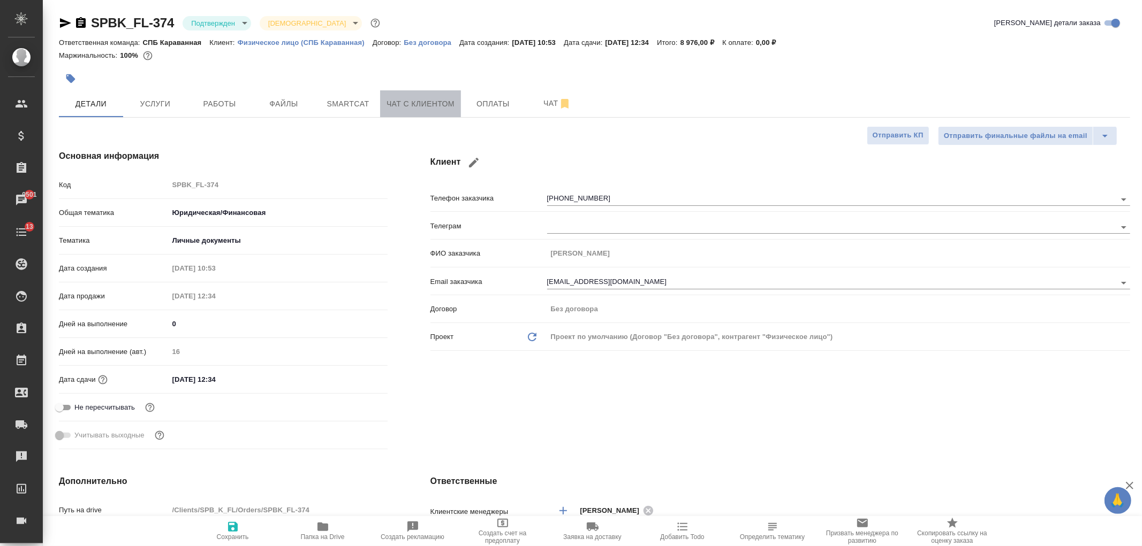
click at [424, 107] on span "Чат с клиентом" at bounding box center [420, 103] width 68 height 13
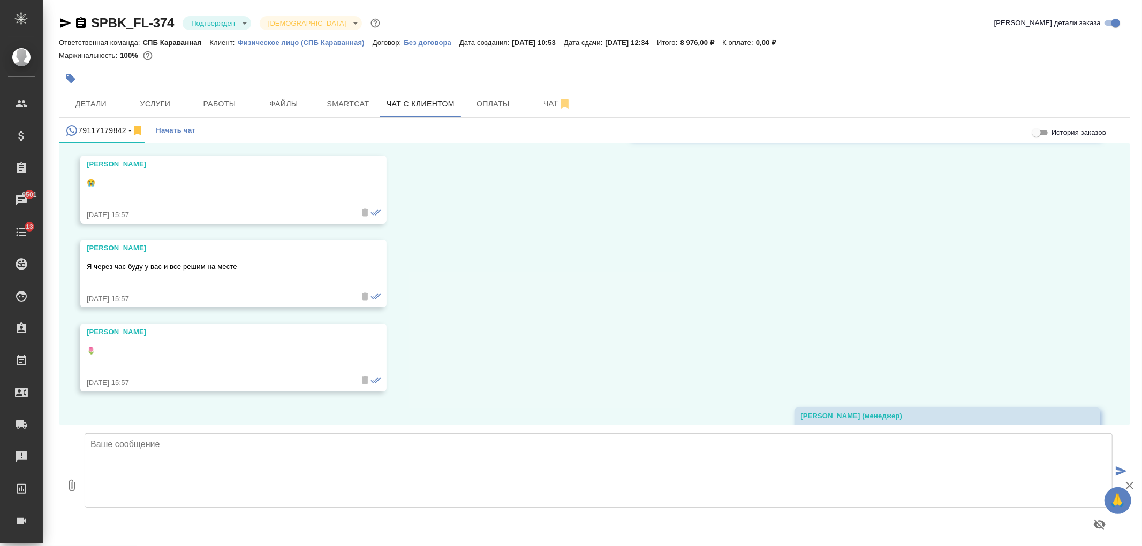
scroll to position [3694, 0]
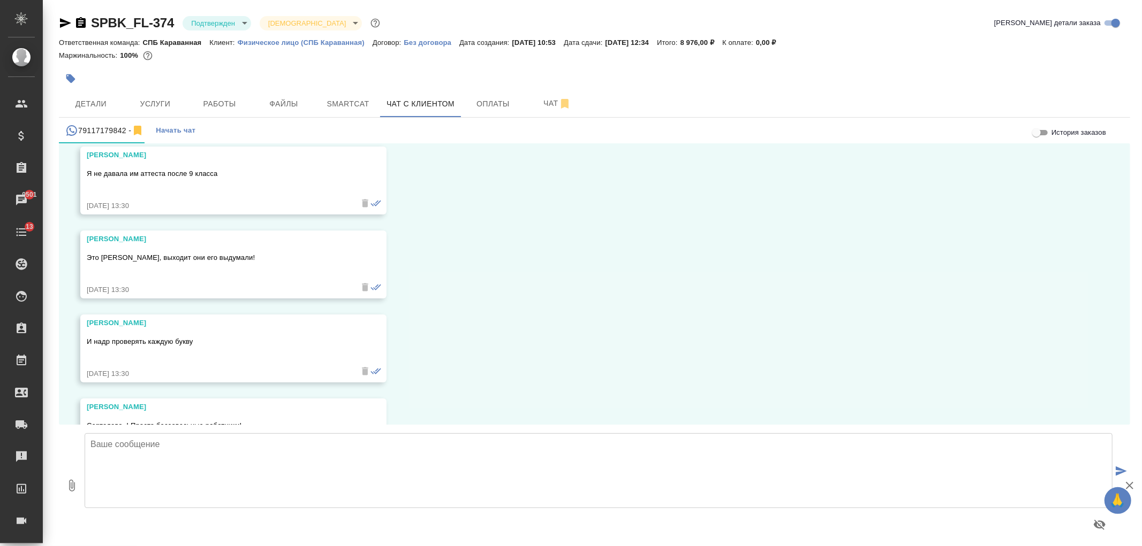
scroll to position [5429, 0]
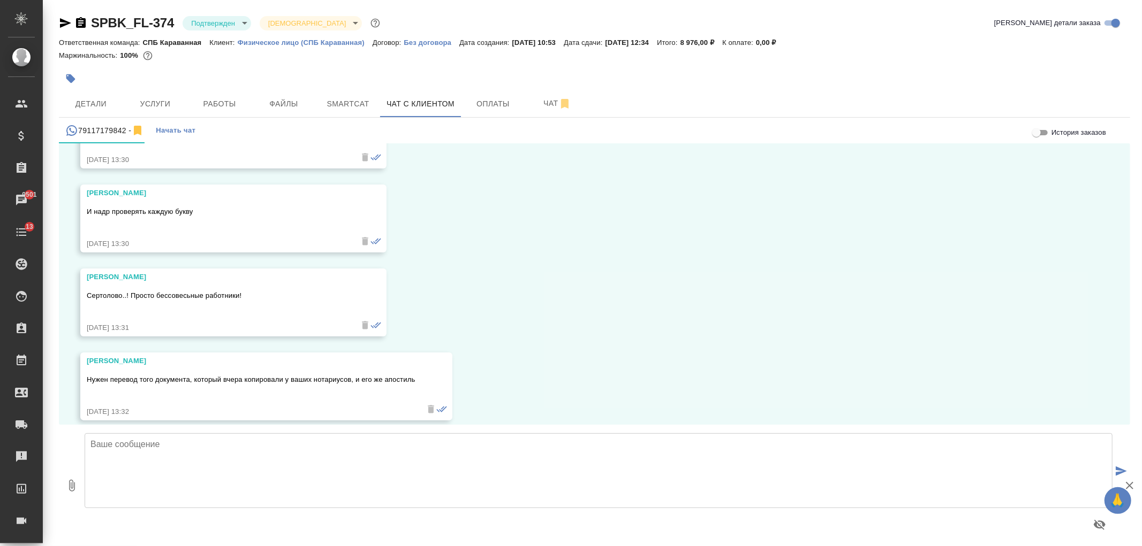
click at [419, 466] on textarea at bounding box center [599, 471] width 1028 height 75
type textarea "В документе "готовый перевод аттестата" скан аттестата за 9 класс, но апостиль,…"
click at [570, 450] on textarea "В документе "готовый перевод аттестата" скан аттестата за 9 класс, но апостиль,…" at bounding box center [599, 471] width 1028 height 75
drag, startPoint x: 572, startPoint y: 450, endPoint x: 92, endPoint y: 448, distance: 479.6
click at [92, 448] on textarea "В документе "готовый перевод аттестата" скан аттестата за 9 класс, но апостиль,…" at bounding box center [599, 471] width 1028 height 75
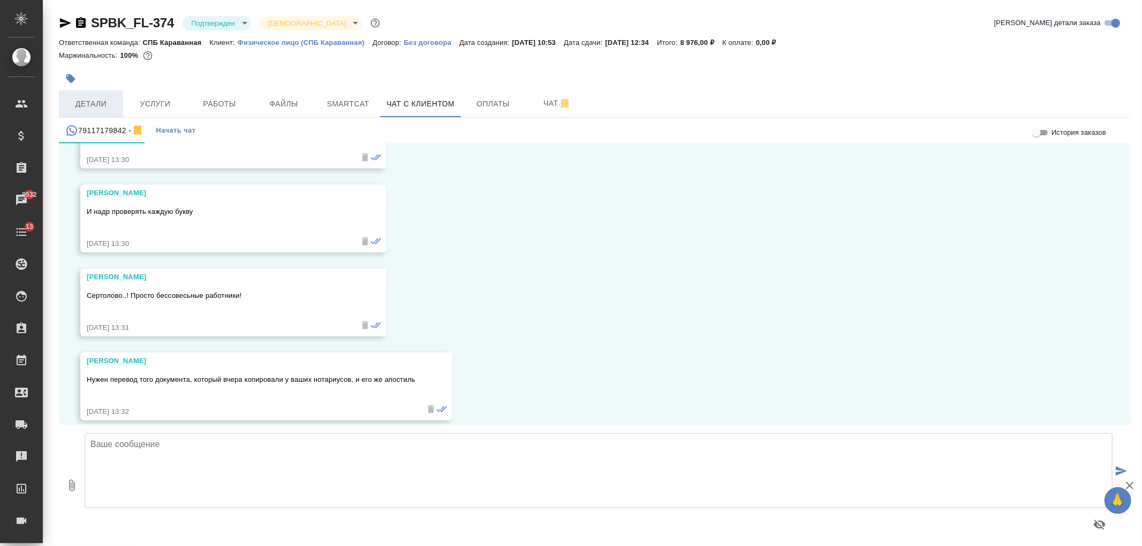
click at [92, 90] on button "Детали" at bounding box center [91, 103] width 64 height 27
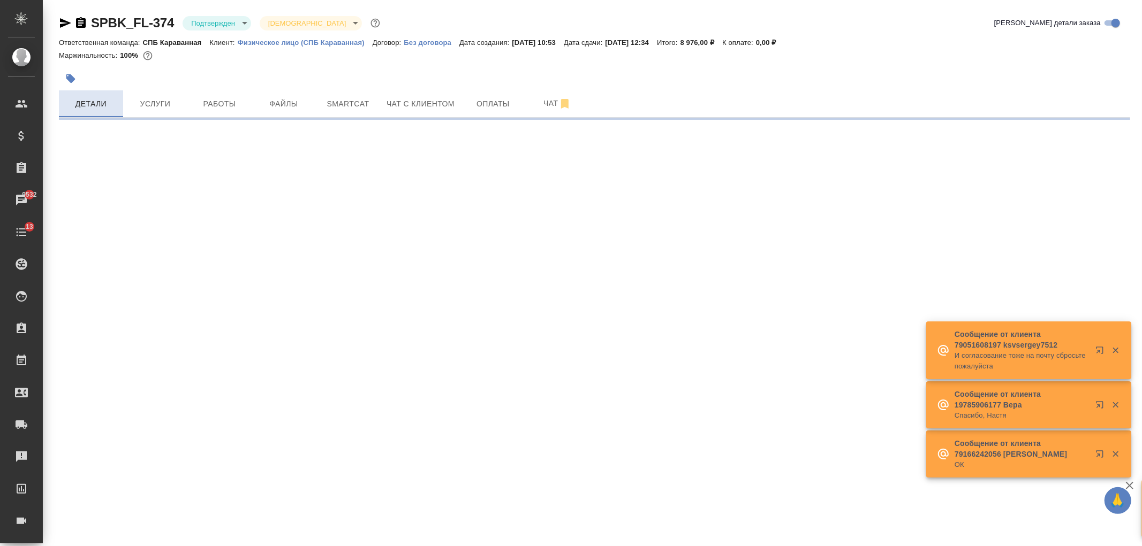
select select "RU"
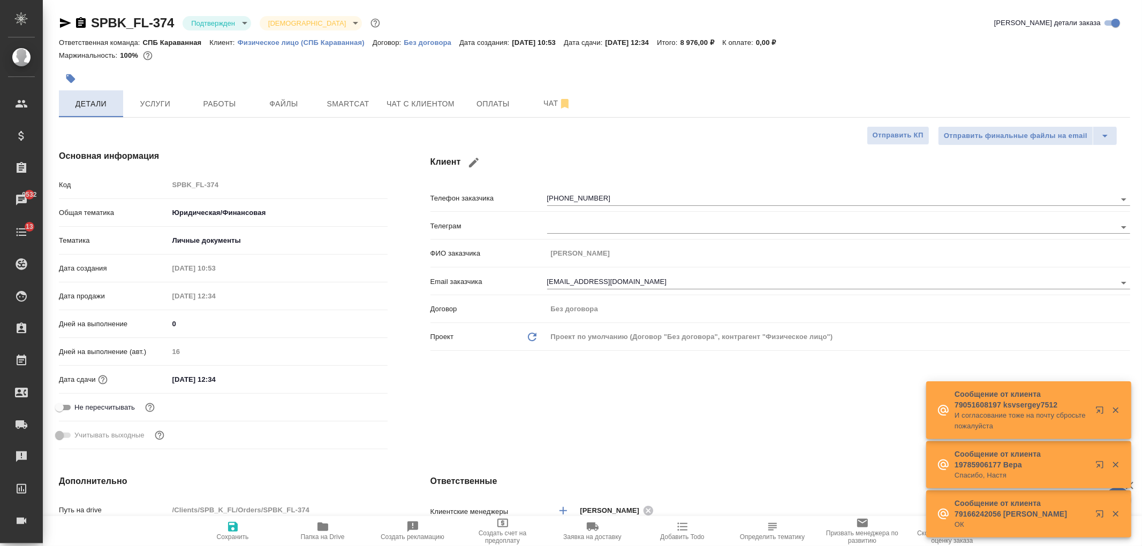
type textarea "x"
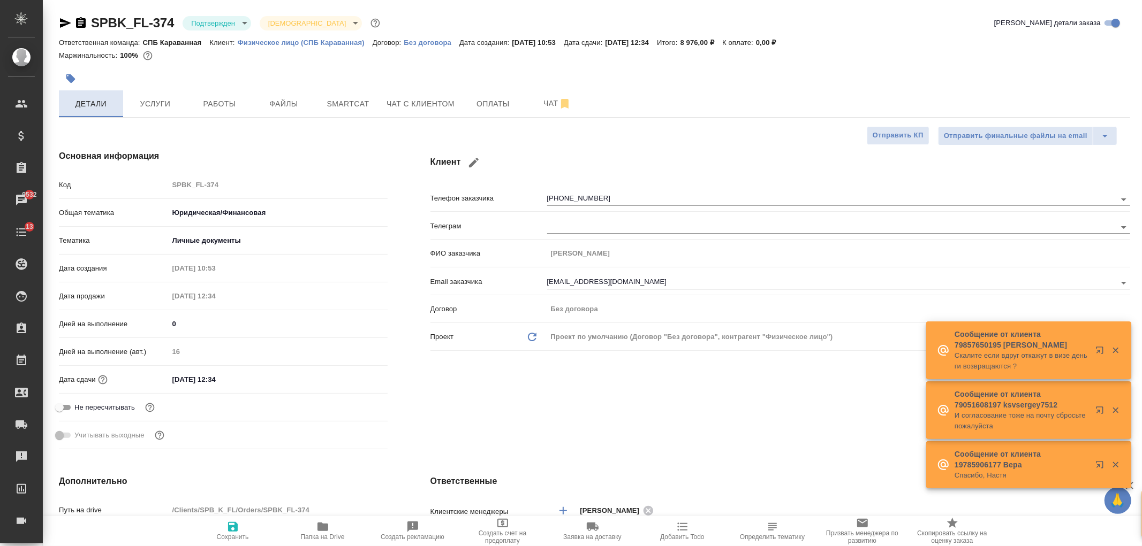
type input "[PERSON_NAME]"
type input "Касаткина Александра"
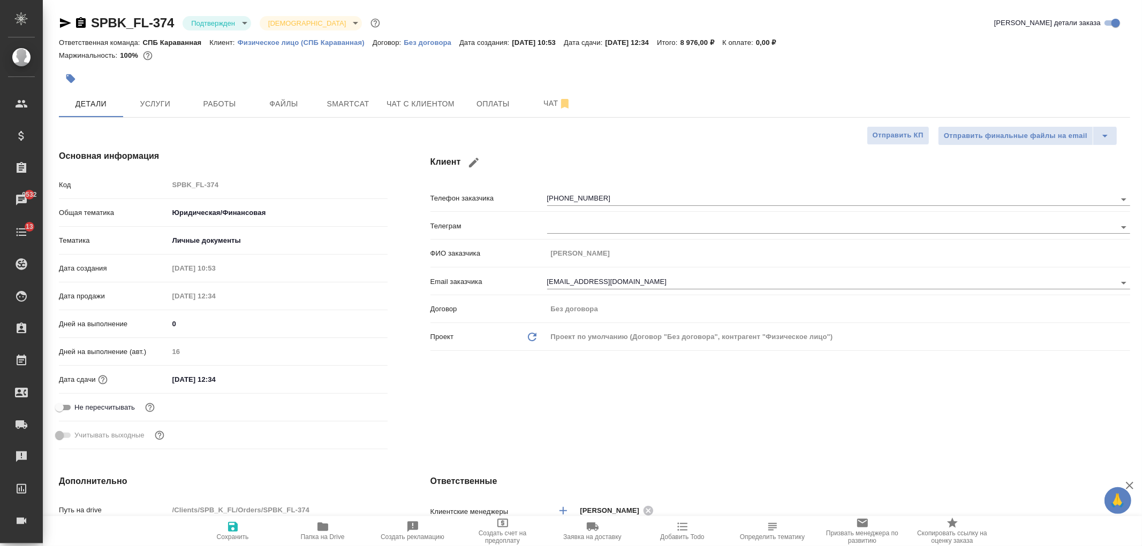
type textarea "x"
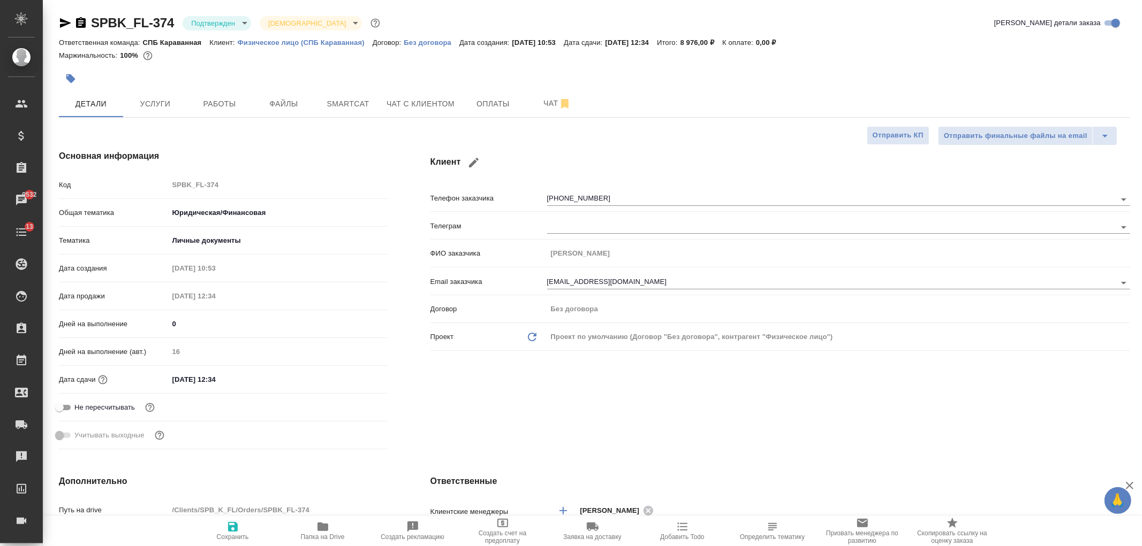
type textarea "x"
click at [415, 109] on span "Чат с клиентом" at bounding box center [420, 103] width 68 height 13
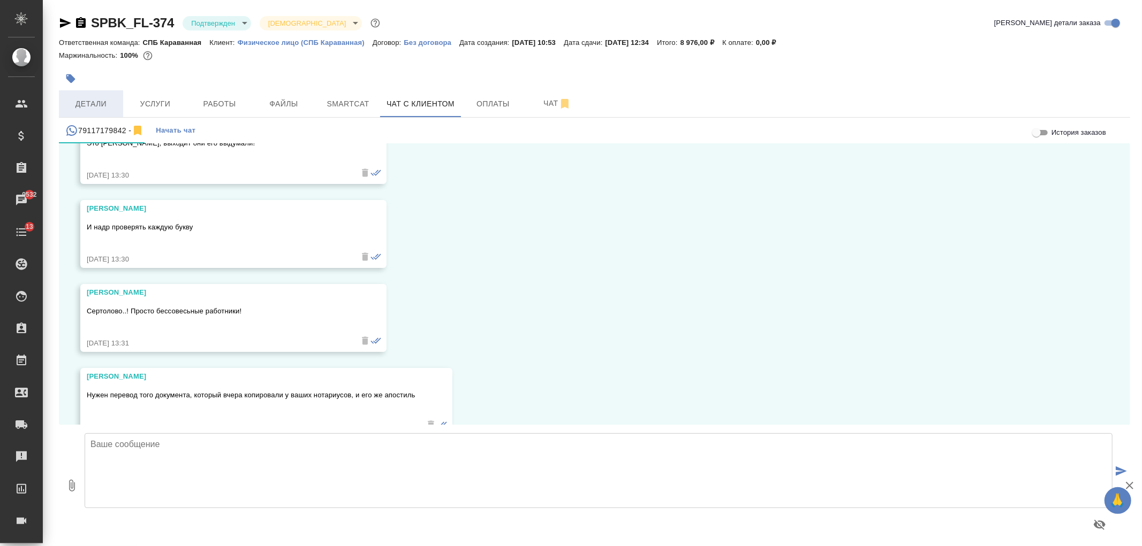
scroll to position [5429, 0]
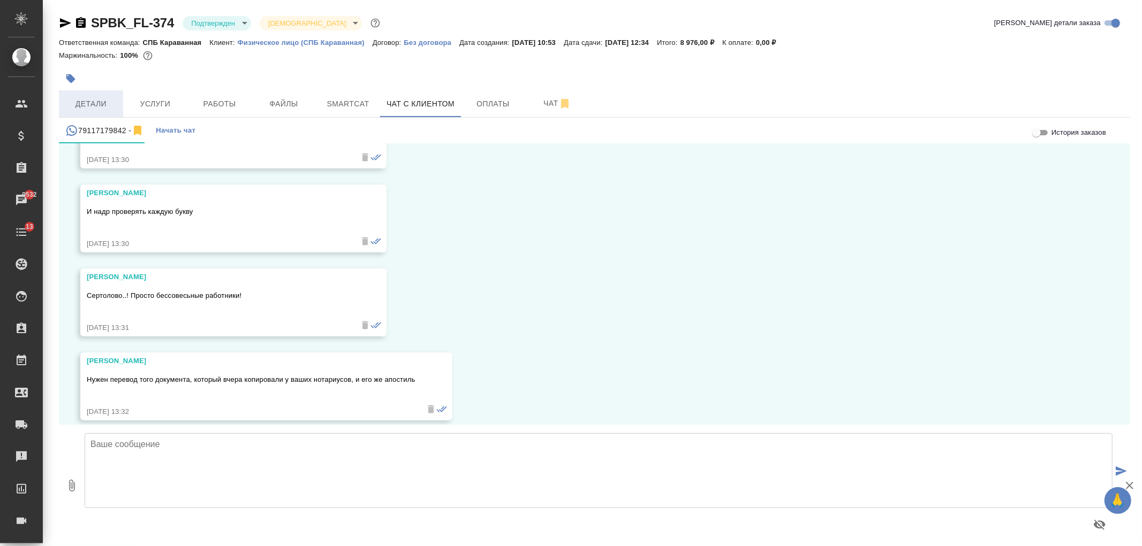
click at [105, 108] on span "Детали" at bounding box center [90, 103] width 51 height 13
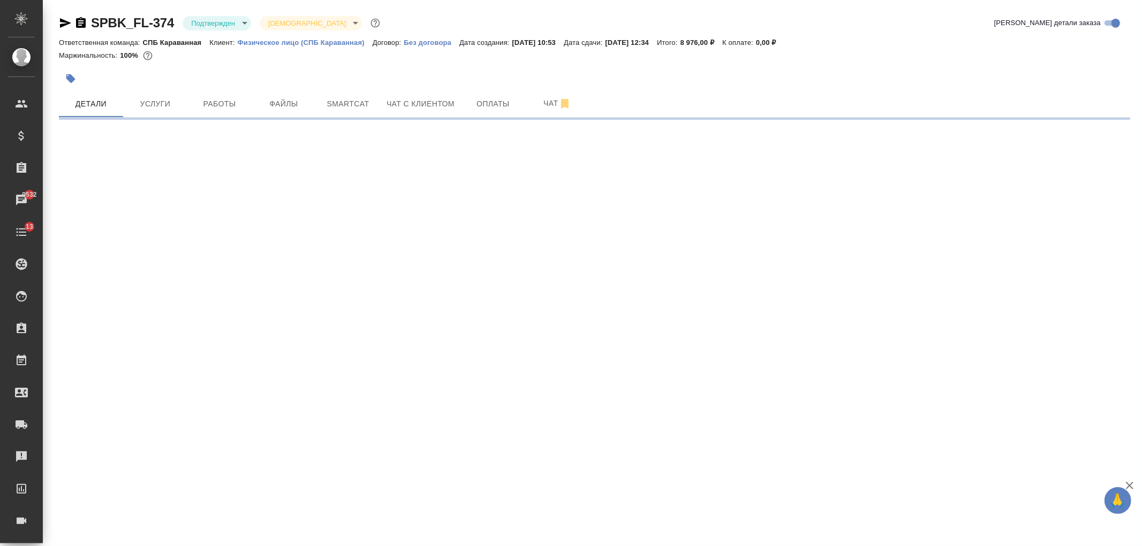
select select "RU"
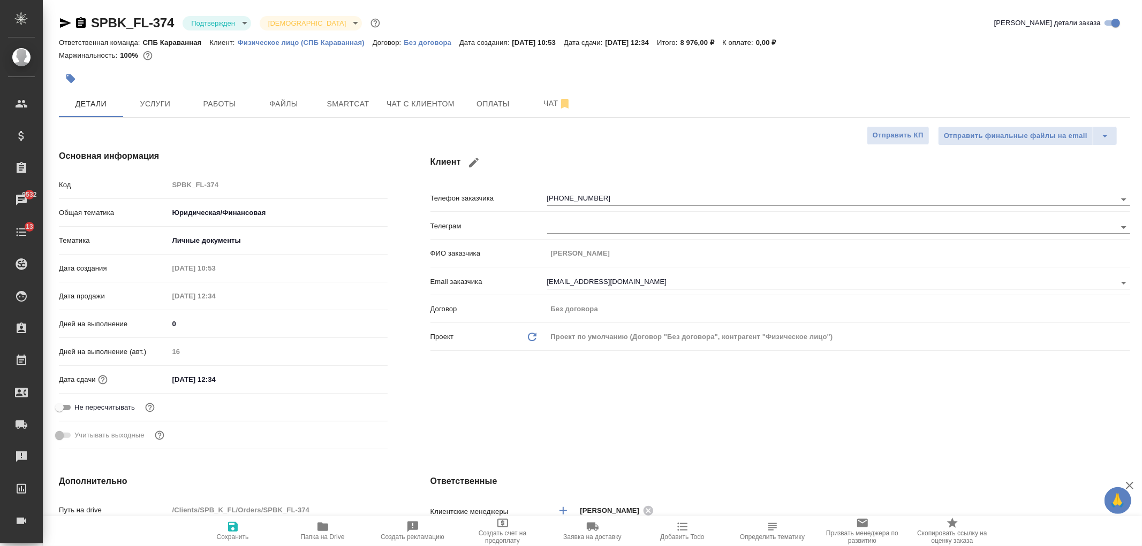
type textarea "x"
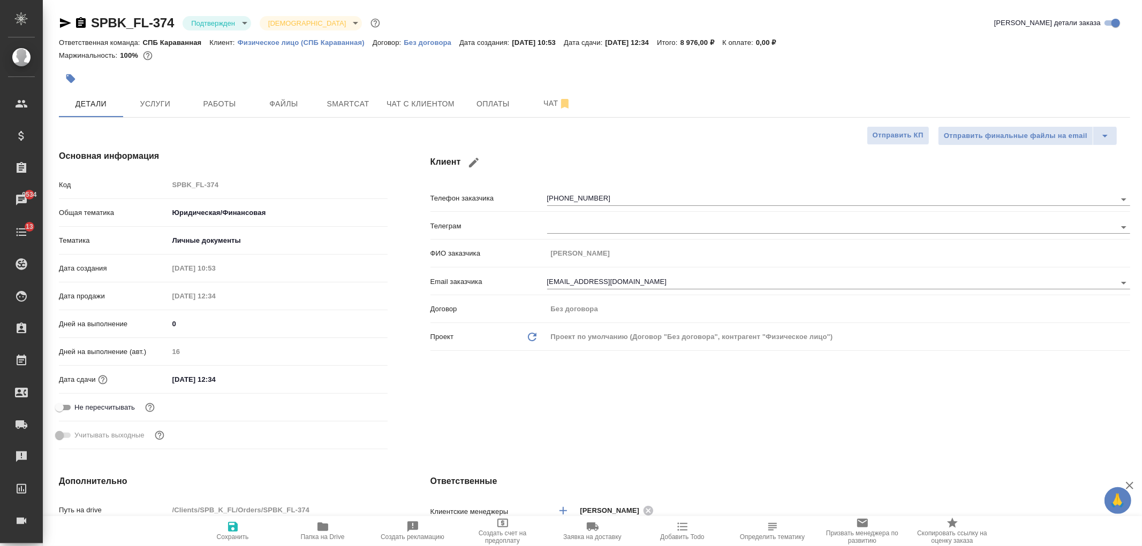
type textarea "x"
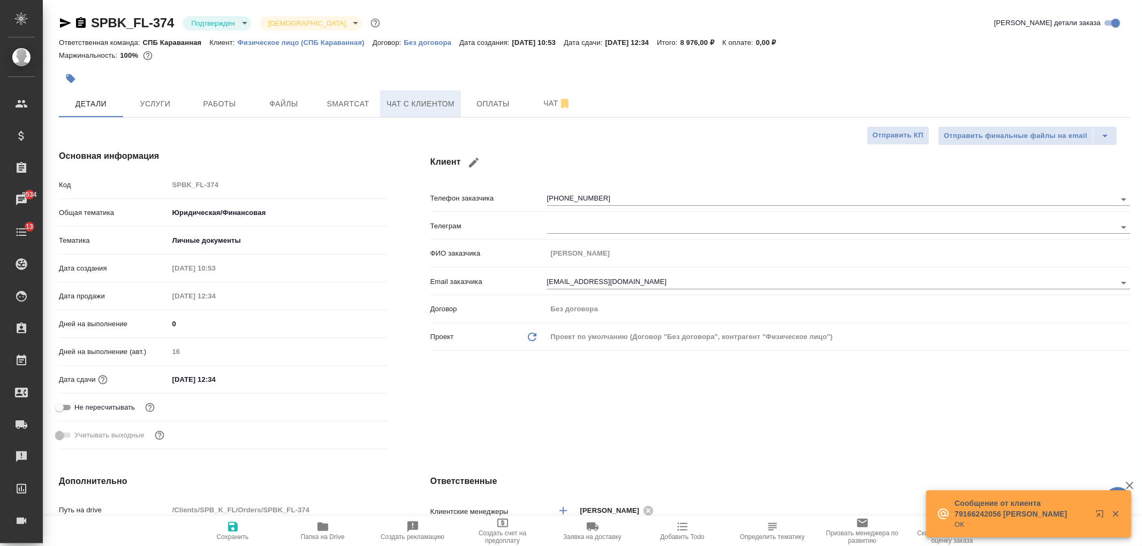
click at [405, 109] on span "Чат с клиентом" at bounding box center [420, 103] width 68 height 13
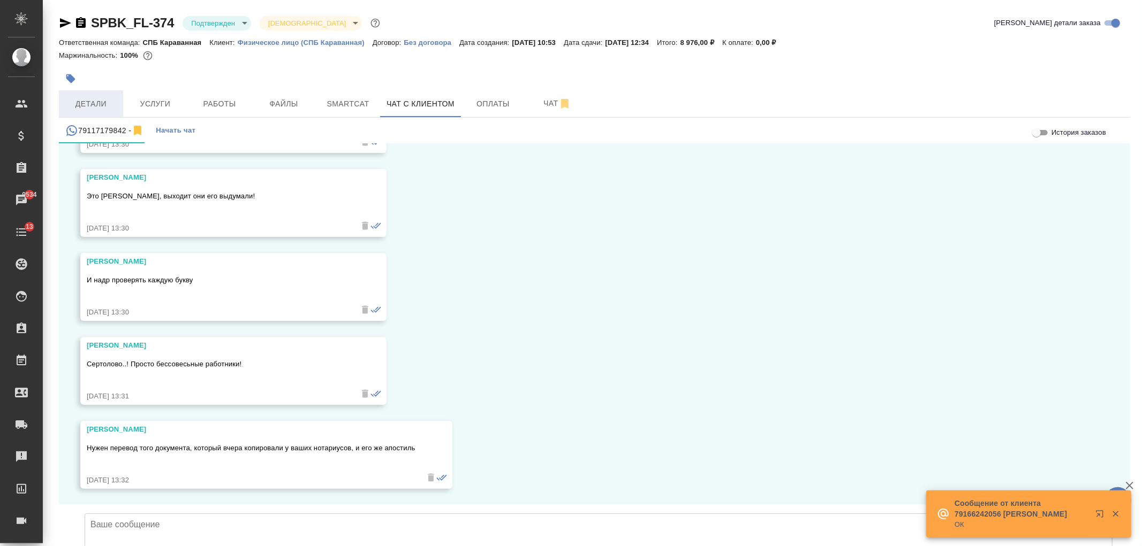
scroll to position [5429, 0]
click at [86, 111] on button "Детали" at bounding box center [91, 103] width 64 height 27
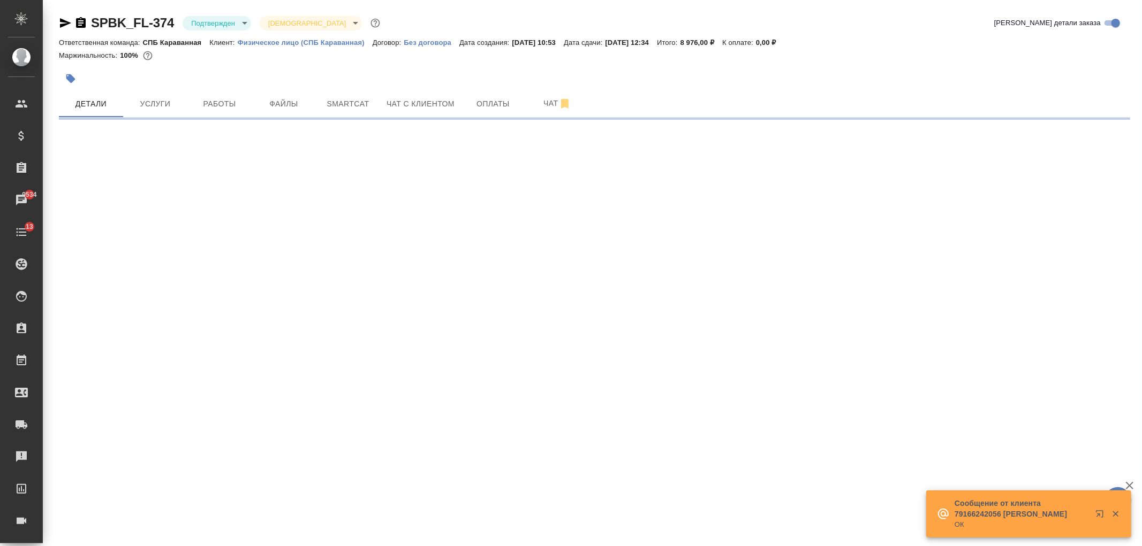
select select "RU"
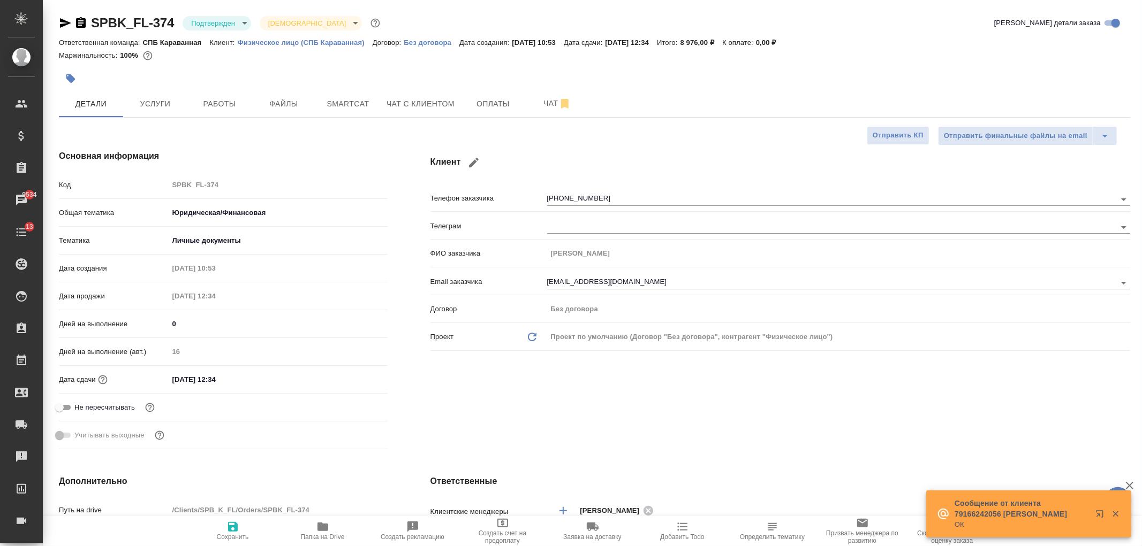
type textarea "x"
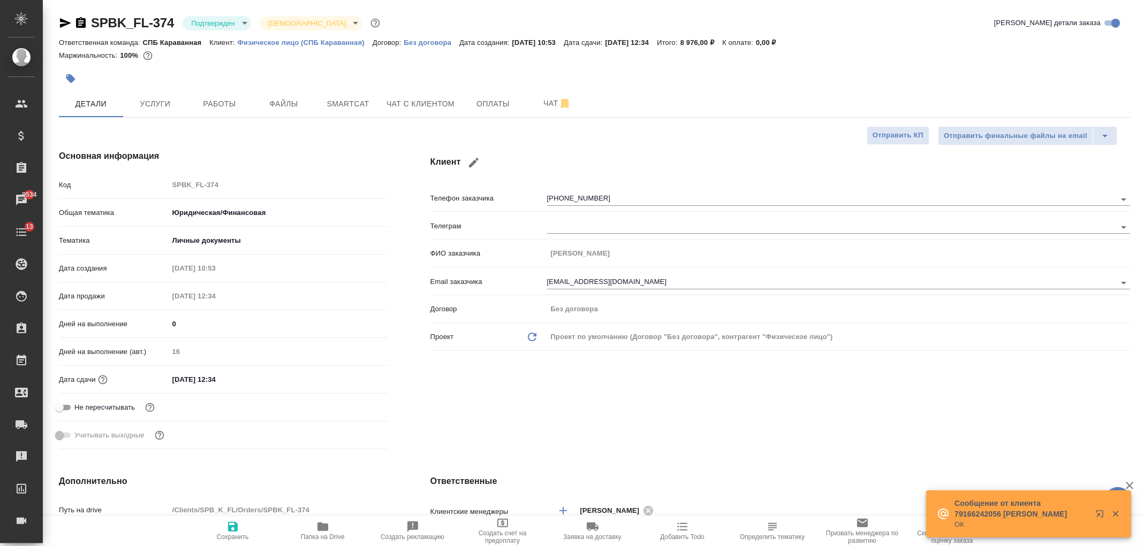
type textarea "x"
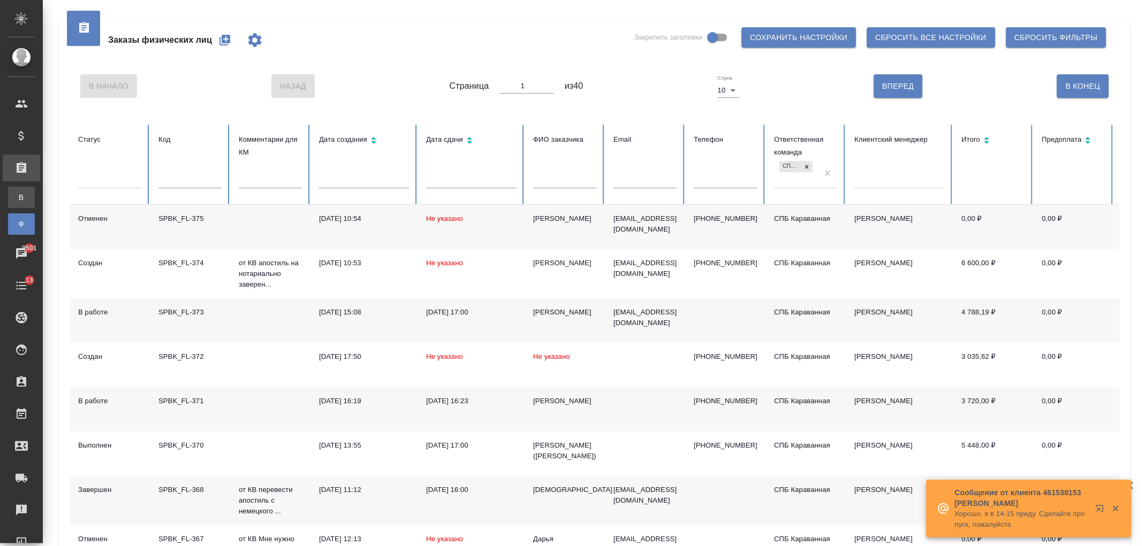
click at [16, 202] on div "Все заказы" at bounding box center [8, 197] width 16 height 11
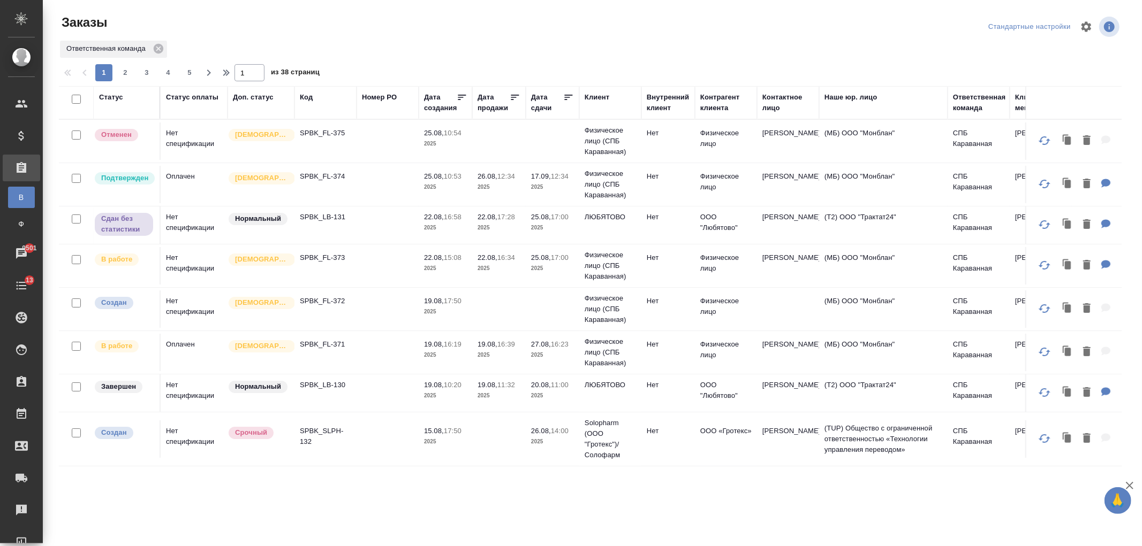
click at [597, 100] on div "Клиент" at bounding box center [596, 97] width 25 height 11
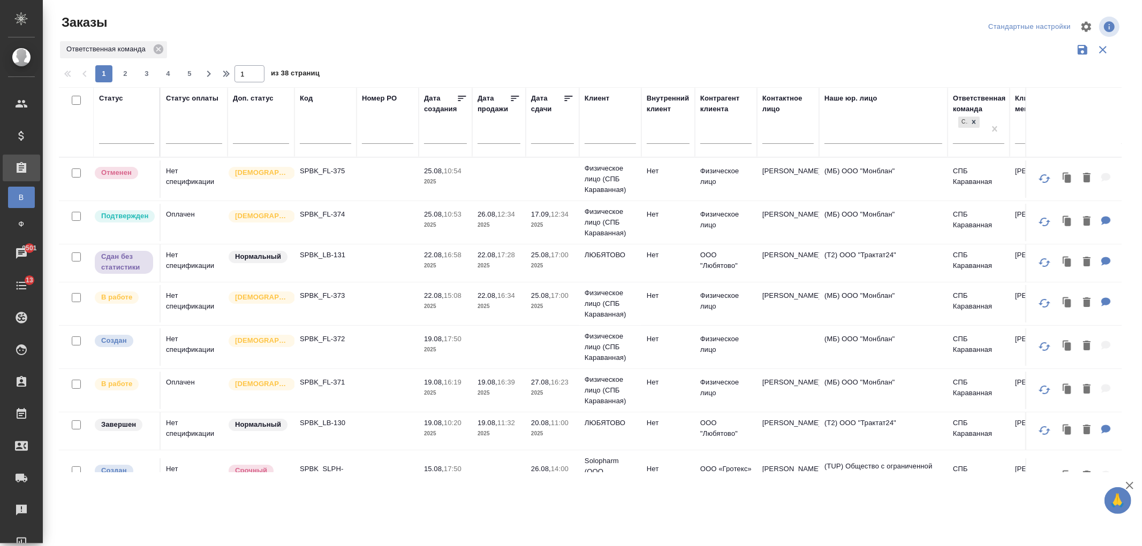
click at [605, 141] on input "text" at bounding box center [609, 136] width 51 height 13
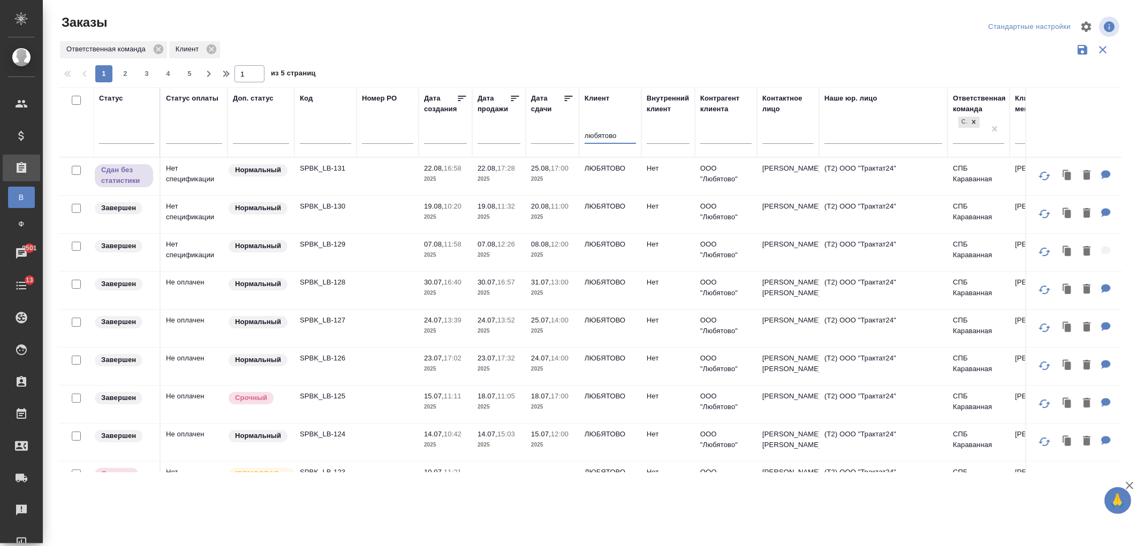
type input "любятово"
